Goal: Task Accomplishment & Management: Manage account settings

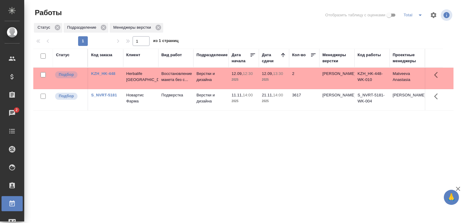
click at [207, 76] on td "Верстки и дизайна" at bounding box center [211, 78] width 35 height 21
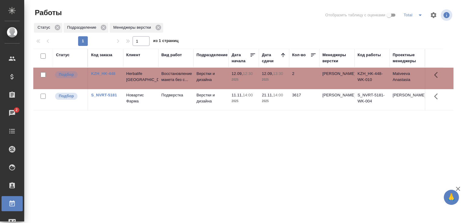
click at [207, 76] on td "Верстки и дизайна" at bounding box center [211, 78] width 35 height 21
click at [260, 141] on div "Статус Код заказа Клиент Вид работ Подразделение Дата начала Дата сдачи Кол-во …" at bounding box center [243, 158] width 420 height 218
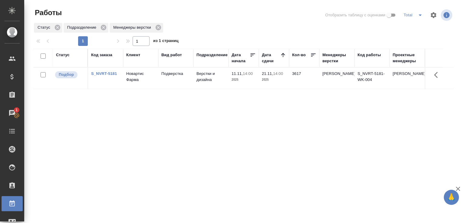
click at [260, 141] on div "Статус Код заказа Клиент Вид работ Подразделение Дата начала Дата сдачи Кол-во …" at bounding box center [243, 158] width 420 height 218
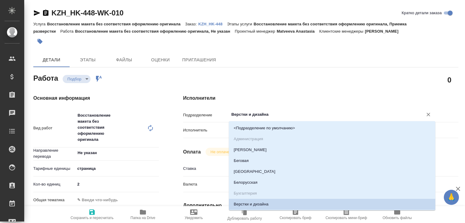
click at [246, 115] on input "Верстки и дизайна" at bounding box center [322, 114] width 183 height 7
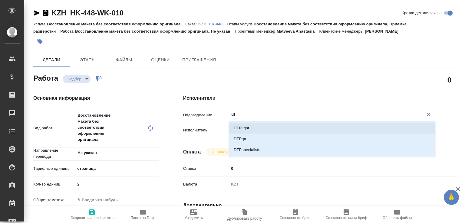
click at [244, 131] on li "DTPlight" at bounding box center [332, 128] width 207 height 11
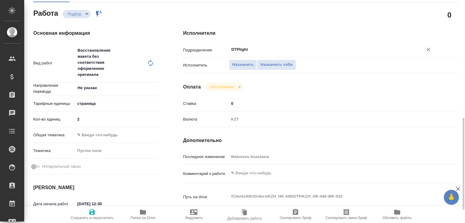
scroll to position [194, 0]
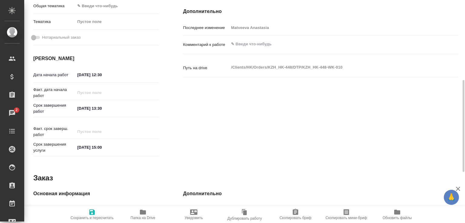
type input "DTPlight"
click at [249, 42] on textarea at bounding box center [332, 44] width 207 height 10
type textarea "в ворд в двуяз таблицу"
drag, startPoint x: 87, startPoint y: 214, endPoint x: 94, endPoint y: 201, distance: 14.4
click at [88, 216] on span "Сохранить и пересчитать" at bounding box center [92, 218] width 43 height 4
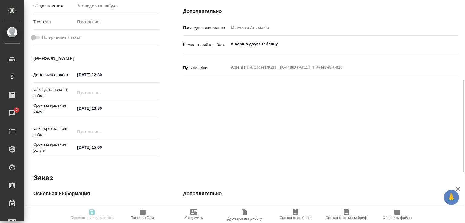
type input "recruiting"
type input "Не указан"
type input "5a8b1489cc6b4906c91bfdb2"
type input "2"
type input "12.09.2025 12:30"
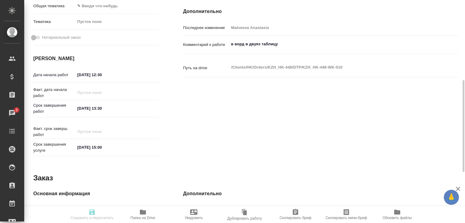
type input "12.09.2025 13:30"
type input "12.09.2025 15:00"
type input "DTPlight"
type input "notPayed"
type input "0"
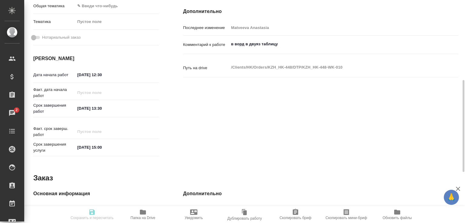
type input "KZT"
type input "Matveeva Anastasia"
type input "KZH_HK-448"
type input "Восстановление макета без соответствия оформлению оригинала"
type input "Восстановление макета без соответствия оформлению оригинала, Приемка разверстки"
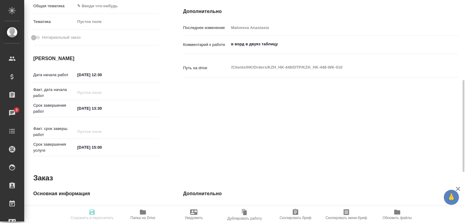
type input "Кошербаева Назерке"
type input "[PERSON_NAME]"
type input "/Clients/HK/Orders/KZH_HK-448"
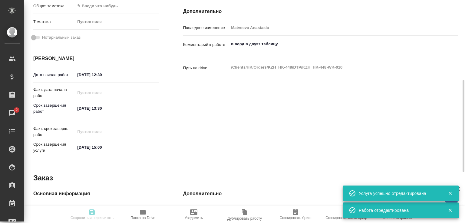
type input "recruiting"
type input "Не указан"
type input "5a8b1489cc6b4906c91bfdb2"
type input "2"
type input "12.09.2025 12:30"
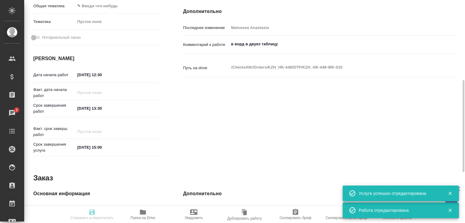
type input "12.09.2025 13:30"
type input "12.09.2025 15:00"
type input "DTPlight"
type input "notPayed"
type input "0"
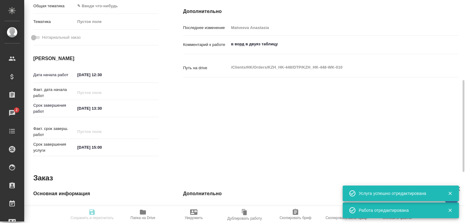
type input "KZT"
type input "Matveeva Anastasia"
type input "KZH_HK-448"
type input "Восстановление макета без соответствия оформлению оригинала"
type input "Восстановление макета без соответствия оформлению оригинала, Приемка разверстки"
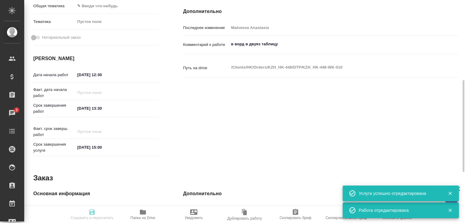
type input "Кошербаева Назерке"
type input "[PERSON_NAME]"
type input "/Clients/HK/Orders/KZH_HK-448"
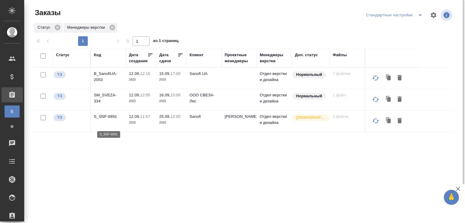
click at [109, 120] on p "S_SNF-6891" at bounding box center [108, 117] width 29 height 6
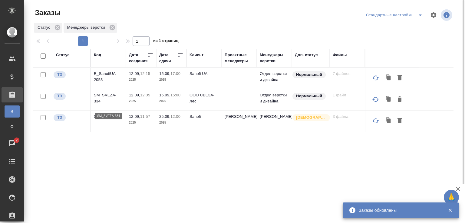
click at [110, 101] on p "SM_SVEZA-334" at bounding box center [108, 98] width 29 height 12
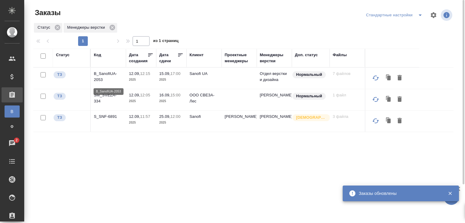
click at [105, 76] on p "B_SanofiUA-2053" at bounding box center [108, 77] width 29 height 12
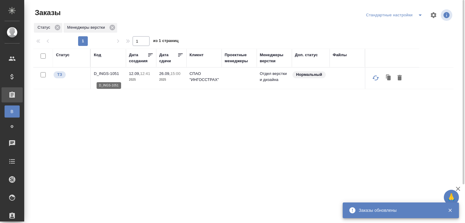
click at [104, 76] on p "D_INGS-1051" at bounding box center [108, 74] width 29 height 6
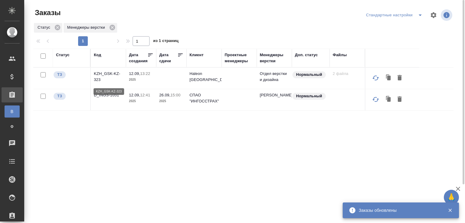
click at [102, 76] on p "KZH_GSK-KZ-323" at bounding box center [108, 77] width 29 height 12
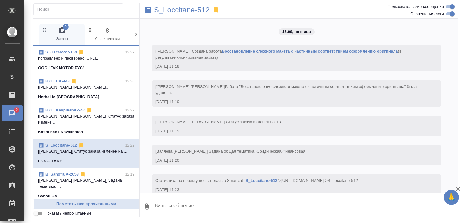
scroll to position [627, 0]
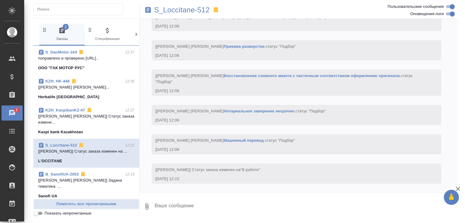
click at [80, 212] on span "Показать непрочитанные" at bounding box center [68, 214] width 47 height 6
click at [47, 212] on input "Показать непрочитанные" at bounding box center [36, 213] width 22 height 7
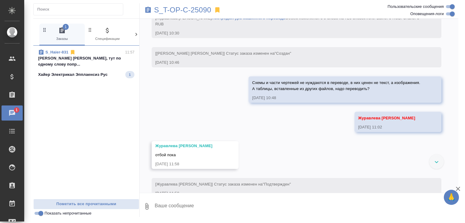
scroll to position [458, 0]
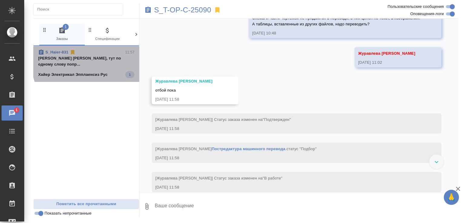
click at [107, 58] on p "Арсеньева Вера, тут по одному слову попр..." at bounding box center [86, 61] width 96 height 12
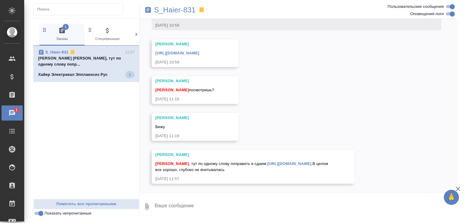
scroll to position [9675, 0]
click at [107, 58] on p "Арсеньева Вера, тут по одному слову попр..." at bounding box center [86, 61] width 96 height 12
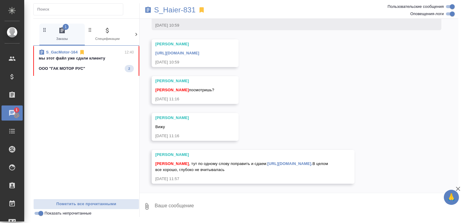
click at [105, 65] on span "S_GacMotor-164 12:40 мы этот файл уже сдали клиенту ООО "ГАК МОТОР РУС" 2" at bounding box center [86, 60] width 95 height 23
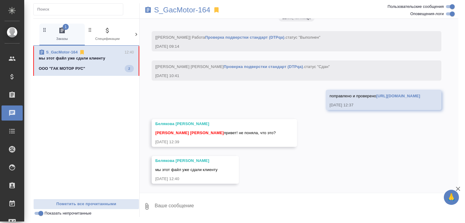
scroll to position [18647, 0]
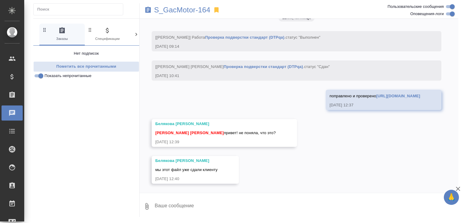
click at [191, 209] on textarea at bounding box center [306, 207] width 304 height 21
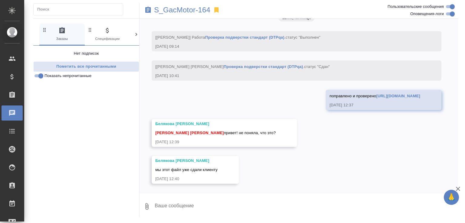
click at [191, 209] on textarea at bounding box center [306, 207] width 304 height 21
type textarea "ну молодцы)))"
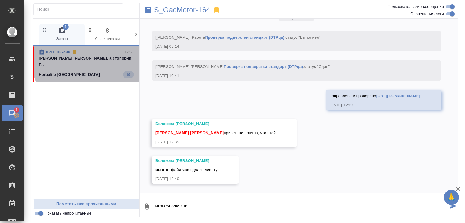
click at [97, 53] on div "KZH_HK-448 12:51" at bounding box center [86, 52] width 95 height 6
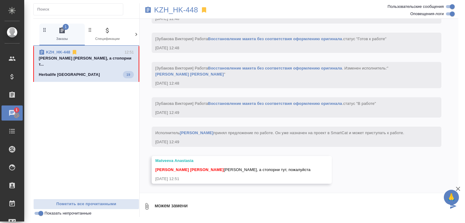
scroll to position [1219, 0]
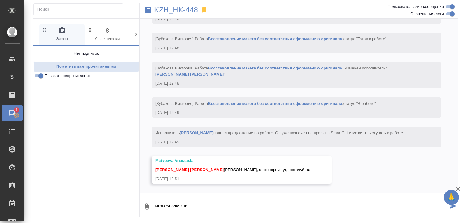
click at [223, 101] on link "Восстановление макета без соответствия оформлению оригинала" at bounding box center [275, 103] width 134 height 5
click at [80, 78] on span "Показать непрочитанные" at bounding box center [68, 76] width 47 height 6
click at [52, 78] on input "Показать непрочитанные" at bounding box center [41, 75] width 22 height 7
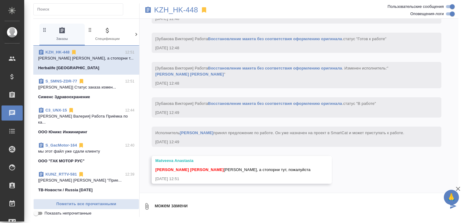
click at [94, 152] on span "S_GacMotor-164 12:40 мы этот файл уже сдали клиенту ООО "ГАК МОТОР РУС"" at bounding box center [86, 154] width 96 height 22
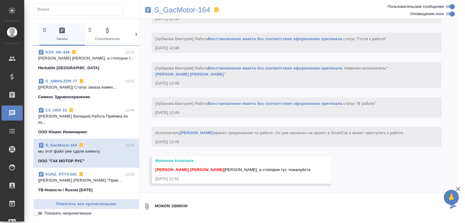
click at [210, 209] on textarea "можем замени" at bounding box center [301, 207] width 294 height 21
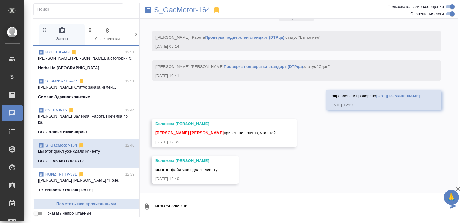
scroll to position [18647, 0]
click at [210, 209] on textarea "можем замени" at bounding box center [301, 207] width 294 height 21
type textarea "тут провели проверку ДТПКУА, поправили немного"
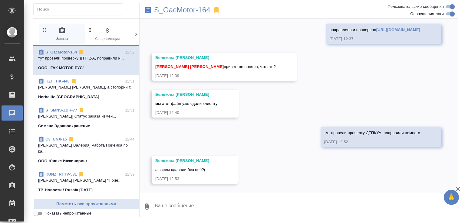
scroll to position [18714, 0]
type textarea "Ну может"
type textarea "с"
click at [177, 8] on p "S_GacMotor-164" at bounding box center [182, 10] width 56 height 6
click at [191, 203] on textarea at bounding box center [306, 207] width 304 height 21
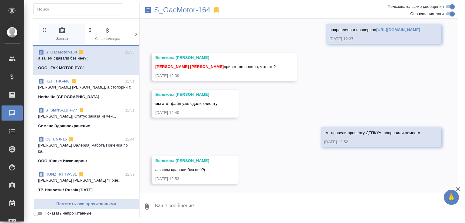
click at [190, 206] on textarea at bounding box center [306, 207] width 304 height 21
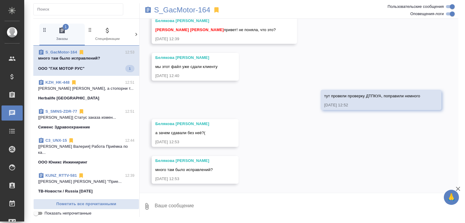
scroll to position [18751, 0]
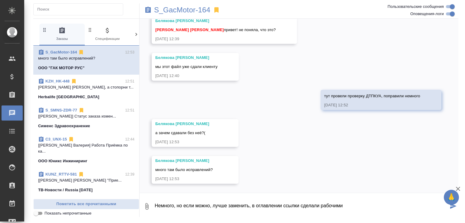
type textarea "Немного, но если можно, лучше заменить, в оглавлении ссылки сделали рабочими"
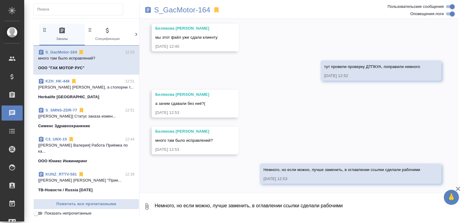
scroll to position [18780, 0]
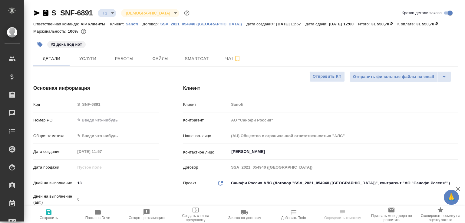
select select "RU"
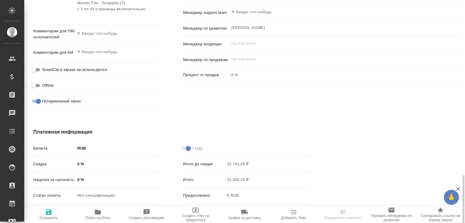
scroll to position [354, 0]
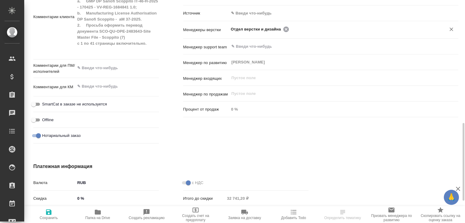
click at [284, 28] on icon at bounding box center [286, 29] width 7 height 7
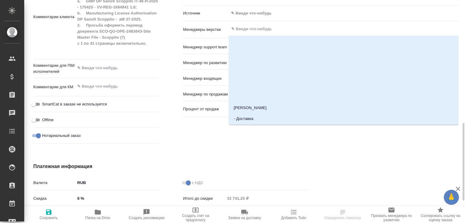
click at [284, 28] on input "text" at bounding box center [334, 28] width 206 height 7
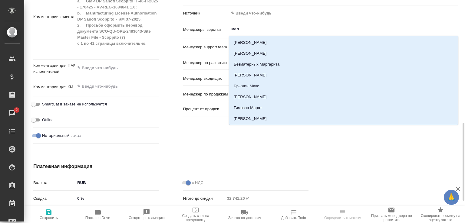
type input "мало"
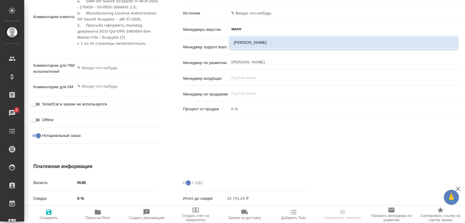
click at [273, 40] on li "[PERSON_NAME]" at bounding box center [344, 42] width 230 height 11
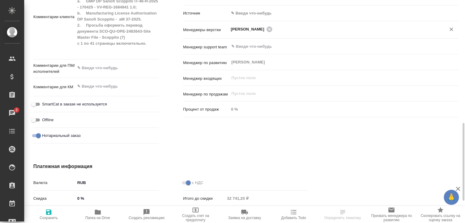
click at [52, 214] on span "Сохранить" at bounding box center [49, 215] width 42 height 12
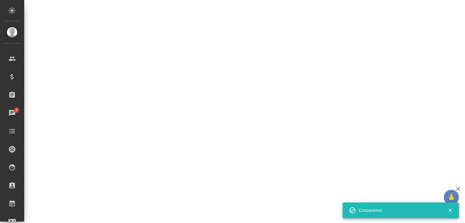
select select "RU"
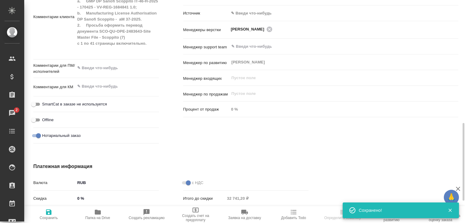
type textarea "x"
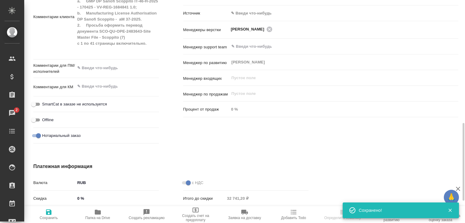
type textarea "x"
select select "RU"
type textarea "x"
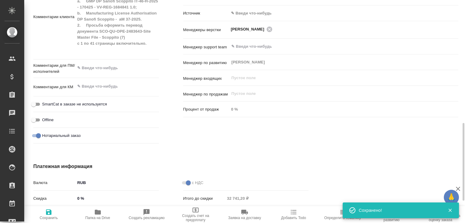
type textarea "x"
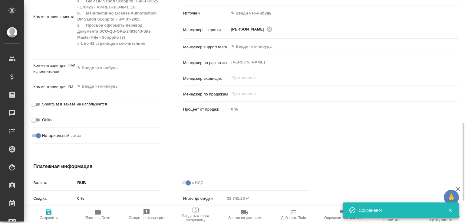
type textarea "x"
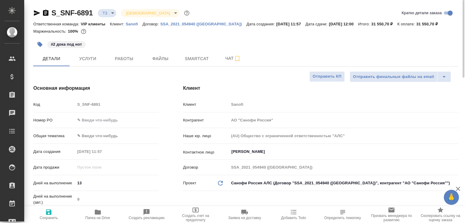
scroll to position [0, 0]
click at [46, 13] on icon "button" at bounding box center [45, 12] width 7 height 7
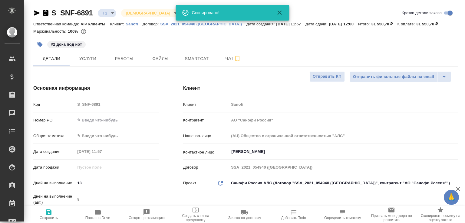
click at [103, 212] on span "Папка на Drive" at bounding box center [98, 215] width 42 height 12
type textarea "x"
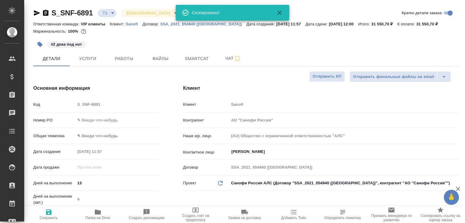
type textarea "x"
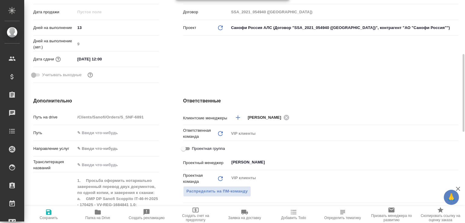
scroll to position [285, 0]
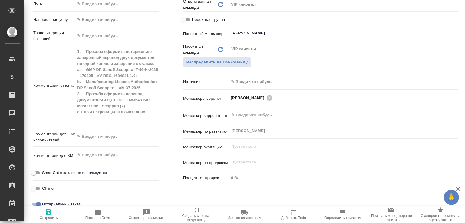
type textarea "x"
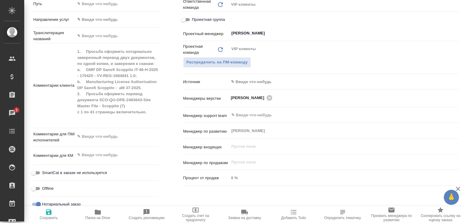
type textarea "x"
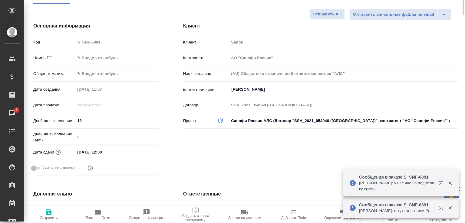
scroll to position [0, 0]
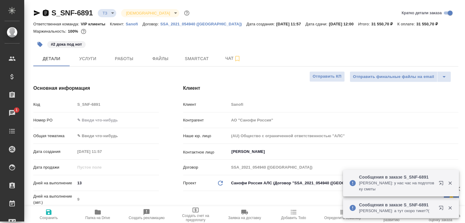
click at [47, 10] on icon "button" at bounding box center [45, 12] width 7 height 7
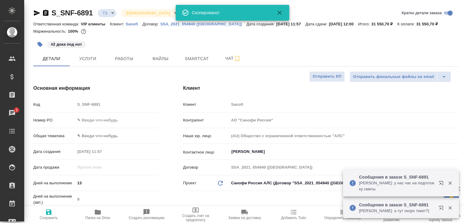
click at [109, 10] on body "🙏 .cls-1 fill:#fff; AWATERA Малофеева Екатерина e.malofeeva Клиенты Спецификаци…" at bounding box center [232, 111] width 465 height 223
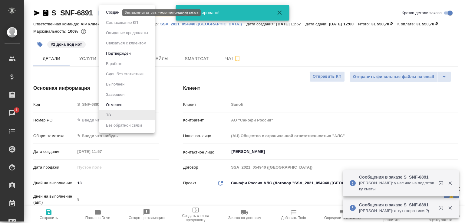
click at [109, 10] on button "Создан" at bounding box center [112, 12] width 17 height 7
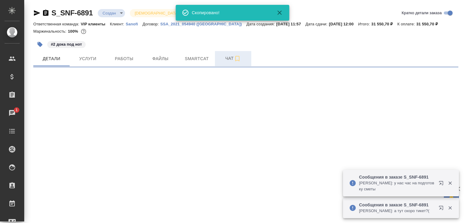
select select "RU"
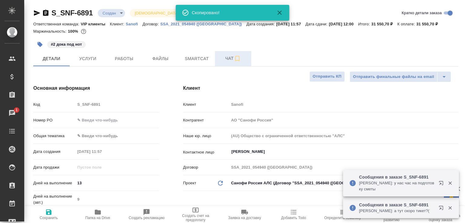
type textarea "x"
click at [227, 56] on span "Чат" at bounding box center [233, 59] width 29 height 8
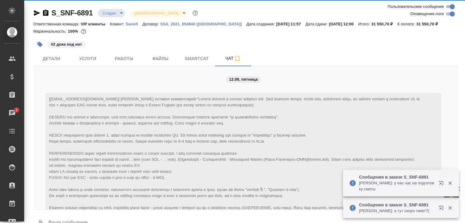
scroll to position [328, 0]
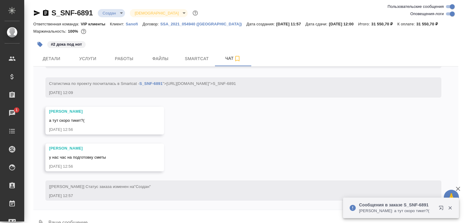
click at [45, 218] on button "0" at bounding box center [40, 223] width 15 height 21
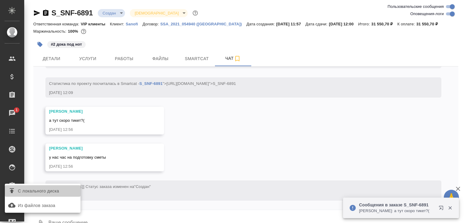
click at [59, 193] on span "С локального диска" at bounding box center [38, 192] width 41 height 8
click at [0, 0] on input "С локального диска" at bounding box center [0, 0] width 0 height 0
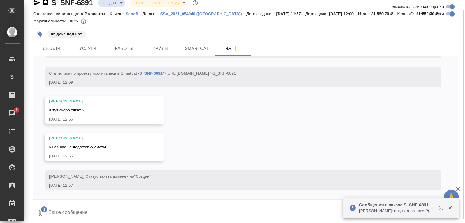
click at [98, 217] on textarea at bounding box center [248, 213] width 401 height 21
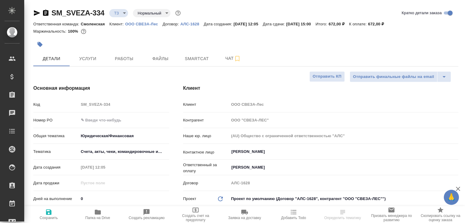
select select "RU"
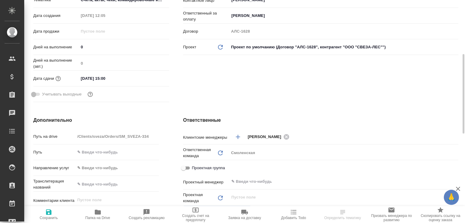
scroll to position [217, 0]
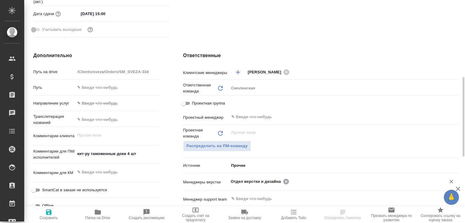
click at [284, 182] on icon at bounding box center [285, 181] width 5 height 5
click at [291, 182] on input "text" at bounding box center [363, 181] width 145 height 7
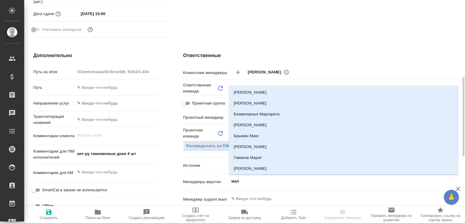
type input "мало"
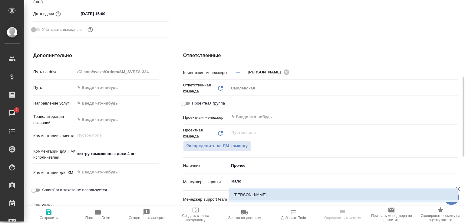
click at [262, 192] on li "[PERSON_NAME]" at bounding box center [344, 195] width 230 height 11
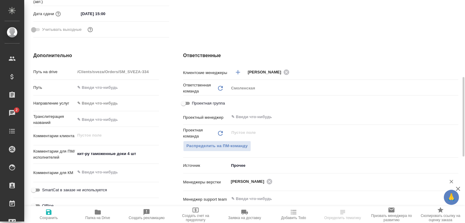
click at [47, 214] on icon "button" at bounding box center [48, 212] width 5 height 5
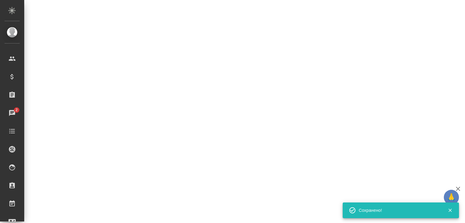
select select "RU"
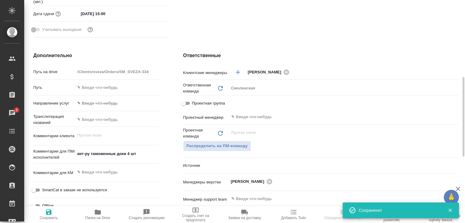
type textarea "x"
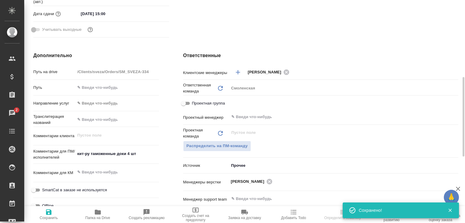
type textarea "x"
select select "RU"
type textarea "x"
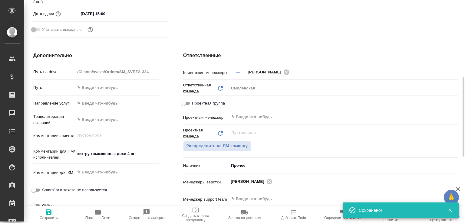
type textarea "x"
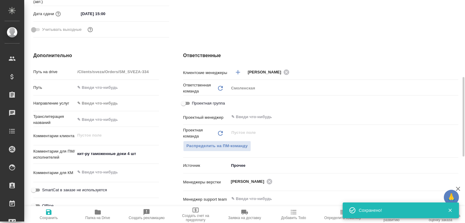
type textarea "x"
click at [105, 210] on span "Папка на Drive" at bounding box center [98, 215] width 42 height 12
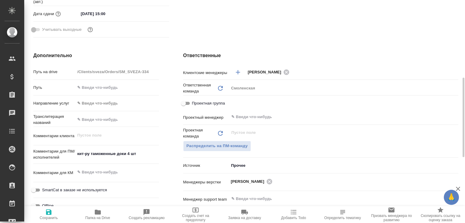
type textarea "x"
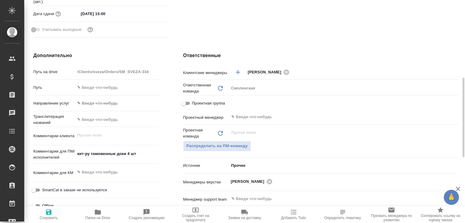
type textarea "x"
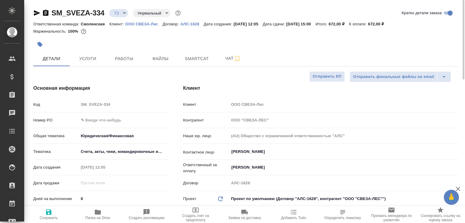
click at [45, 11] on icon "button" at bounding box center [45, 13] width 5 height 6
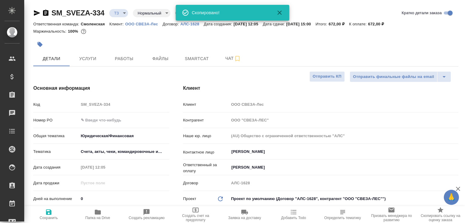
type textarea "x"
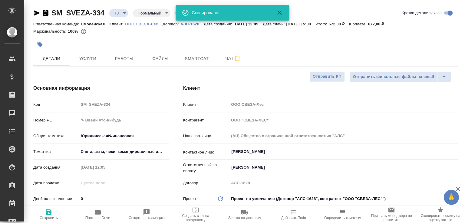
type textarea "x"
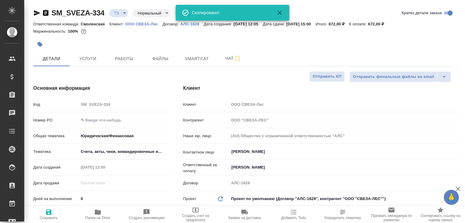
type textarea "x"
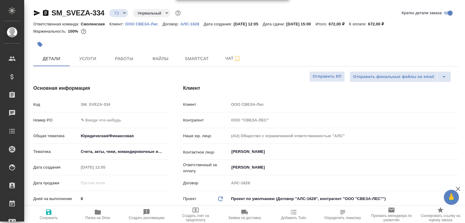
click at [126, 16] on body "🙏 .cls-1 fill:#fff; AWATERA Малофеева Екатерина e.malofeeva Клиенты Спецификаци…" at bounding box center [232, 111] width 465 height 223
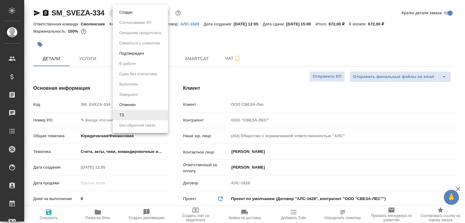
click at [126, 16] on li "Создан" at bounding box center [140, 12] width 55 height 10
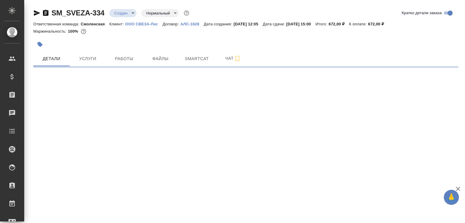
select select "RU"
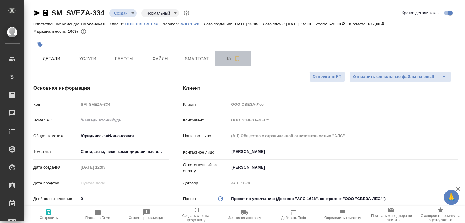
click at [225, 62] on span "Чат" at bounding box center [233, 59] width 29 height 8
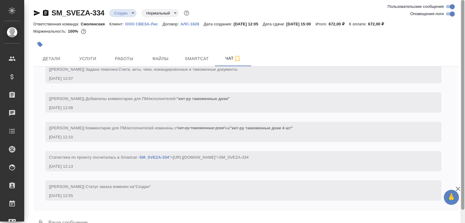
scroll to position [14, 0]
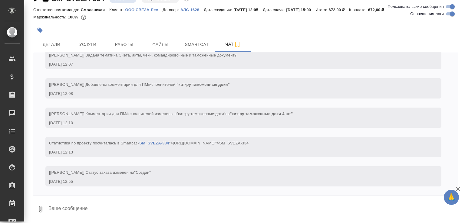
click at [43, 205] on button "0" at bounding box center [40, 209] width 15 height 21
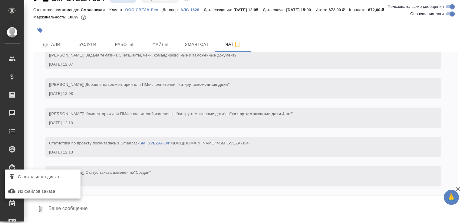
click at [59, 174] on span "С локального диска" at bounding box center [38, 178] width 41 height 8
click at [0, 0] on input "С локального диска" at bounding box center [0, 0] width 0 height 0
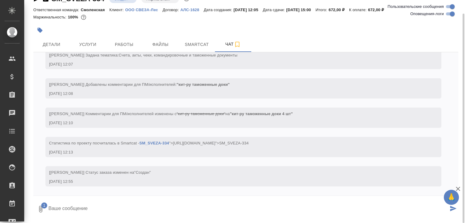
click at [87, 209] on textarea at bounding box center [248, 209] width 401 height 21
click at [102, 213] on textarea at bounding box center [248, 209] width 401 height 21
type textarea "точно придётся что-то с листа переводить"
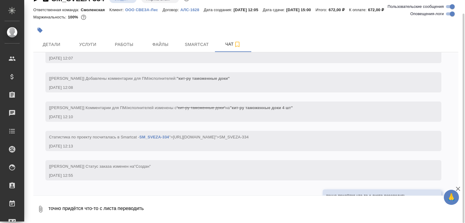
scroll to position [184, 0]
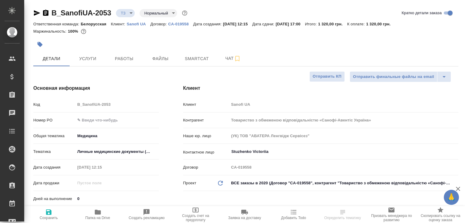
select select "RU"
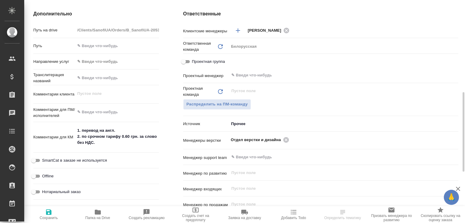
scroll to position [259, 0]
click at [285, 141] on icon at bounding box center [286, 140] width 7 height 7
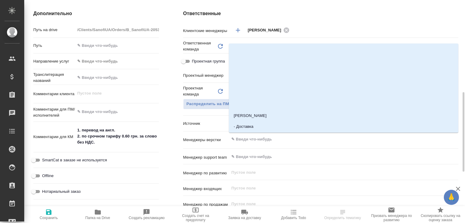
click at [284, 141] on input "text" at bounding box center [334, 139] width 206 height 7
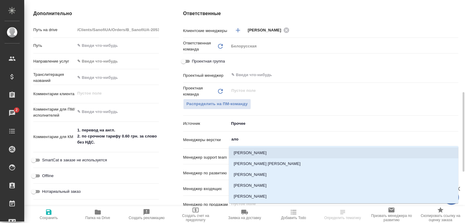
drag, startPoint x: 267, startPoint y: 152, endPoint x: 276, endPoint y: 139, distance: 15.5
click at [276, 139] on body "🙏 .cls-1 fill:#fff; AWATERA Малофеева Екатерина e.malofeeva Клиенты Спецификаци…" at bounding box center [232, 111] width 465 height 223
type input "алоф"
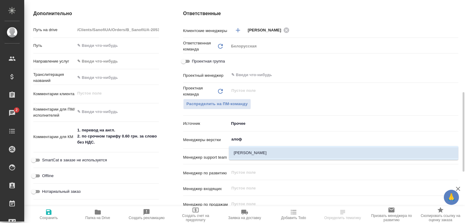
click at [264, 154] on li "[PERSON_NAME]" at bounding box center [344, 153] width 230 height 11
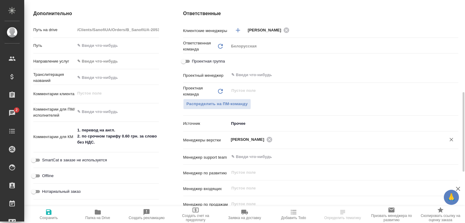
click at [50, 212] on icon "button" at bounding box center [48, 212] width 5 height 5
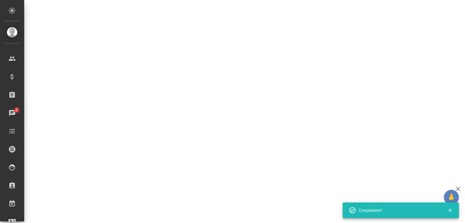
select select "RU"
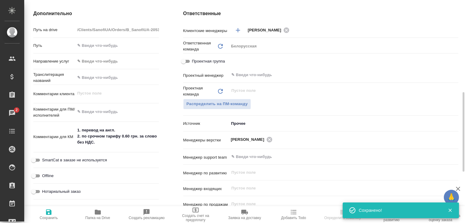
type textarea "x"
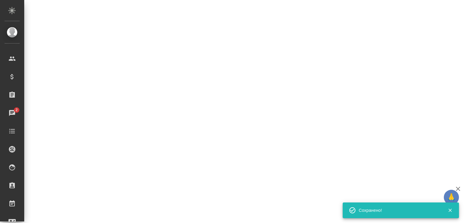
select select "RU"
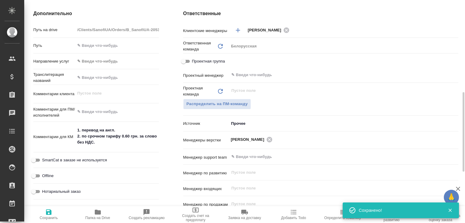
type textarea "x"
click at [98, 210] on icon "button" at bounding box center [97, 212] width 7 height 7
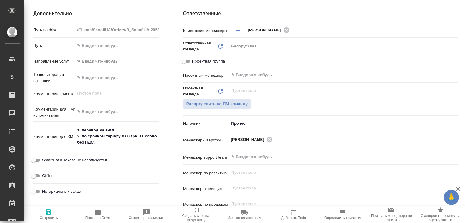
scroll to position [259, 0]
type textarea "x"
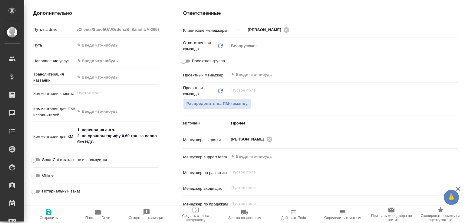
type textarea "x"
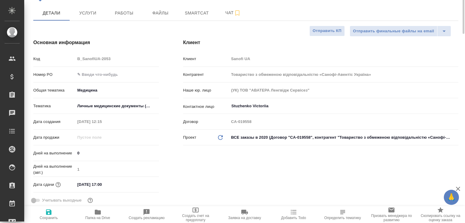
scroll to position [0, 0]
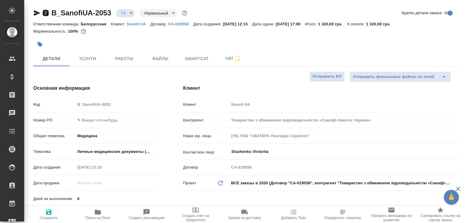
click at [46, 12] on icon "button" at bounding box center [45, 13] width 5 height 6
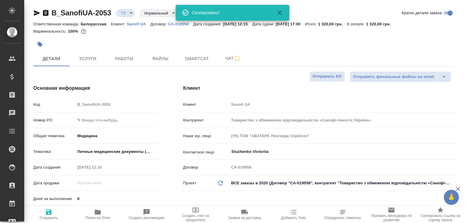
type textarea "x"
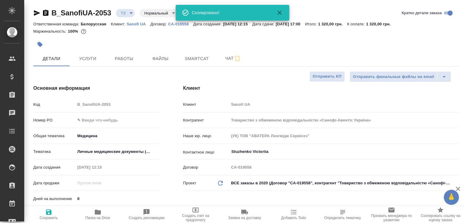
type textarea "x"
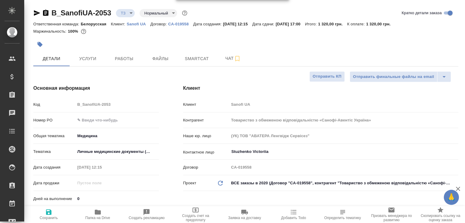
click at [225, 62] on span "Чат" at bounding box center [233, 59] width 29 height 8
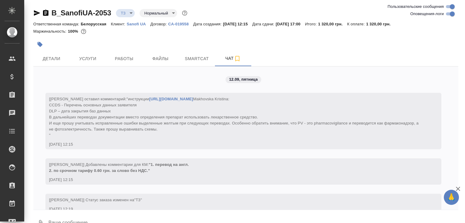
scroll to position [84, 0]
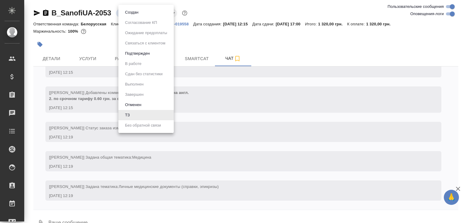
click at [133, 12] on body "🙏 .cls-1 fill:#fff; AWATERA Малофеева Екатерина e.malofeeva Клиенты Спецификаци…" at bounding box center [232, 111] width 465 height 223
click at [133, 12] on button "Создан" at bounding box center [131, 12] width 17 height 7
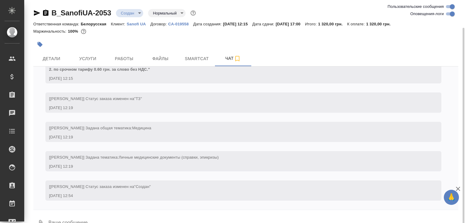
scroll to position [14, 0]
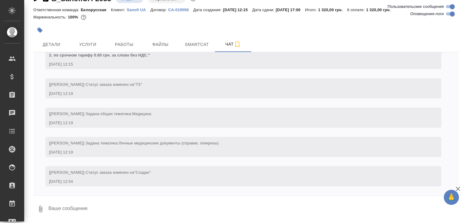
click at [45, 210] on button "0" at bounding box center [40, 209] width 15 height 21
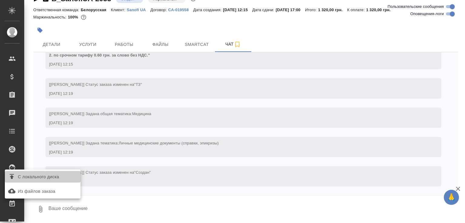
click at [49, 175] on span "С локального диска" at bounding box center [38, 178] width 41 height 8
click at [0, 0] on input "С локального диска" at bounding box center [0, 0] width 0 height 0
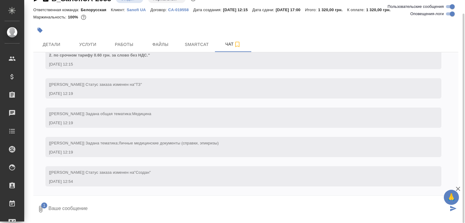
click at [74, 208] on textarea at bounding box center [248, 209] width 401 height 21
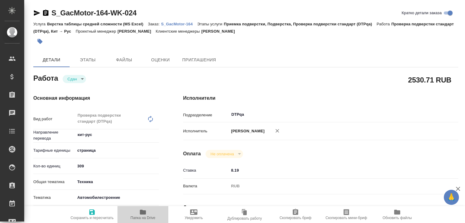
click at [141, 213] on icon "button" at bounding box center [143, 212] width 6 height 5
click at [175, 22] on p "S_GacMotor-164" at bounding box center [179, 24] width 36 height 5
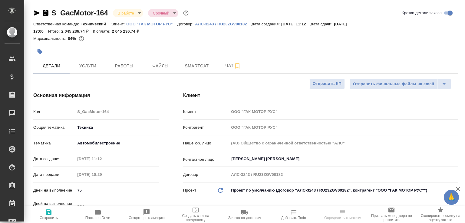
select select "RU"
click at [224, 68] on span "Чат" at bounding box center [233, 66] width 29 height 8
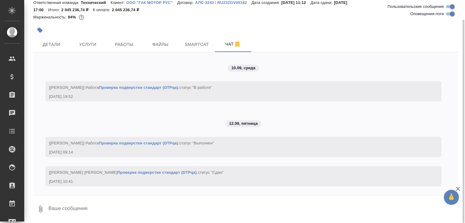
scroll to position [17964, 0]
click at [84, 217] on textarea at bounding box center [253, 209] width 411 height 21
paste textarea "https://drive.awatera.com/f/10357168"
type textarea "поправлено и проверено https://drive.awatera.com/f/10357168"
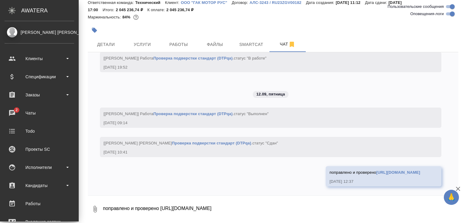
scroll to position [18302, 0]
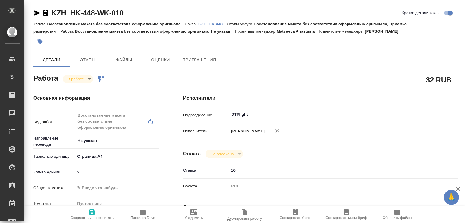
type textarea "x"
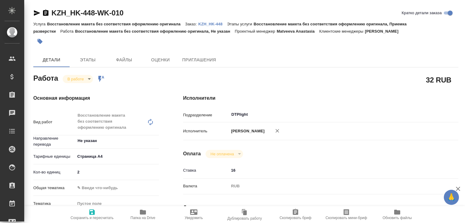
type textarea "x"
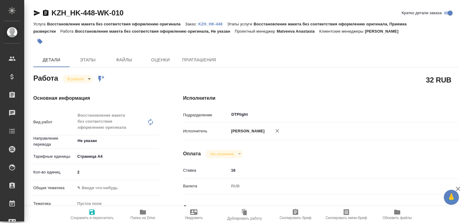
type textarea "x"
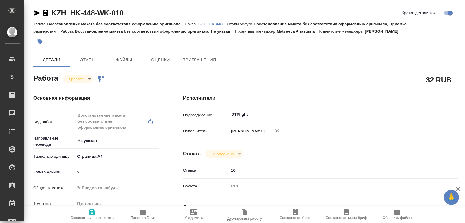
click at [34, 13] on icon "button" at bounding box center [36, 12] width 7 height 7
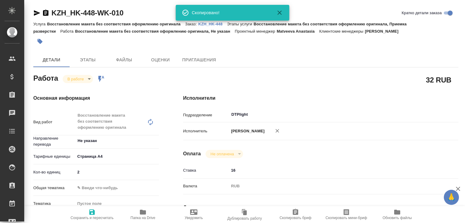
type textarea "x"
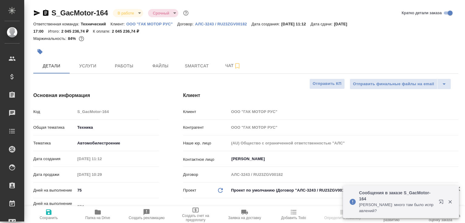
select select "RU"
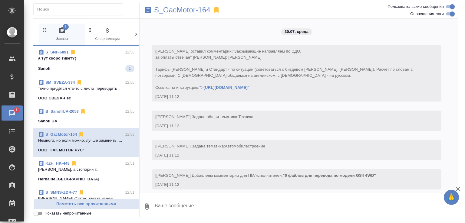
click at [92, 61] on p "а тут скоро тикет?(" at bounding box center [86, 58] width 96 height 6
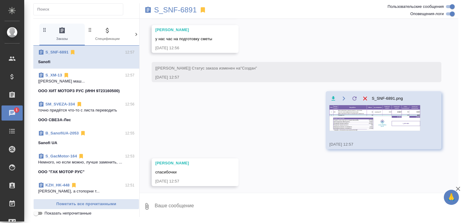
scroll to position [443, 0]
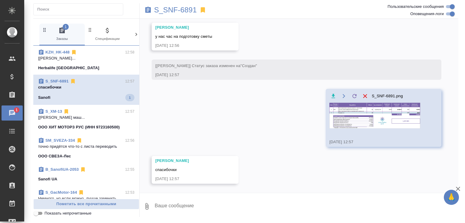
click at [172, 118] on div "12.09, [DATE] [[EMAIL_ADDRESS][DOMAIN_NAME]] Клиент оставил комментарий: [URL][…" at bounding box center [299, 106] width 319 height 174
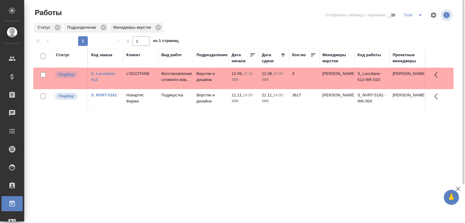
click at [212, 81] on td "Верстки и дизайна" at bounding box center [211, 78] width 35 height 21
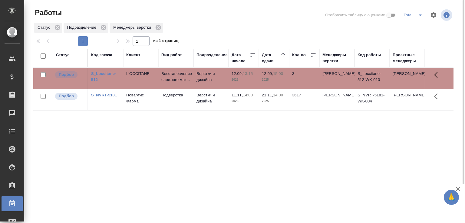
click at [212, 81] on td "Верстки и дизайна" at bounding box center [211, 78] width 35 height 21
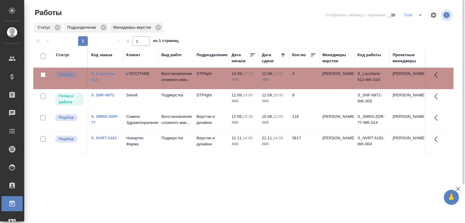
click at [197, 127] on td "Верстки и дизайна" at bounding box center [211, 121] width 35 height 21
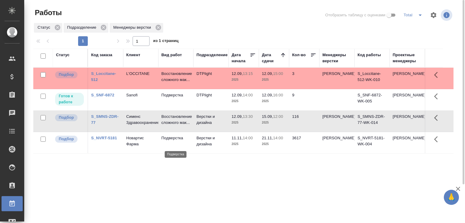
click at [190, 141] on p "Подверстка" at bounding box center [175, 138] width 29 height 6
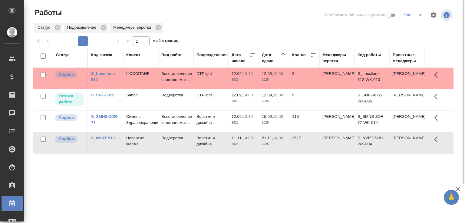
click at [95, 200] on div "Статус Код заказа Клиент Вид работ Подразделение Дата начала Дата сдачи Кол-во …" at bounding box center [243, 158] width 420 height 218
click at [171, 123] on p "Восстановление сложного мак..." at bounding box center [175, 120] width 29 height 12
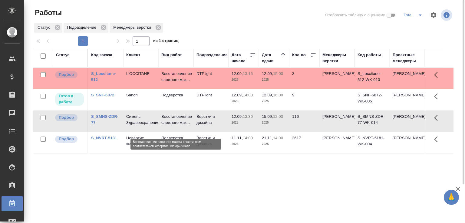
click at [171, 123] on p "Восстановление сложного мак..." at bounding box center [175, 120] width 29 height 12
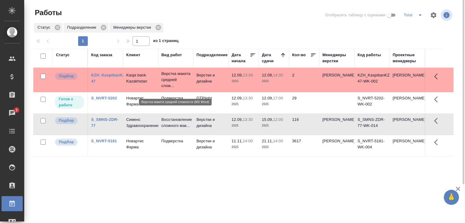
click at [169, 85] on p "Верстка макета средней слож..." at bounding box center [175, 80] width 29 height 18
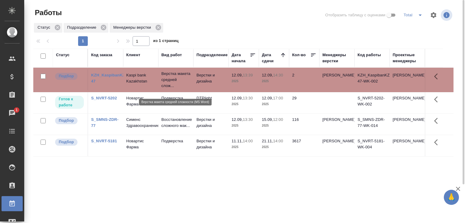
click at [169, 85] on p "Верстка макета средней слож..." at bounding box center [175, 80] width 29 height 18
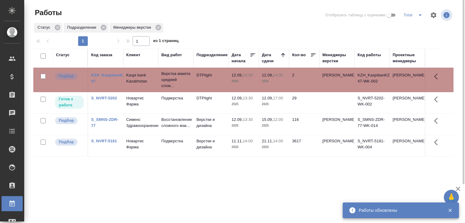
click at [202, 26] on div "Статус Подразделение Менеджеры верстки" at bounding box center [243, 27] width 420 height 11
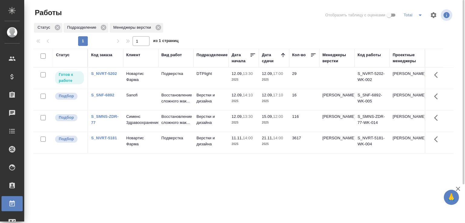
click at [202, 26] on div "Статус Подразделение Менеджеры верстки" at bounding box center [243, 27] width 420 height 11
click at [213, 98] on td "Верстки и дизайна" at bounding box center [211, 99] width 35 height 21
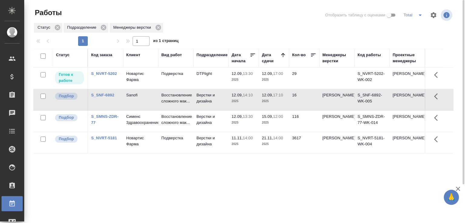
click at [213, 98] on td "Верстки и дизайна" at bounding box center [211, 99] width 35 height 21
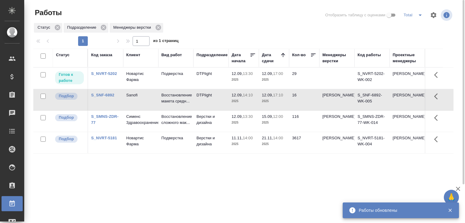
click at [214, 101] on td "DTPlight" at bounding box center [211, 99] width 35 height 21
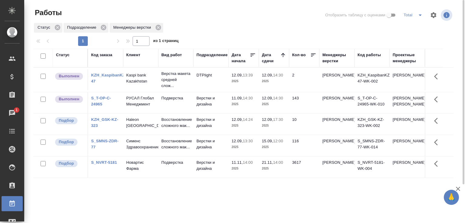
click at [147, 78] on p "Kaspi bank Kazakhstan" at bounding box center [140, 78] width 29 height 12
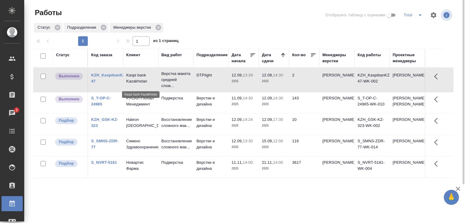
click at [147, 78] on p "Kaspi bank Kazakhstan" at bounding box center [140, 78] width 29 height 12
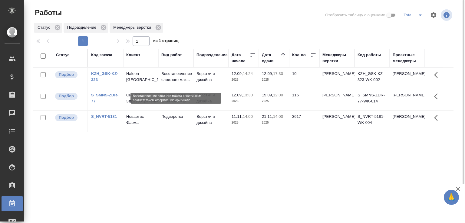
click at [174, 77] on p "Восстановление сложного мак..." at bounding box center [175, 77] width 29 height 12
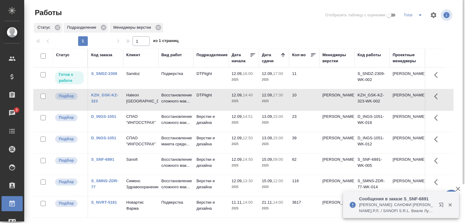
scroll to position [47, 0]
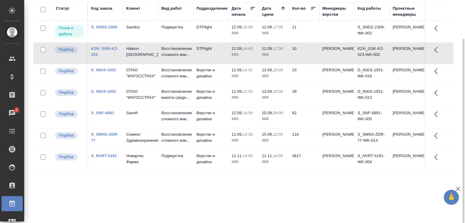
click at [253, 85] on td "12.09, 14:51 2025" at bounding box center [244, 74] width 30 height 21
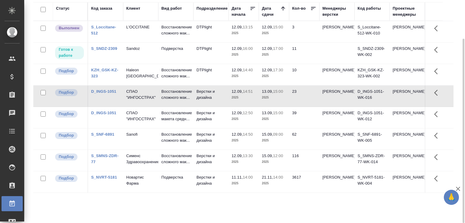
click at [292, 35] on td "3" at bounding box center [304, 31] width 30 height 21
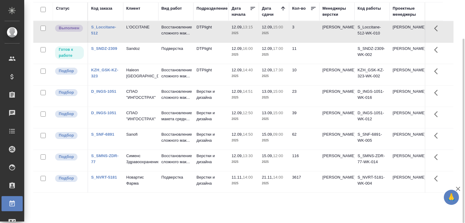
click at [292, 35] on td "3" at bounding box center [304, 31] width 30 height 21
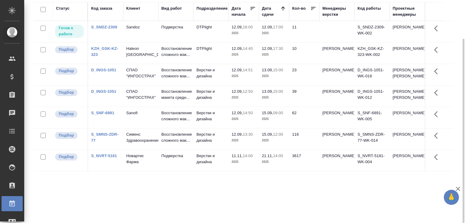
click at [94, 204] on div "Статус Код заказа Клиент Вид работ Подразделение Дата начала Дата сдачи Кол-во …" at bounding box center [243, 111] width 420 height 218
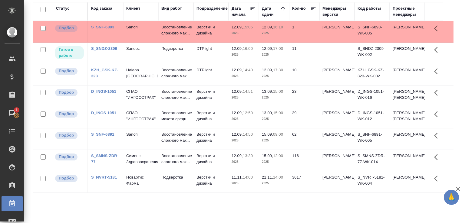
click at [92, 129] on tr "Подбор D_INGS-1051 СПАО "ИНГОССТРАХ" Восстановление макета средн... Верстки и д…" at bounding box center [243, 118] width 420 height 22
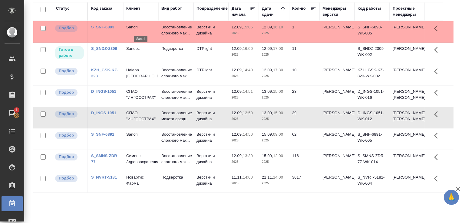
click at [152, 30] on p "Sanofi" at bounding box center [140, 27] width 29 height 6
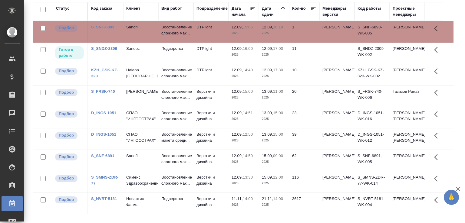
click at [230, 104] on td "12.09, 15:00 2025" at bounding box center [244, 96] width 30 height 21
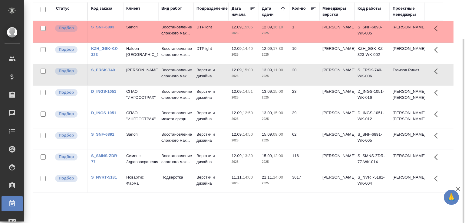
click at [457, 103] on div "Статус Код заказа Клиент Вид работ Подразделение Дата начала Дата сдачи Кол-во …" at bounding box center [245, 111] width 425 height 218
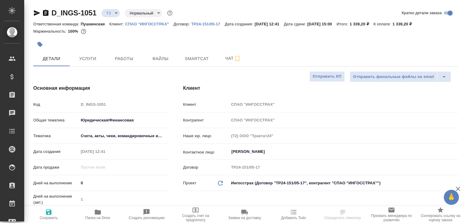
select select "RU"
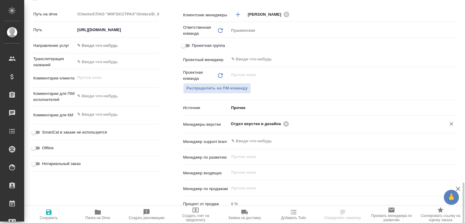
scroll to position [323, 0]
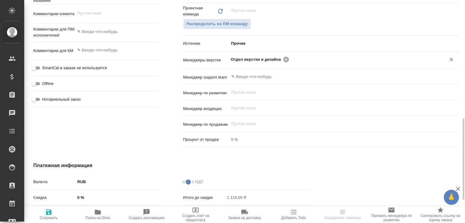
click at [283, 61] on icon at bounding box center [285, 59] width 5 height 5
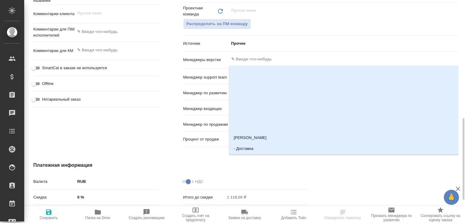
click at [283, 61] on input "text" at bounding box center [334, 59] width 206 height 7
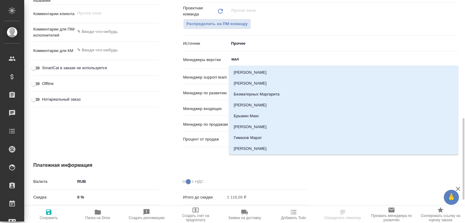
type input "мало"
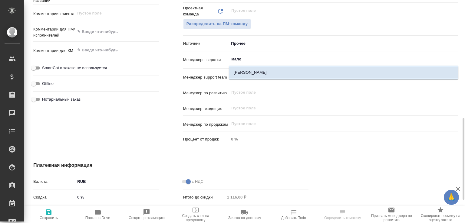
click at [264, 71] on li "[PERSON_NAME]" at bounding box center [344, 72] width 230 height 11
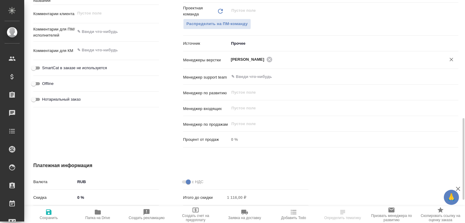
click at [51, 212] on icon "button" at bounding box center [48, 212] width 5 height 5
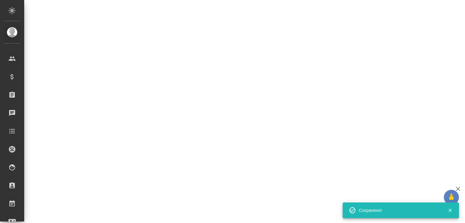
select select "RU"
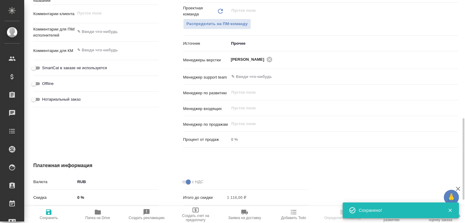
select select "RU"
type textarea "x"
click at [101, 213] on icon "button" at bounding box center [97, 212] width 7 height 7
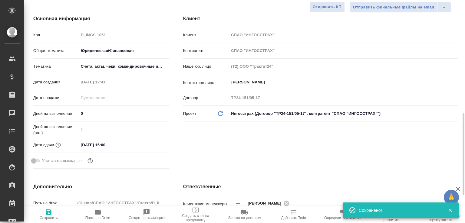
scroll to position [70, 0]
type textarea "x"
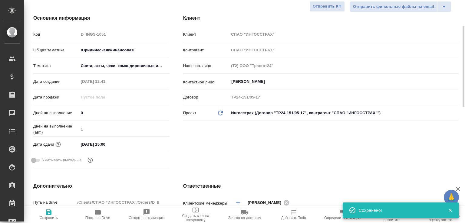
type textarea "x"
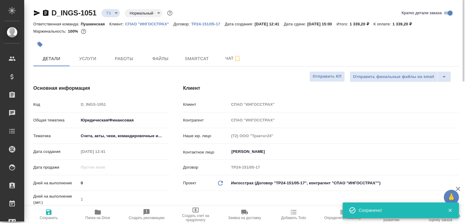
click at [48, 15] on icon "button" at bounding box center [45, 13] width 5 height 6
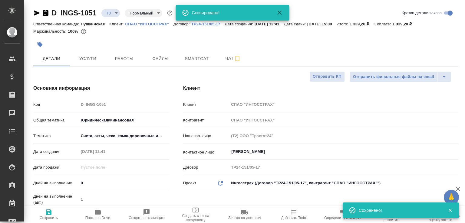
type textarea "x"
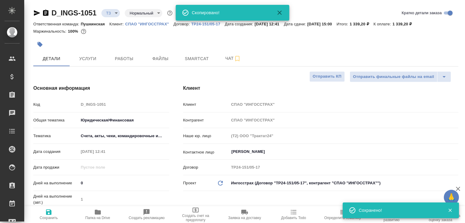
type textarea "x"
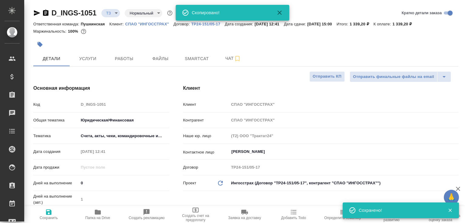
type textarea "x"
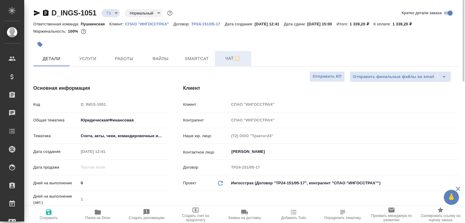
drag, startPoint x: 230, startPoint y: 59, endPoint x: 222, endPoint y: 65, distance: 9.8
click at [230, 59] on span "Чат" at bounding box center [233, 59] width 29 height 8
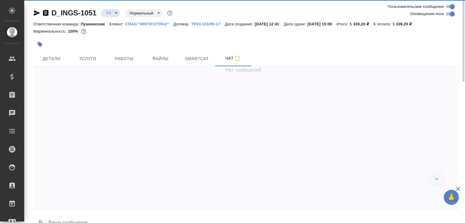
scroll to position [8, 0]
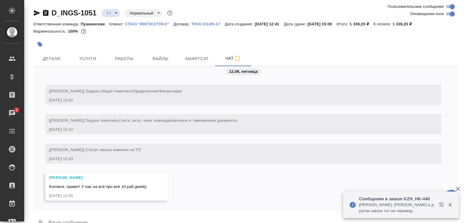
click at [419, 208] on p "Matveeva Anastasia: Нашли в другом заказе тот же перевод." at bounding box center [397, 208] width 76 height 12
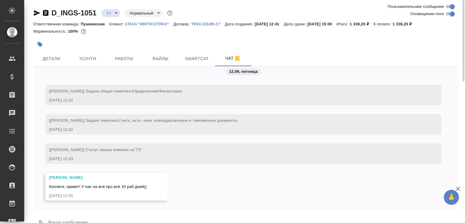
scroll to position [14, 0]
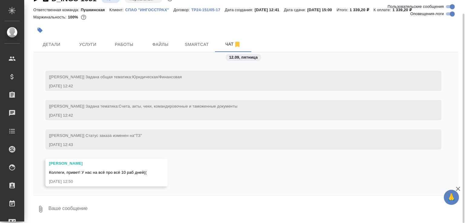
click at [71, 207] on textarea at bounding box center [253, 209] width 411 height 21
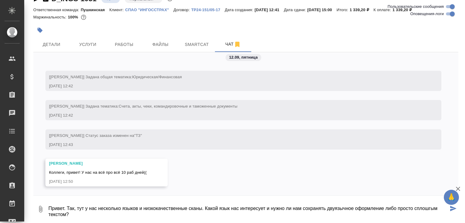
drag, startPoint x: 64, startPoint y: 215, endPoint x: 68, endPoint y: 217, distance: 4.5
click at [68, 217] on textarea "Привет. Так, тут у нас несколько языков и низкокачественные сканы. Какой язык н…" at bounding box center [248, 209] width 401 height 21
click at [105, 217] on textarea "Привет. Так, тут у нас несколько языков и низкокачественные сканы. Какой язык н…" at bounding box center [248, 209] width 401 height 21
click at [67, 214] on textarea "Привет. Так, тут у нас несколько языков и низкокачественные сканы. Какой язык н…" at bounding box center [248, 209] width 401 height 21
click at [113, 216] on textarea "Привет. Так, тут у нас несколько языков и низкокачественные сканы. Какой язык н…" at bounding box center [248, 209] width 401 height 21
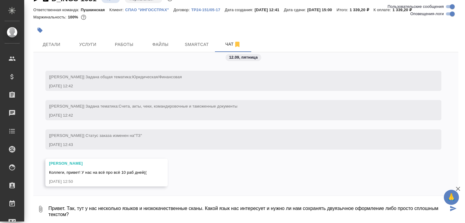
type textarea "Привет. Так, тут у нас несколько языков и низкокачественные сканы. Какой язык н…"
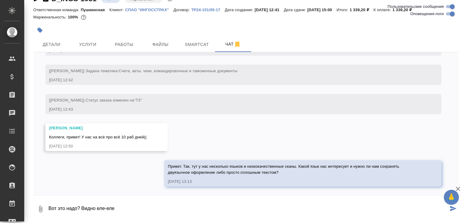
paste textarea
type textarea "Вот это надо? Видно еле-еле"
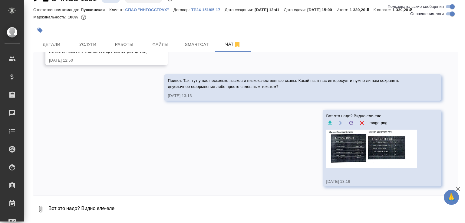
scroll to position [65, 0]
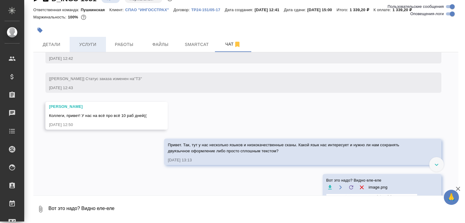
click at [95, 39] on button "Услуги" at bounding box center [88, 44] width 36 height 15
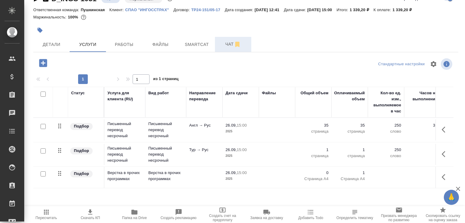
click at [223, 48] on span "Чат" at bounding box center [233, 45] width 29 height 8
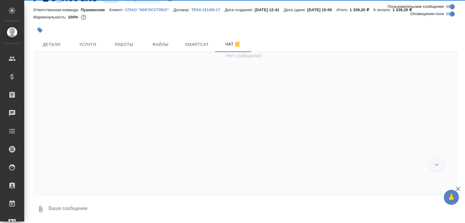
scroll to position [178, 0]
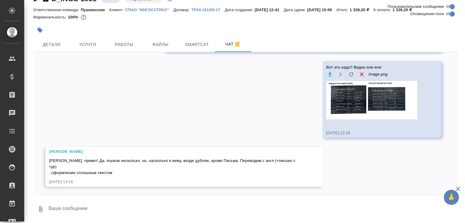
click at [101, 211] on textarea at bounding box center [253, 209] width 411 height 21
type textarea "Принято"
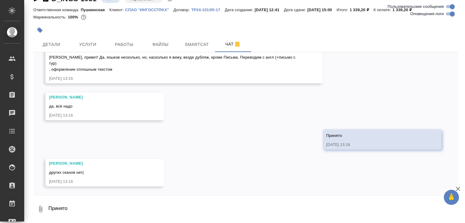
scroll to position [311, 0]
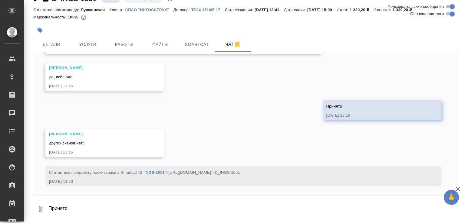
click at [42, 202] on button "0" at bounding box center [40, 209] width 15 height 21
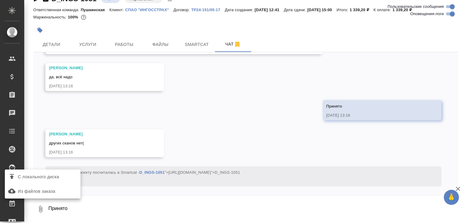
click at [50, 175] on span "С локального диска" at bounding box center [38, 178] width 41 height 8
click at [0, 0] on input "С локального диска" at bounding box center [0, 0] width 0 height 0
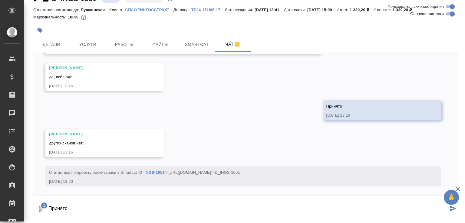
click at [93, 203] on textarea "Принято" at bounding box center [248, 209] width 401 height 21
type textarea "ну кстати там не все такие прям уроды, большая часть приличная"
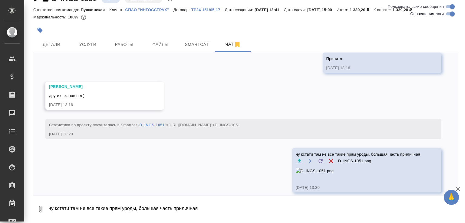
click at [318, 163] on icon at bounding box center [321, 161] width 6 height 6
click at [0, 0] on input "file" at bounding box center [0, 0] width 0 height 0
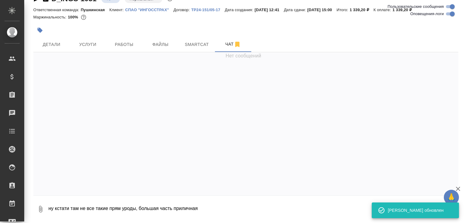
scroll to position [0, 0]
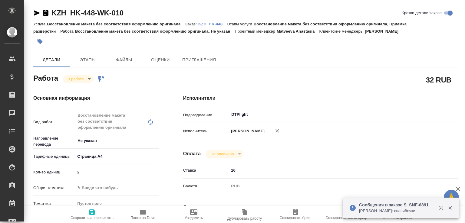
click at [84, 79] on body "🙏 .cls-1 fill:#fff; AWATERA [PERSON_NAME]malofeeva Клиенты Спецификации Заказы …" at bounding box center [232, 111] width 465 height 223
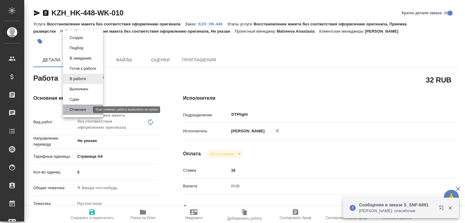
click at [78, 109] on button "Отменен" at bounding box center [78, 110] width 20 height 7
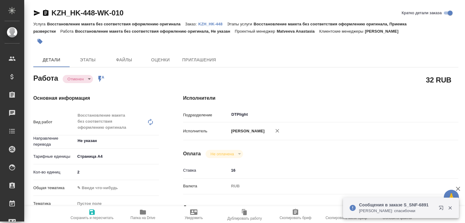
type textarea "x"
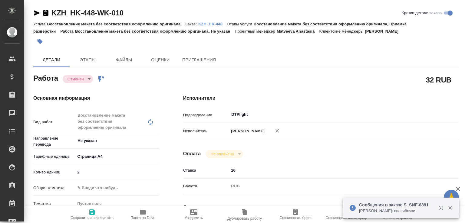
type textarea "x"
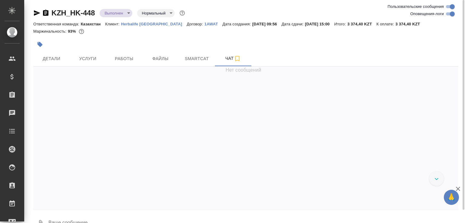
scroll to position [14, 0]
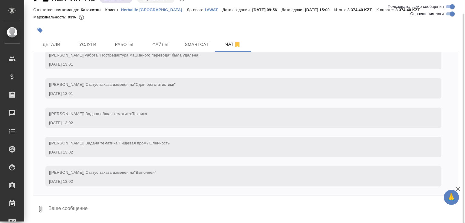
click at [84, 204] on textarea at bounding box center [253, 209] width 411 height 21
type textarea "ага поняла, тогда отбой"
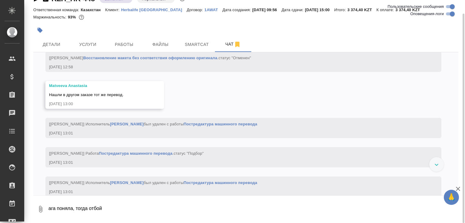
scroll to position [1338, 0]
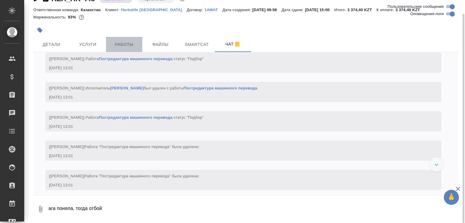
click at [127, 45] on span "Работы" at bounding box center [124, 45] width 29 height 8
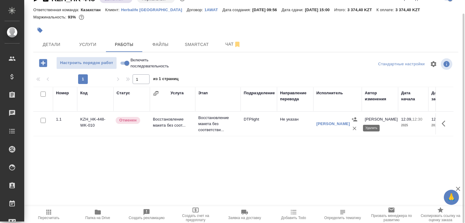
click at [354, 129] on icon "button" at bounding box center [355, 129] width 6 height 6
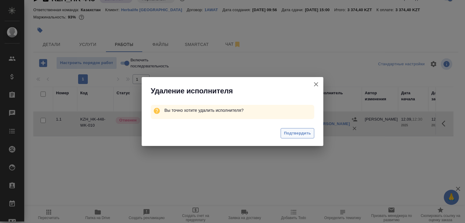
click at [305, 135] on span "Подтвердить" at bounding box center [297, 133] width 27 height 7
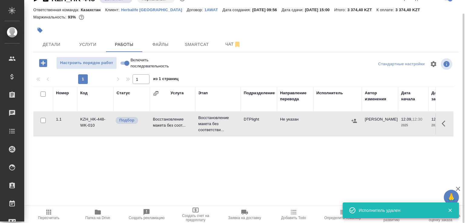
click at [45, 121] on input "checkbox" at bounding box center [43, 120] width 5 height 5
checkbox input "true"
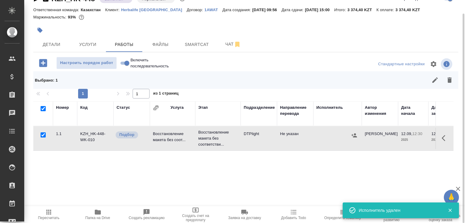
click at [452, 82] on icon "button" at bounding box center [449, 80] width 7 height 7
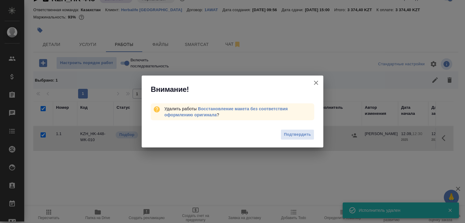
click at [295, 134] on span "Подтвердить" at bounding box center [297, 134] width 27 height 7
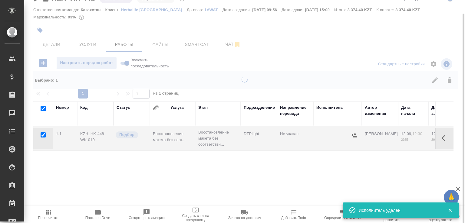
click at [231, 45] on div at bounding box center [244, 97] width 441 height 223
checkbox input "false"
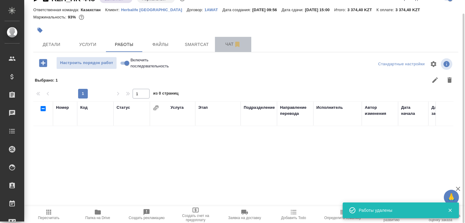
click at [224, 46] on span "Чат" at bounding box center [233, 45] width 29 height 8
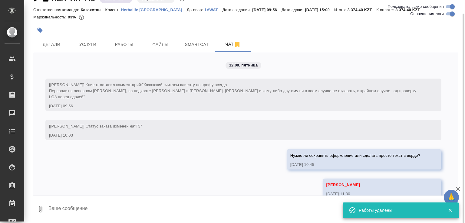
scroll to position [1619, 0]
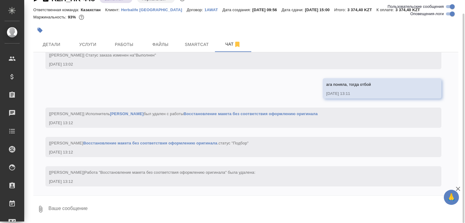
click at [109, 205] on textarea at bounding box center [253, 209] width 411 height 21
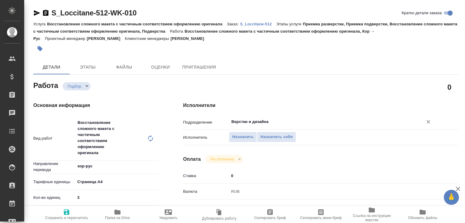
click at [238, 125] on input "Верстки и дизайна" at bounding box center [322, 121] width 183 height 7
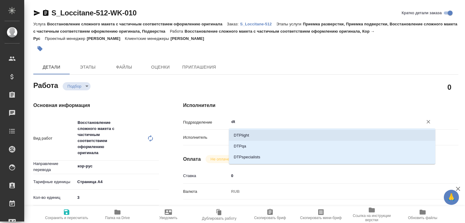
click at [243, 134] on li "DTPlight" at bounding box center [332, 135] width 207 height 11
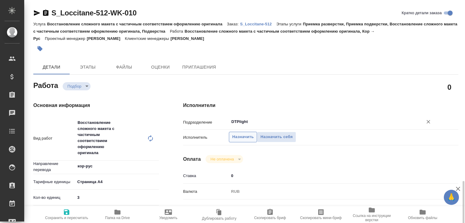
scroll to position [160, 0]
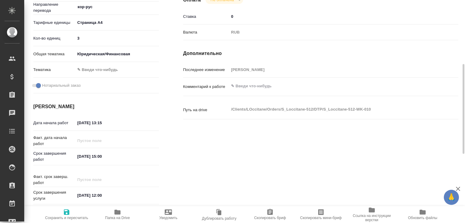
type input "DTPlight"
click at [250, 90] on textarea at bounding box center [332, 86] width 206 height 10
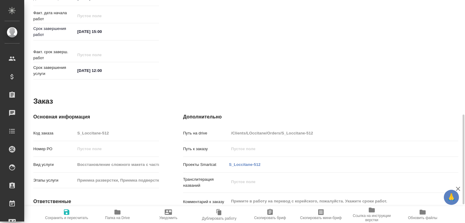
type textarea "язык корейский"
click at [70, 216] on span "Сохранить и пересчитать" at bounding box center [66, 218] width 43 height 4
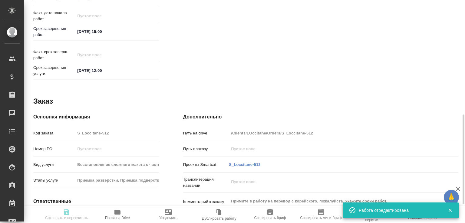
type input "recruiting"
type input "кор-рус"
type input "5f036ec4e16dec2d6b59c8ff"
type input "3"
type input "yr-fn"
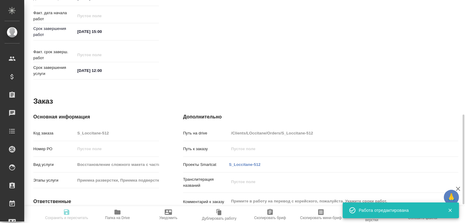
checkbox input "true"
type input "[DATE] 13:15"
type input "[DATE] 15:00"
type input "[DATE] 12:00"
type input "DTPlight"
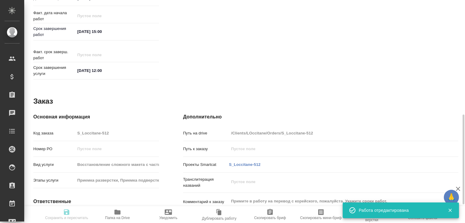
type input "notPayed"
type input "0"
type input "RUB"
type input "[PERSON_NAME]"
type input "S_Loccitane-512"
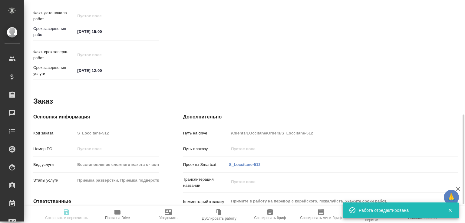
type input "Восстановление сложного макета с частичным соответствием оформлению оригинала"
type input "Приемка разверстки, Приемка подверстки, Восстановление сложного макета с частич…"
type input "[PERSON_NAME]"
type input "/Clients/LOccitane/Orders/S_Loccitane-512"
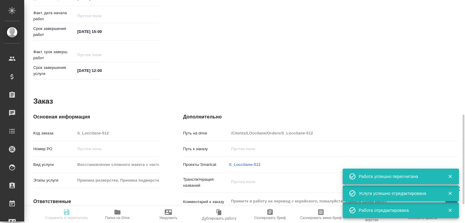
type input "recruiting"
type input "кор-рус"
type input "5f036ec4e16dec2d6b59c8ff"
type input "3"
type input "yr-fn"
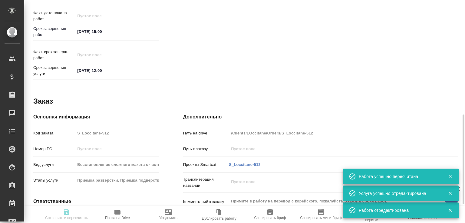
checkbox input "true"
type input "[DATE] 13:15"
type input "[DATE] 15:00"
type input "[DATE] 12:00"
type input "DTPlight"
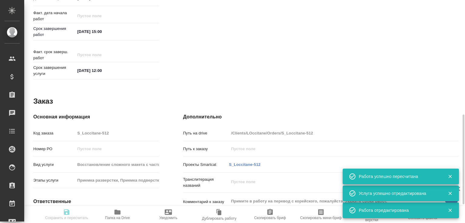
type input "notPayed"
type input "0"
type input "RUB"
type input "[PERSON_NAME]"
type input "S_Loccitane-512"
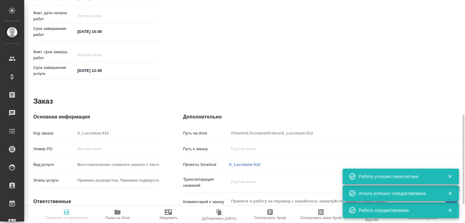
type input "Восстановление сложного макета с частичным соответствием оформлению оригинала"
type input "Приемка разверстки, Приемка подверстки, Восстановление сложного макета с частич…"
type input "[PERSON_NAME]"
type input "/Clients/LOccitane/Orders/S_Loccitane-512"
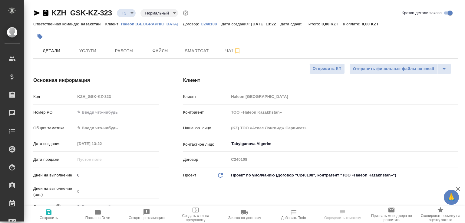
select select "RU"
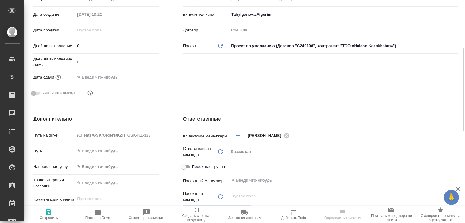
scroll to position [194, 0]
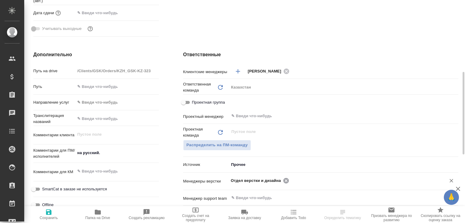
click at [283, 180] on icon at bounding box center [286, 181] width 7 height 7
click at [291, 180] on input "text" at bounding box center [363, 180] width 145 height 7
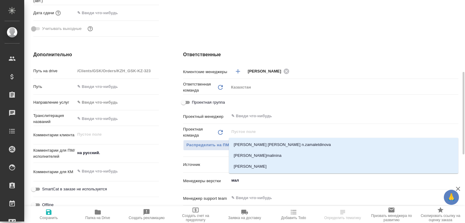
type input "мало"
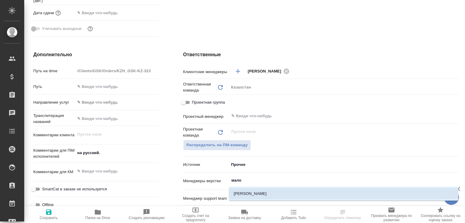
click at [257, 195] on li "[PERSON_NAME]" at bounding box center [344, 194] width 230 height 11
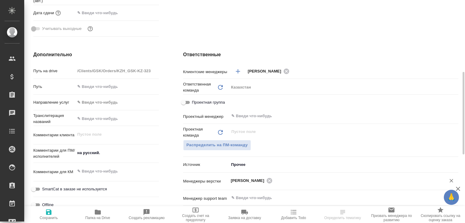
click at [53, 211] on span "Сохранить" at bounding box center [49, 215] width 42 height 12
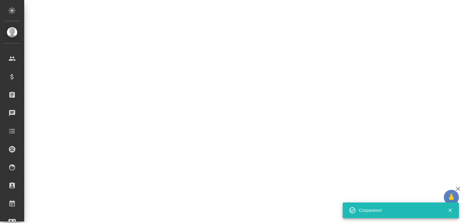
select select "RU"
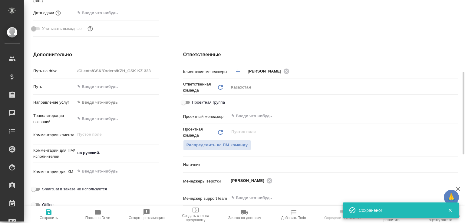
type textarea "x"
select select "RU"
type textarea "x"
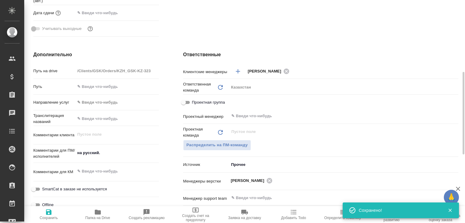
type textarea "x"
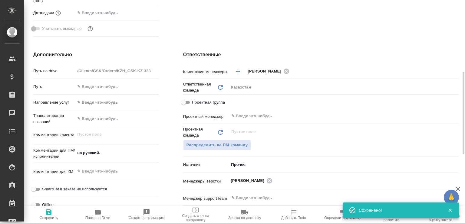
type textarea "x"
click at [101, 213] on icon "button" at bounding box center [97, 212] width 7 height 7
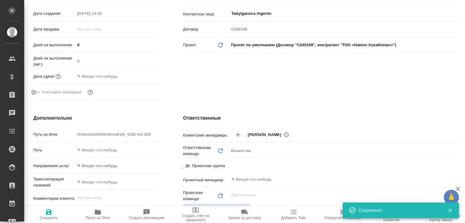
type textarea "x"
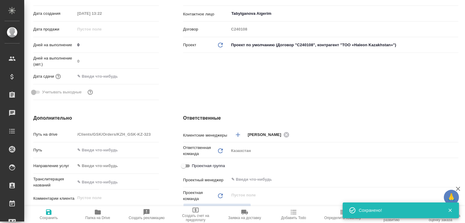
type textarea "x"
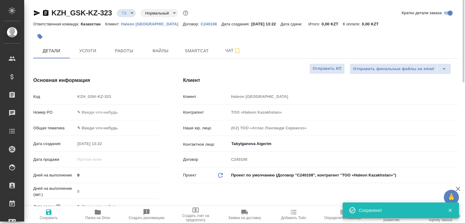
click at [46, 12] on icon "button" at bounding box center [45, 13] width 5 height 6
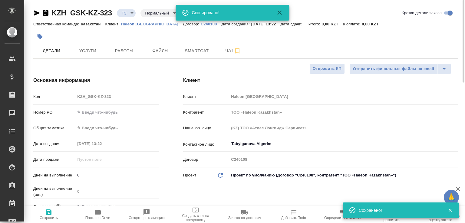
type textarea "x"
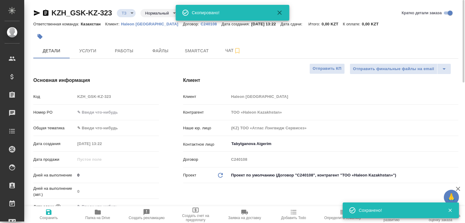
type textarea "x"
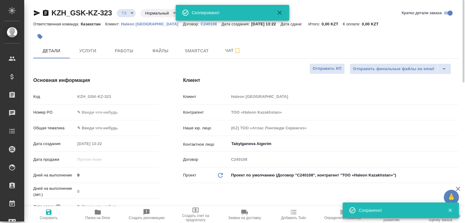
type textarea "x"
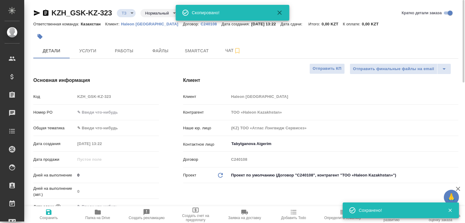
type textarea "x"
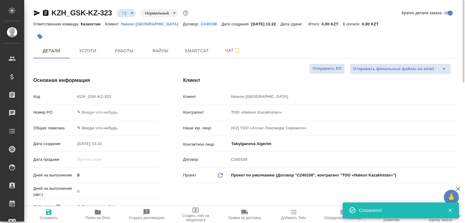
click at [43, 15] on icon "button" at bounding box center [45, 13] width 5 height 6
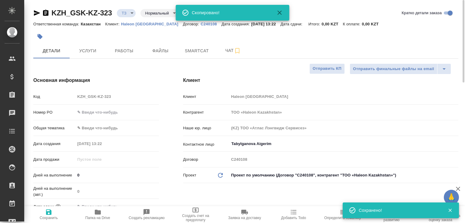
click at [132, 15] on body "🙏 .cls-1 fill:#fff; AWATERA [PERSON_NAME]malofeeva Клиенты Спецификации Заказы …" at bounding box center [232, 111] width 465 height 223
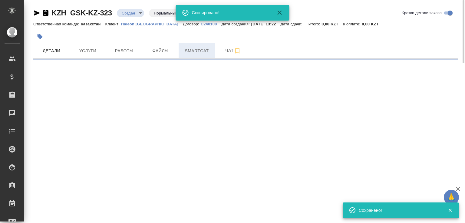
select select "RU"
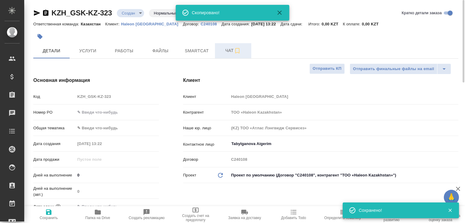
type textarea "x"
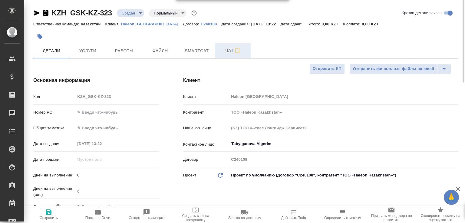
click at [220, 51] on span "Чат" at bounding box center [233, 51] width 29 height 8
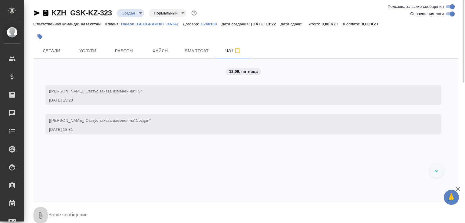
click at [34, 215] on button "0" at bounding box center [40, 216] width 15 height 21
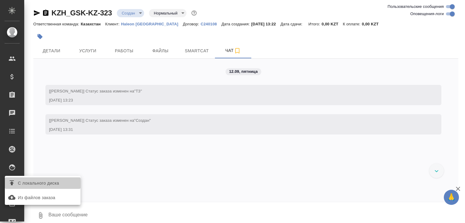
click at [44, 185] on span "С локального диска" at bounding box center [38, 184] width 41 height 8
click at [0, 0] on input "С локального диска" at bounding box center [0, 0] width 0 height 0
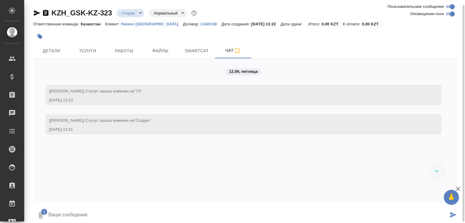
scroll to position [2, 0]
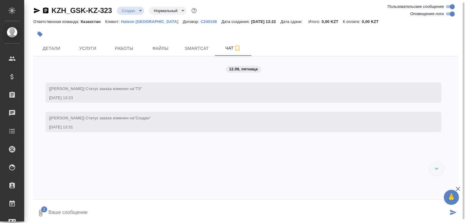
click at [99, 207] on textarea at bounding box center [248, 213] width 401 height 21
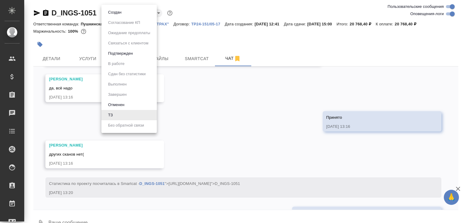
click at [117, 10] on body "🙏 .cls-1 fill:#fff; AWATERA [PERSON_NAME]malofeeva Клиенты Спецификации Заказы …" at bounding box center [232, 111] width 465 height 223
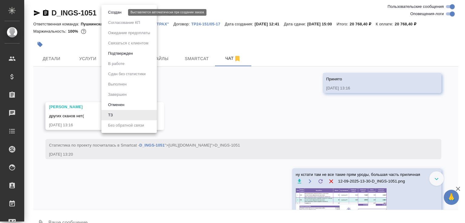
click at [117, 12] on button "Создан" at bounding box center [114, 12] width 17 height 7
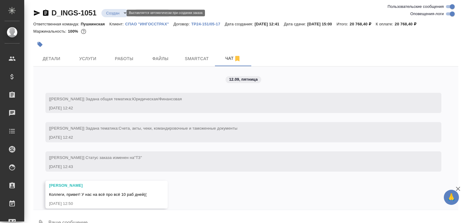
scroll to position [412, 0]
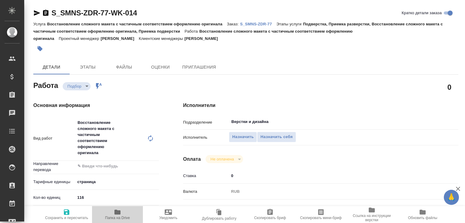
click at [127, 213] on span "Папка на Drive" at bounding box center [118, 215] width 44 height 12
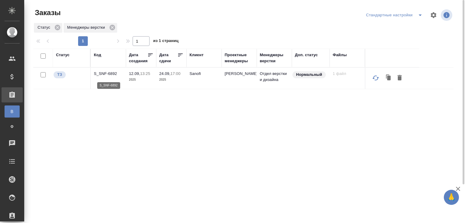
click at [114, 76] on p "S_SNF-6892" at bounding box center [108, 74] width 29 height 6
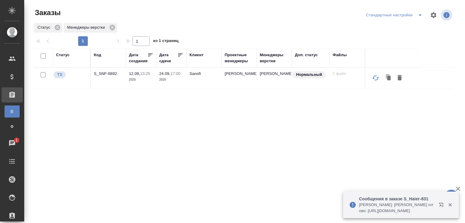
click at [394, 207] on p "Арсеньева Вера: Сергеева Анастасия готово: https://drive.awatera.com/apps/files…" at bounding box center [397, 208] width 76 height 12
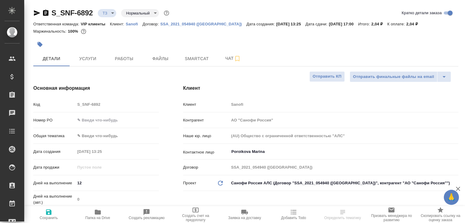
select select "RU"
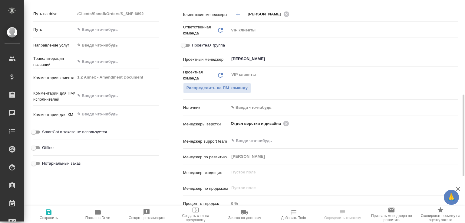
scroll to position [290, 0]
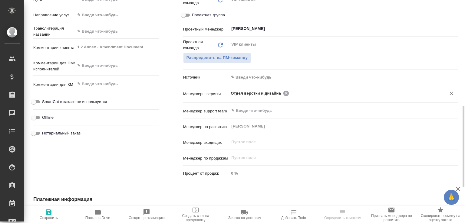
click at [283, 93] on icon at bounding box center [285, 93] width 5 height 5
click at [291, 93] on input "text" at bounding box center [363, 93] width 145 height 7
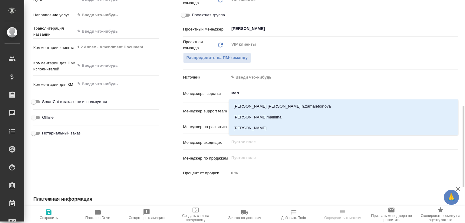
type input "мало"
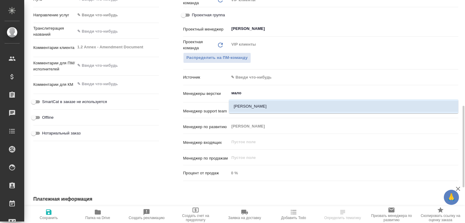
click at [284, 109] on li "[PERSON_NAME]" at bounding box center [344, 106] width 230 height 11
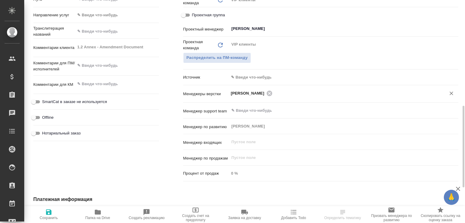
click at [56, 211] on span "Сохранить" at bounding box center [49, 215] width 42 height 12
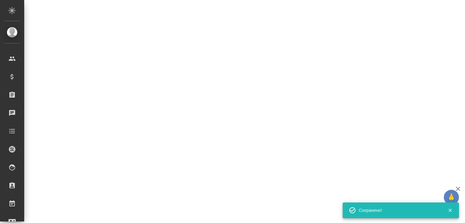
select select "RU"
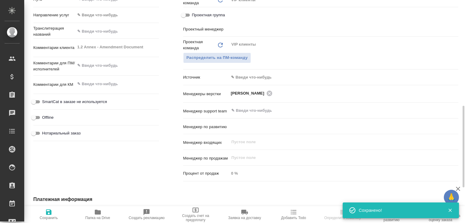
type textarea "x"
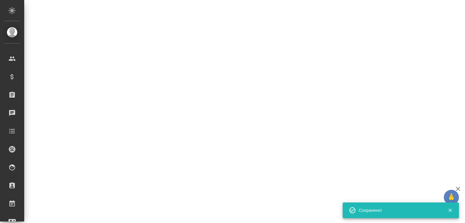
select select "RU"
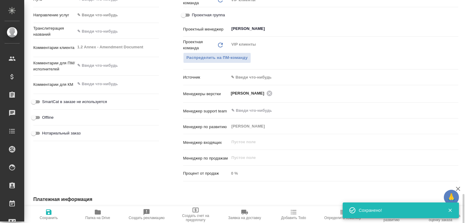
type textarea "x"
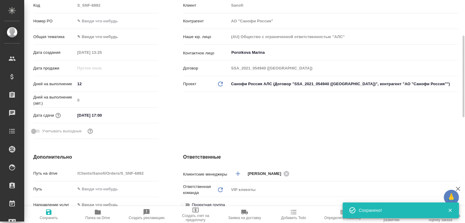
scroll to position [5, 0]
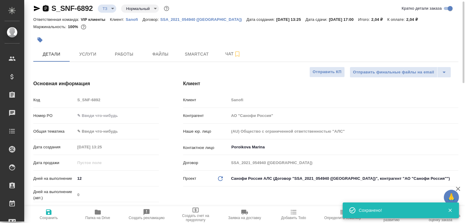
click at [46, 9] on icon "button" at bounding box center [45, 8] width 5 height 6
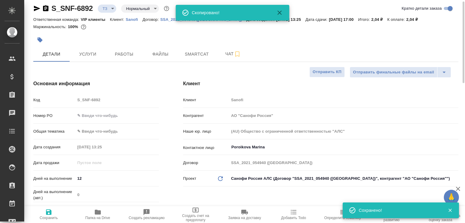
click at [95, 212] on icon "button" at bounding box center [98, 212] width 6 height 5
type textarea "x"
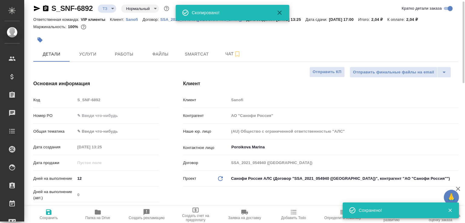
type textarea "x"
click at [110, 7] on body "🙏 .cls-1 fill:#fff; AWATERA Малофеева Екатерина e.malofeeva Клиенты Спецификаци…" at bounding box center [232, 111] width 465 height 223
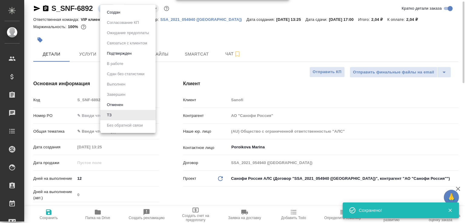
click at [110, 7] on ul "Создан Согласование КП Ожидание предоплаты Связаться с клиентом Подтвержден В р…" at bounding box center [127, 69] width 55 height 128
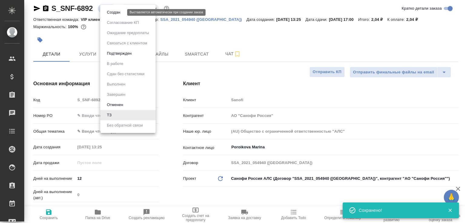
click at [114, 13] on button "Создан" at bounding box center [113, 12] width 17 height 7
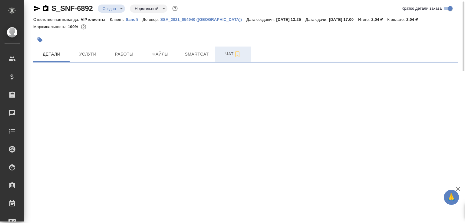
select select "RU"
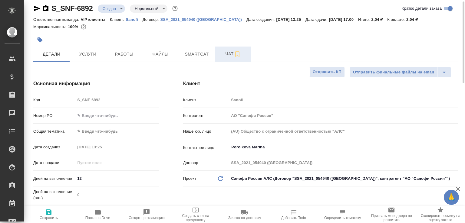
type textarea "x"
click at [227, 53] on span "Чат" at bounding box center [233, 54] width 29 height 8
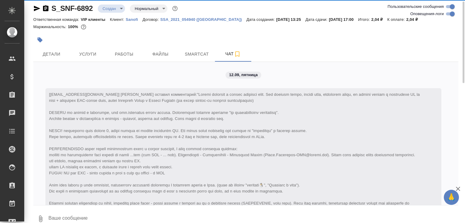
scroll to position [224, 0]
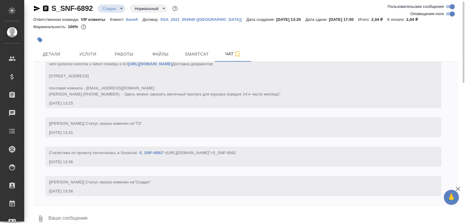
click at [48, 216] on textarea at bounding box center [253, 219] width 411 height 21
click at [41, 216] on icon "button" at bounding box center [40, 219] width 7 height 7
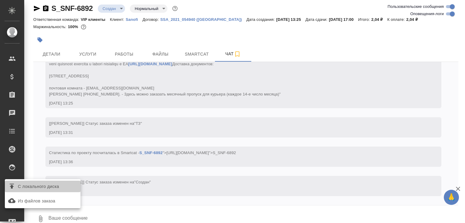
click at [58, 186] on span "С локального диска" at bounding box center [38, 187] width 41 height 8
click at [0, 0] on input "С локального диска" at bounding box center [0, 0] width 0 height 0
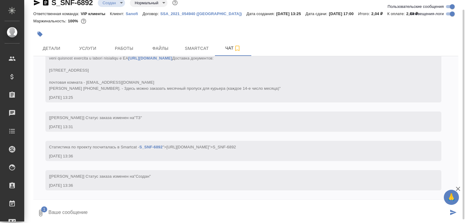
click at [452, 213] on icon "submit" at bounding box center [453, 212] width 6 height 5
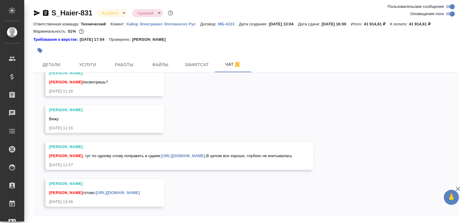
scroll to position [9328, 0]
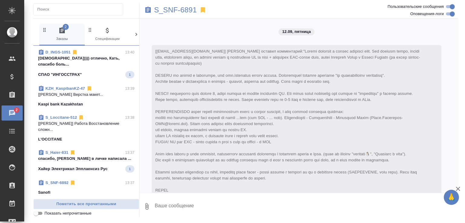
scroll to position [502, 0]
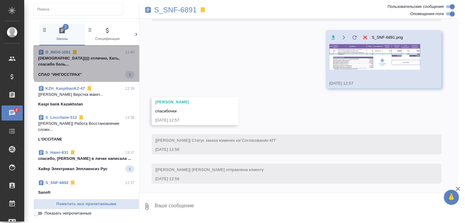
click at [102, 58] on p "[DEMOGRAPHIC_DATA])))) отлично, Кать, спасибо боль..." at bounding box center [86, 61] width 96 height 12
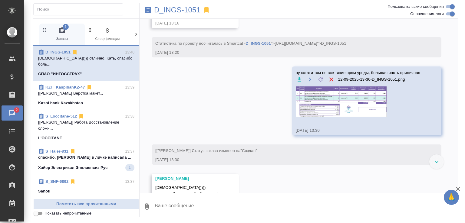
scroll to position [443, 0]
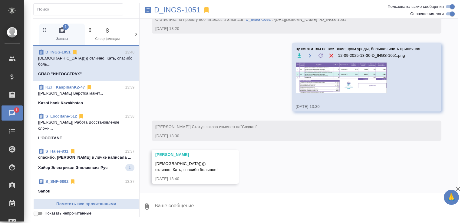
click at [92, 155] on p "спасибо, [PERSON_NAME] в личке написала ..." at bounding box center [86, 158] width 96 height 6
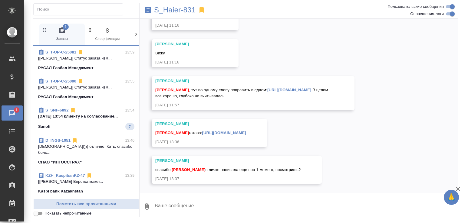
scroll to position [0, 0]
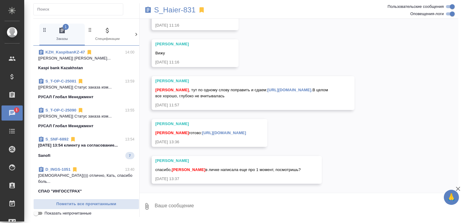
click at [99, 108] on div "S_T-OP-C-25090 13:55" at bounding box center [86, 111] width 96 height 6
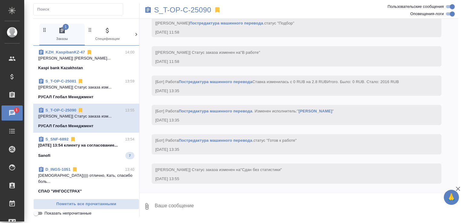
click at [98, 134] on div "S_SNF-6892 13:54 [DATE] 13:54 клиенту на согласование... Sanofi 7" at bounding box center [86, 148] width 106 height 30
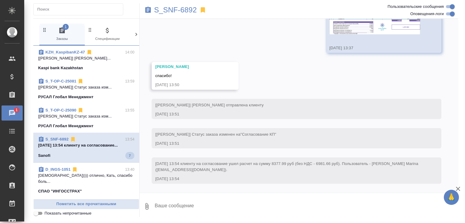
scroll to position [428, 0]
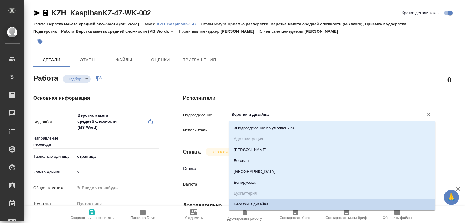
click at [237, 112] on input "Верстки и дизайна" at bounding box center [322, 114] width 183 height 7
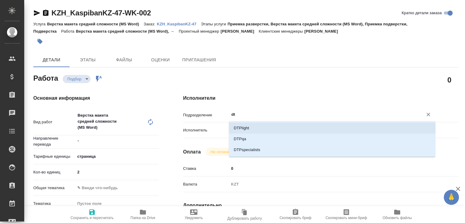
click at [239, 126] on li "DTPlight" at bounding box center [332, 128] width 207 height 11
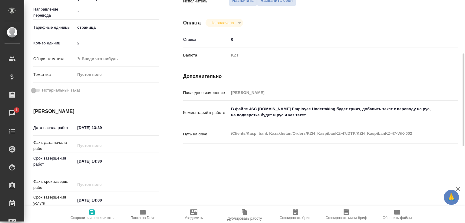
scroll to position [190, 0]
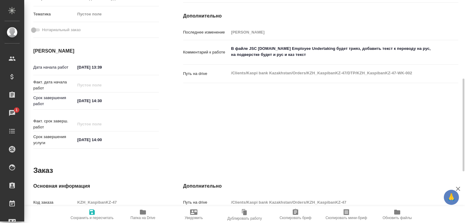
type input "DTPlight"
click at [90, 216] on span "Сохранить и пересчитать" at bounding box center [92, 218] width 43 height 4
type input "recruiting"
type input "-"
type input "5a8b1489cc6b4906c91bfdb2"
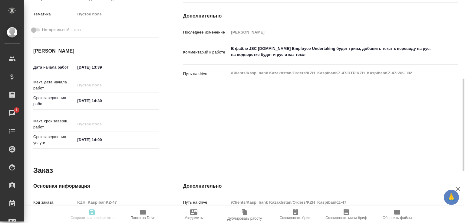
type input "2"
type input "[DATE] 13:39"
type input "[DATE] 14:30"
type input "[DATE] 14:00"
type input "DTPlight"
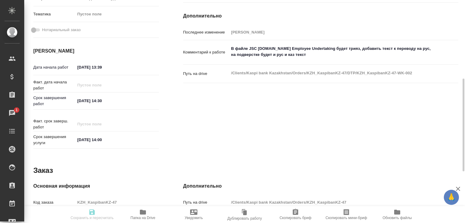
type input "notPayed"
type input "0"
type input "KZT"
type input "[PERSON_NAME]"
type input "KZH_KaspibanKZ-47"
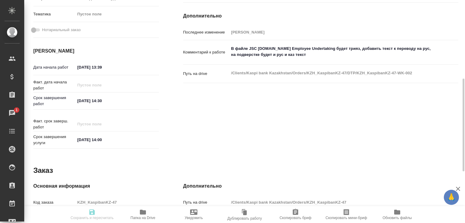
type input "Верстка макета средней сложности (MS Word)"
type input "Приемка разверстки, Верстка макета средней сложности (MS Word), Приемка подверс…"
type input "[PERSON_NAME]"
type input "/Clients/Kaspi bank Kazakhstan/Orders/KZH_KaspibanKZ-47"
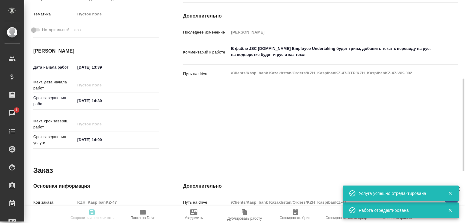
type input "recruiting"
type input "-"
type input "5a8b1489cc6b4906c91bfdb2"
type input "2"
type input "[DATE] 13:39"
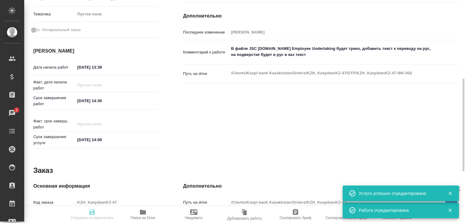
type input "[DATE] 14:30"
type input "[DATE] 14:00"
type input "DTPlight"
type input "notPayed"
type input "0"
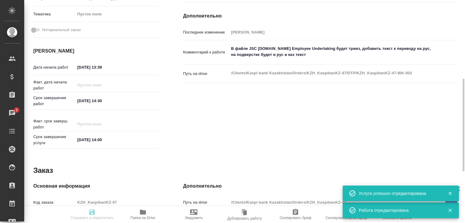
type input "KZT"
type input "[PERSON_NAME]"
type input "KZH_KaspibanKZ-47"
type input "Верстка макета средней сложности (MS Word)"
type input "Приемка разверстки, Верстка макета средней сложности (MS Word), Приемка подверс…"
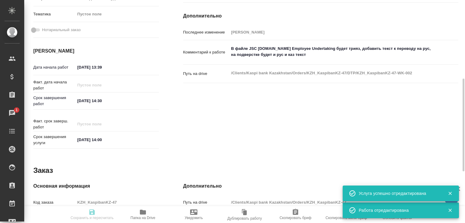
type input "[PERSON_NAME]"
type input "/Clients/Kaspi bank Kazakhstan/Orders/KZH_KaspibanKZ-47"
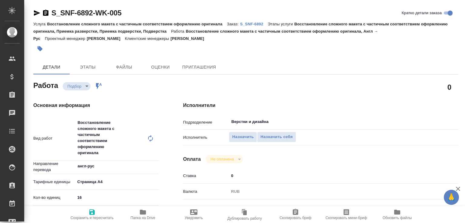
click at [151, 139] on icon at bounding box center [150, 138] width 7 height 7
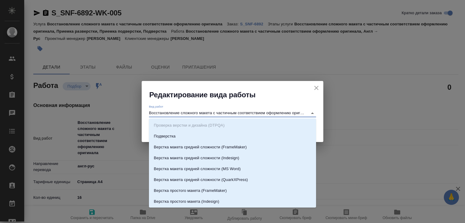
click at [185, 114] on input "Восстановление сложного макета с частичным соответствием оформлению оригинала" at bounding box center [227, 113] width 156 height 7
click at [183, 114] on input "Восстановление сложного макета с частичным соответствием оформлению оригинала" at bounding box center [227, 113] width 156 height 7
click at [181, 112] on input "Восстановление сложного макета с частичным соответствием оформлению оригинала" at bounding box center [227, 113] width 156 height 7
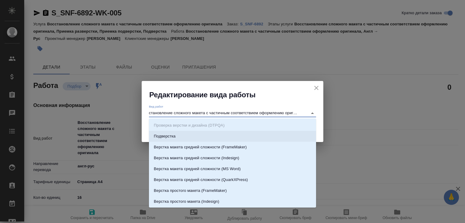
drag, startPoint x: 188, startPoint y: 112, endPoint x: 341, endPoint y: 127, distance: 154.3
click at [341, 127] on div "Редактирование вида работы Вид работ Восстановление сложного макета с частичным…" at bounding box center [232, 111] width 465 height 223
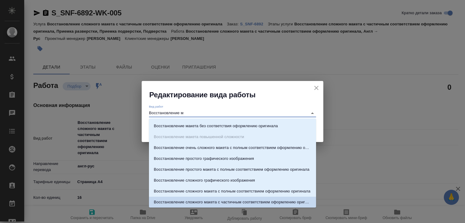
scroll to position [0, 0]
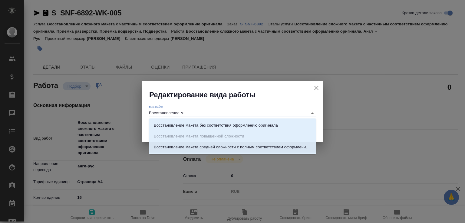
click at [262, 149] on p "Восстановление макета средней сложности с полным соответствием оформлению ориги…" at bounding box center [232, 147] width 157 height 6
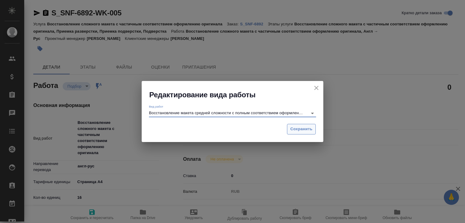
type input "Восстановление макета средней сложности с полным соответствием оформлению ориги…"
click at [294, 132] on span "Сохранить" at bounding box center [301, 129] width 22 height 7
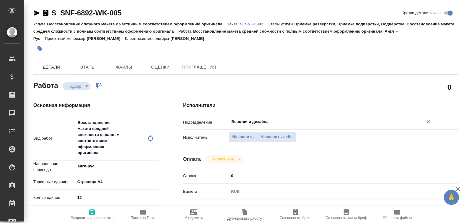
click at [241, 124] on input "Верстки и дизайна" at bounding box center [322, 121] width 183 height 7
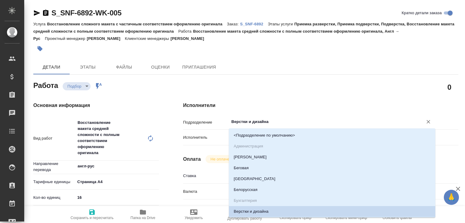
type textarea "x"
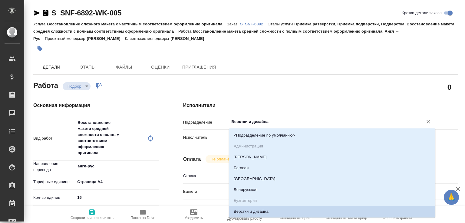
type textarea "x"
type input "d"
type textarea "x"
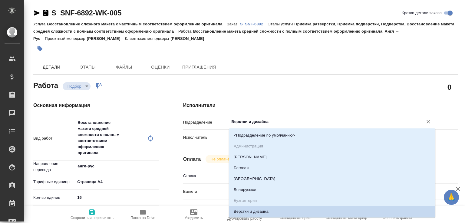
type textarea "x"
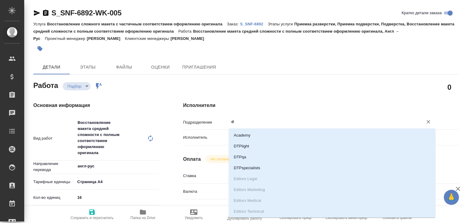
type input "dt"
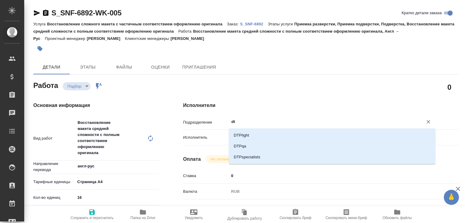
type textarea "x"
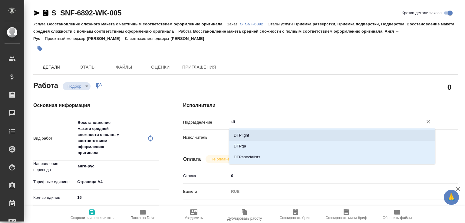
click at [242, 134] on li "DTPlight" at bounding box center [332, 135] width 207 height 11
type textarea "x"
type input "DTPlight"
type textarea "x"
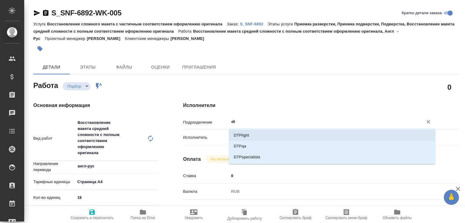
type textarea "x"
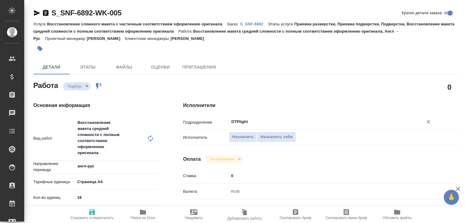
type textarea "x"
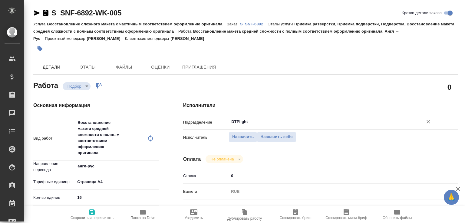
type input "DTPlight"
click at [91, 209] on icon "button" at bounding box center [91, 212] width 7 height 7
type textarea "x"
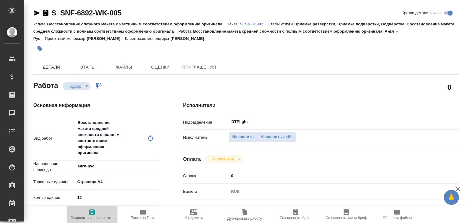
type textarea "x"
type input "recruiting"
type textarea "Восстановление макета средней сложности с полным соответствием оформлению ориги…"
type textarea "x"
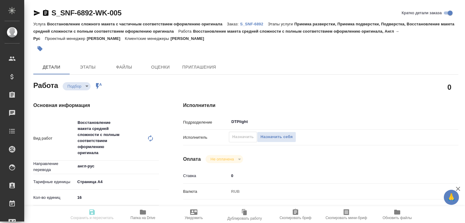
type input "англ-рус"
type input "5f036ec4e16dec2d6b59c8ff"
type input "16"
type input "[DATE] 14:10"
type input "[DATE] 17:10"
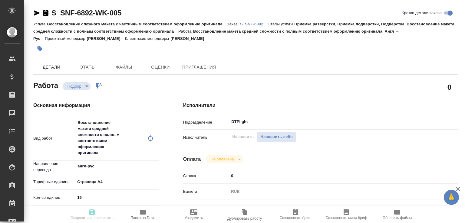
type input "[DATE] 17:00"
type input "DTPlight"
type input "notPayed"
type input "0"
type input "RUB"
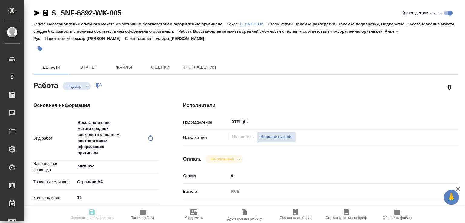
type input "[PERSON_NAME]"
type textarea "x"
type textarea "/Clients/Sanofi/Orders/S_SNF-6892/DTP/S_SNF-6892-WK-005"
type textarea "x"
type input "S_SNF-6892"
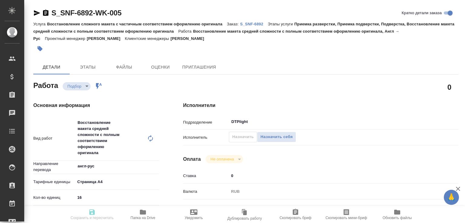
type input "E005853789"
type input "Восстановление сложного макета с частичным соответствием оформлению оригинала"
type input "Приемка разверстки, Приемка подверстки, Подверстка, Восстановление макета средн…"
type input "[PERSON_NAME]"
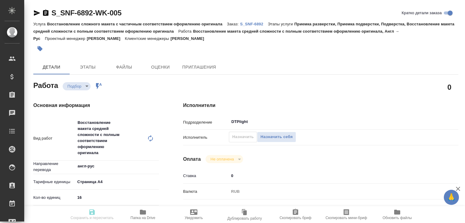
type input "/Clients/Sanofi/Orders/S_SNF-6892"
type textarea "x"
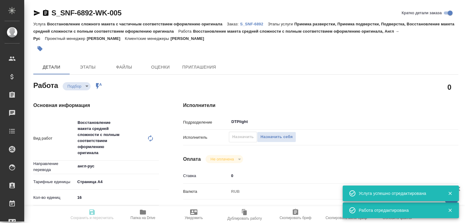
type textarea "x"
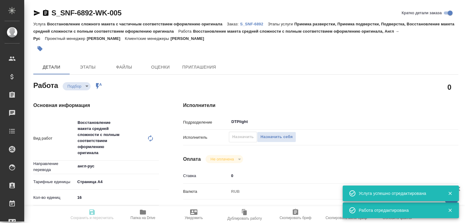
type textarea "x"
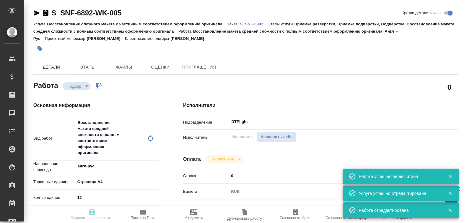
type textarea "x"
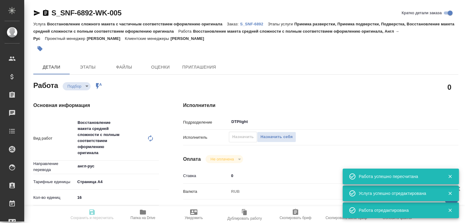
type input "recruiting"
type textarea "Восстановление макета средней сложности с полным соответствием оформлению ориги…"
type textarea "x"
type input "англ-рус"
type input "5f036ec4e16dec2d6b59c8ff"
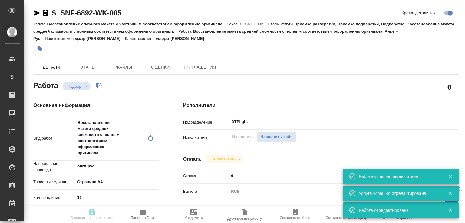
type input "16"
type input "[DATE] 14:10"
type input "[DATE] 17:10"
type input "[DATE] 17:00"
type input "DTPlight"
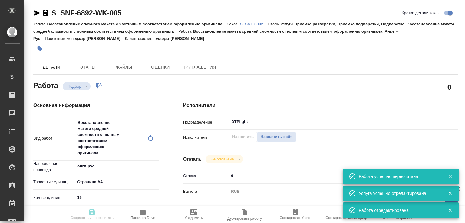
type input "notPayed"
type input "0"
type input "RUB"
type input "[PERSON_NAME]"
type textarea "x"
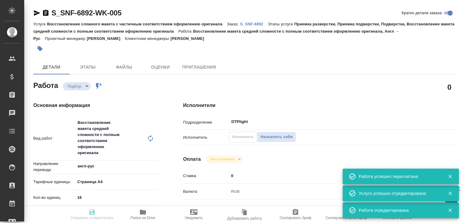
type textarea "/Clients/Sanofi/Orders/S_SNF-6892/DTP/S_SNF-6892-WK-005"
type textarea "x"
type input "S_SNF-6892"
type input "E005853789"
type input "Восстановление сложного макета с частичным соответствием оформлению оригинала"
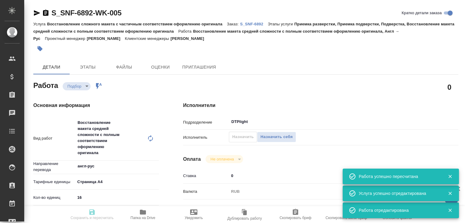
type input "Приемка разверстки, Приемка подверстки, Подверстка, Восстановление макета средн…"
type input "[PERSON_NAME]"
type input "/Clients/Sanofi/Orders/S_SNF-6892"
type textarea "x"
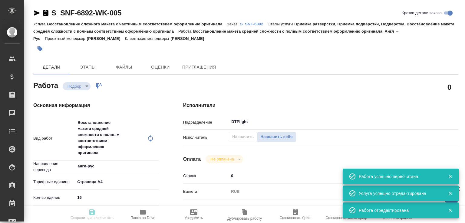
type textarea "x"
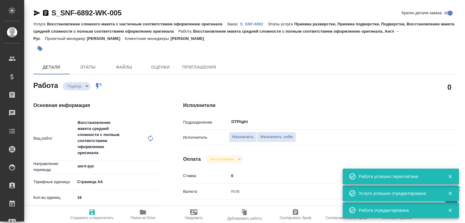
type textarea "x"
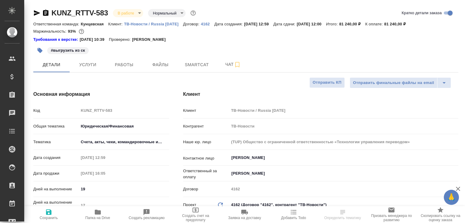
select select "RU"
click at [118, 60] on button "Работы" at bounding box center [124, 64] width 36 height 15
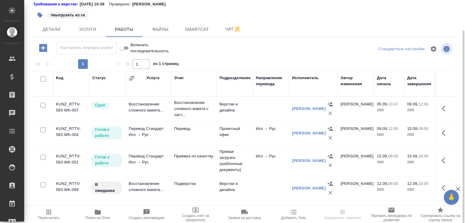
scroll to position [35, 0]
click at [102, 213] on span "Папка на Drive" at bounding box center [98, 215] width 42 height 12
click at [226, 28] on span "Чат" at bounding box center [233, 29] width 29 height 8
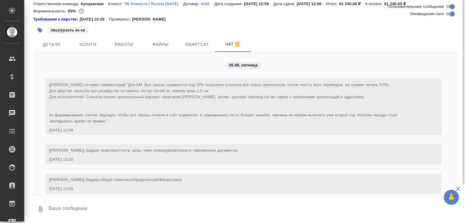
scroll to position [20, 0]
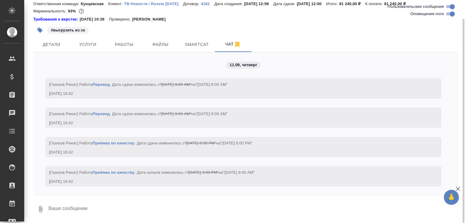
click at [90, 200] on textarea at bounding box center [253, 209] width 411 height 21
type textarea "привет, ждём тут перевод, когда примерно ловить?"
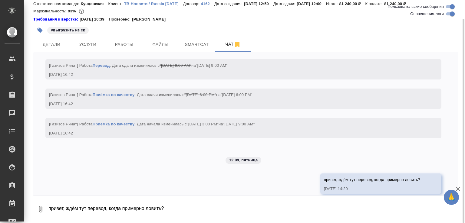
scroll to position [2203, 0]
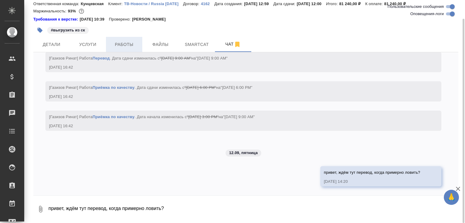
click at [121, 38] on button "Работы" at bounding box center [124, 44] width 36 height 15
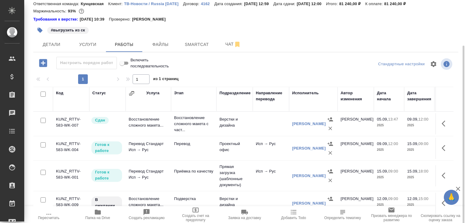
scroll to position [35, 0]
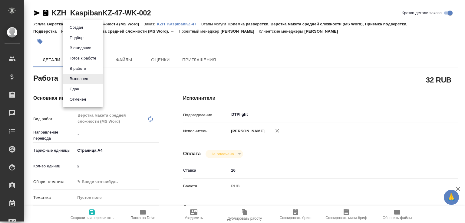
click at [88, 79] on body "🙏 .cls-1 fill:#fff; AWATERA [PERSON_NAME]malofeeva Клиенты Спецификации Заказы …" at bounding box center [232, 111] width 465 height 223
click at [88, 88] on li "Сдан" at bounding box center [83, 89] width 40 height 10
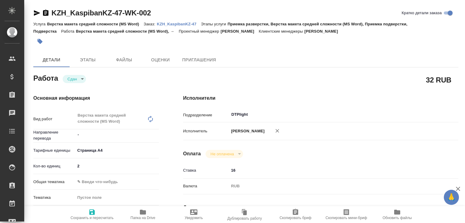
type textarea "x"
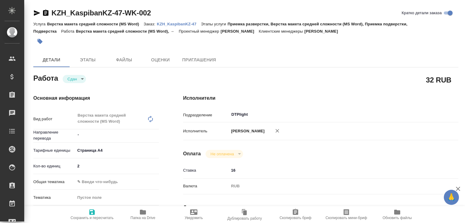
type textarea "x"
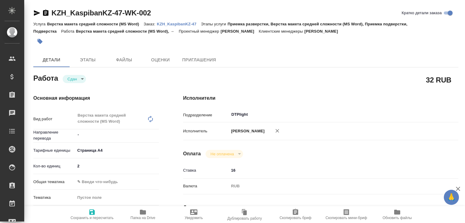
type textarea "x"
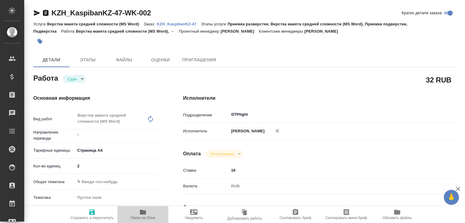
click at [145, 215] on icon "button" at bounding box center [142, 212] width 7 height 7
click at [172, 22] on p "KZH_KaspibanKZ-47" at bounding box center [179, 24] width 44 height 5
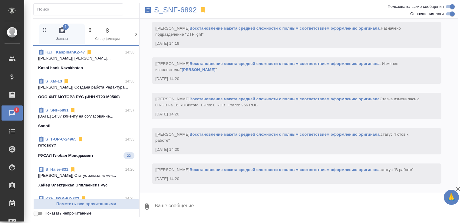
click at [90, 144] on p "готово??" at bounding box center [86, 146] width 96 height 6
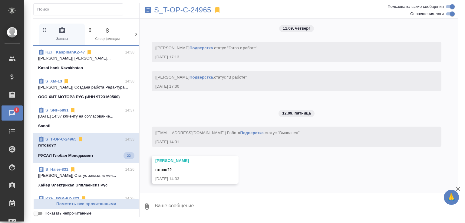
scroll to position [2529, 0]
click at [240, 132] on link "Подверстка" at bounding box center [251, 133] width 23 height 5
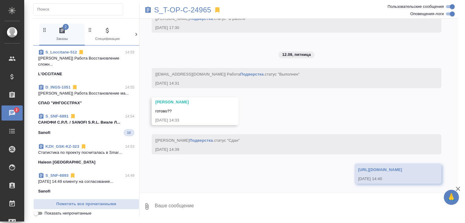
click at [110, 120] on p "САНОФИ С.Р.Л. / SANOFI S.R.L. Виале Л..." at bounding box center [86, 123] width 96 height 6
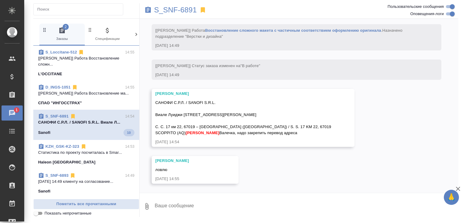
scroll to position [1101, 0]
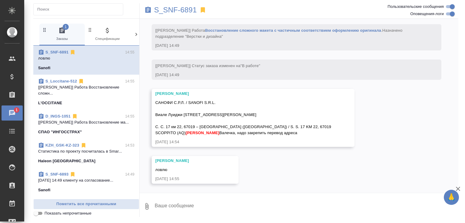
click at [90, 216] on span "Показать непрочитанные" at bounding box center [68, 214] width 47 height 6
click at [47, 216] on input "Показать непрочитанные" at bounding box center [36, 213] width 22 height 7
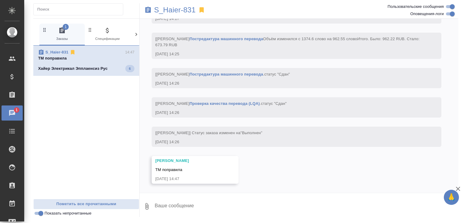
scroll to position [9981, 0]
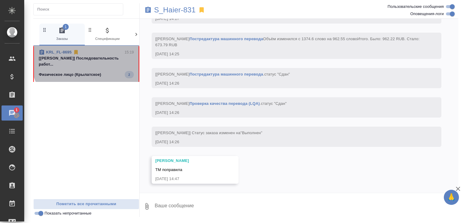
click at [95, 57] on p "[Касымов Тимур] Последовательность работ..." at bounding box center [86, 61] width 95 height 12
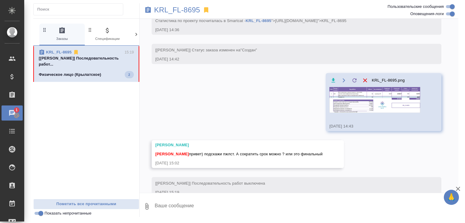
scroll to position [144, 0]
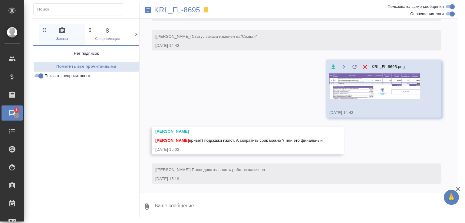
click at [345, 79] on img at bounding box center [374, 87] width 91 height 26
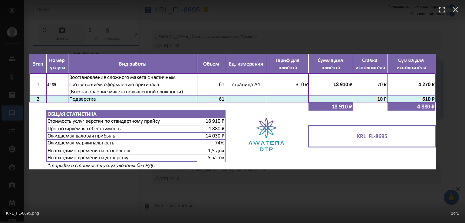
click at [194, 182] on div "KRL_FL-8695.png 1 of 1" at bounding box center [232, 111] width 465 height 223
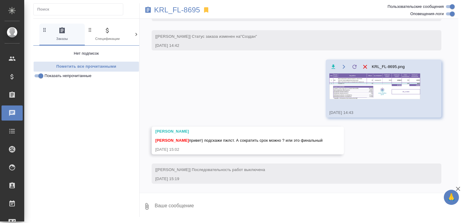
click at [172, 209] on textarea at bounding box center [306, 207] width 304 height 21
click at [190, 8] on p "KRL_FL-8695" at bounding box center [177, 10] width 46 height 6
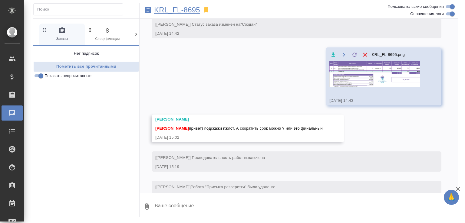
scroll to position [297, 0]
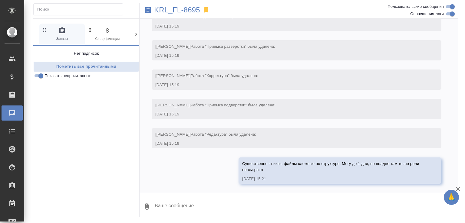
click at [213, 201] on textarea at bounding box center [306, 207] width 304 height 21
type textarea "Чем раньше запуск, тем быстрее получим"
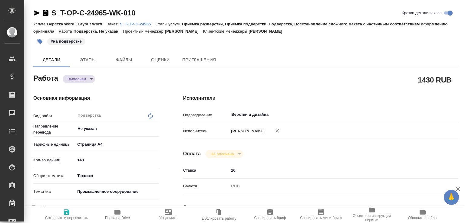
click at [98, 78] on div "Работа Выполнен completed" at bounding box center [96, 77] width 126 height 11
click at [118, 210] on icon "button" at bounding box center [117, 212] width 6 height 5
click at [143, 25] on p "S_T-OP-C-24965" at bounding box center [137, 24] width 35 height 5
click at [94, 78] on body "🙏 .cls-1 fill:#fff; AWATERA [PERSON_NAME]malofeeva Клиенты Спецификации Заказы …" at bounding box center [232, 111] width 465 height 223
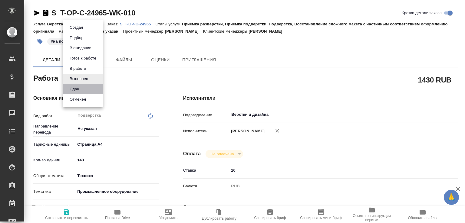
click at [86, 89] on li "Сдан" at bounding box center [83, 89] width 40 height 10
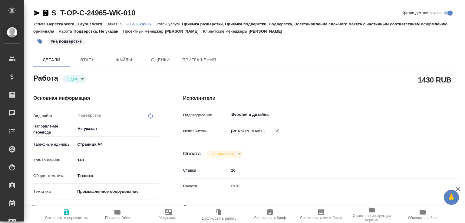
type textarea "x"
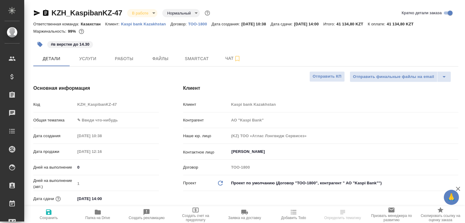
select select "RU"
type input "[PERSON_NAME]"
type input "АО "Kaspi Bank""
select select "RU"
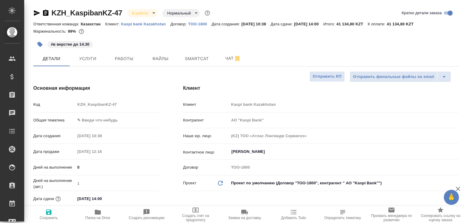
type input "АО "Kaspi Bank""
type textarea "x"
click at [220, 61] on span "Чат" at bounding box center [233, 59] width 29 height 8
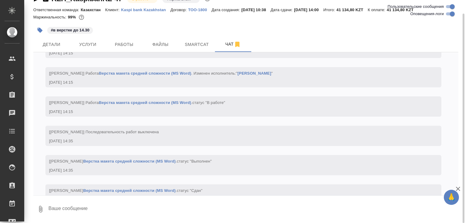
scroll to position [697, 0]
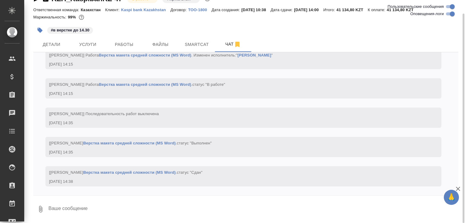
click at [69, 212] on textarea at bounding box center [253, 209] width 411 height 21
paste textarea "[URL][DOMAIN_NAME]"
type textarea "[URL][DOMAIN_NAME]"
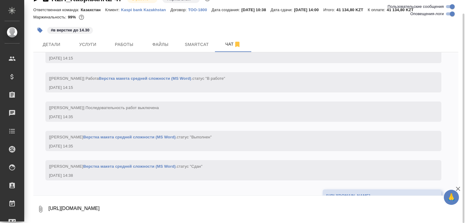
scroll to position [732, 0]
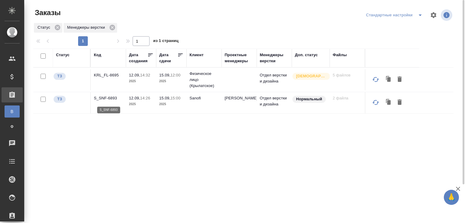
click at [113, 98] on p "S_SNF-6893" at bounding box center [108, 98] width 29 height 6
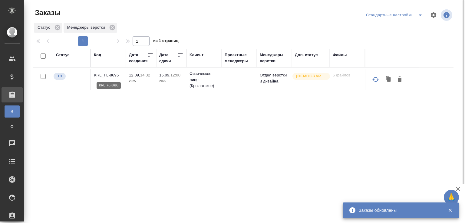
click at [114, 74] on p "KRL_FL-8695" at bounding box center [108, 75] width 29 height 6
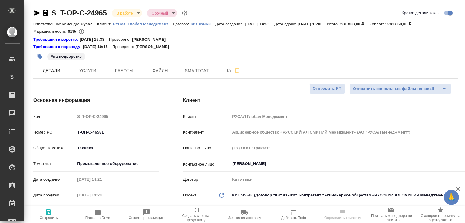
select select "RU"
type textarea "x"
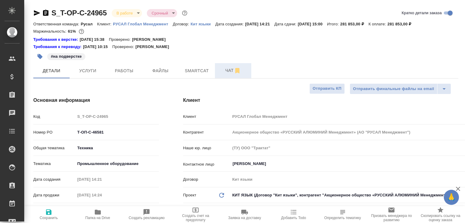
click at [227, 67] on span "Чат" at bounding box center [233, 71] width 29 height 8
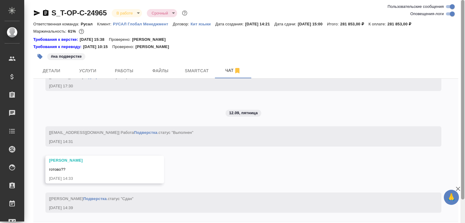
scroll to position [26, 0]
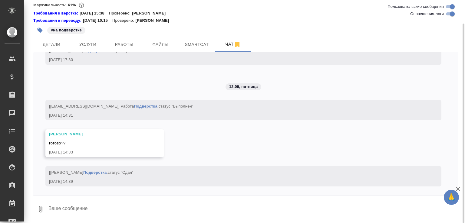
click at [162, 197] on div at bounding box center [245, 197] width 425 height 3
click at [164, 202] on textarea at bounding box center [253, 209] width 411 height 21
paste textarea "[URL][DOMAIN_NAME]"
type textarea "[URL][DOMAIN_NAME]"
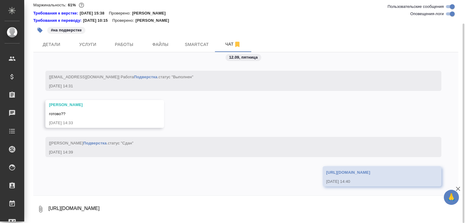
scroll to position [2498, 0]
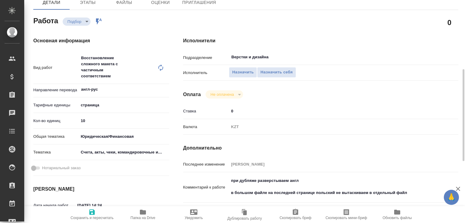
scroll to position [95, 0]
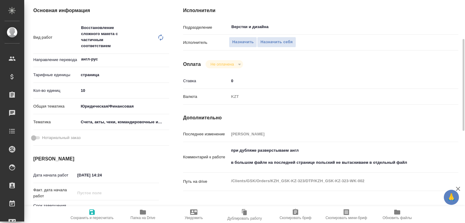
click at [121, 176] on input "12.09.2025 14:24" at bounding box center [101, 175] width 53 height 9
click at [256, 31] on div "Верстки и дизайна ​" at bounding box center [332, 27] width 207 height 11
type input "12.09.2025 14:40"
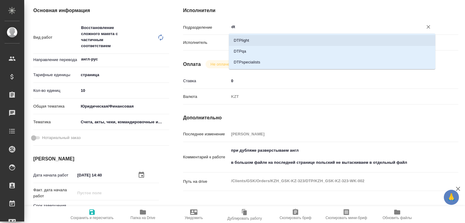
click at [251, 41] on li "DTPlight" at bounding box center [332, 40] width 207 height 11
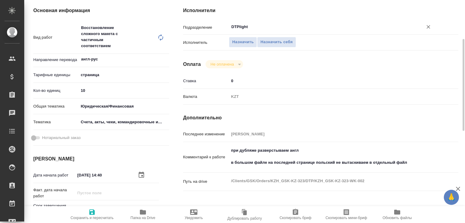
type input "DTPlight"
click at [89, 209] on icon "button" at bounding box center [91, 212] width 7 height 7
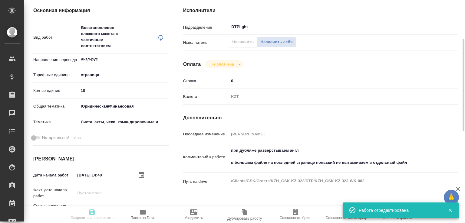
type input "recruiting"
type input "англ-рус"
type input "5a8b1489cc6b4906c91bfdb2"
type input "10"
type input "yr-fn"
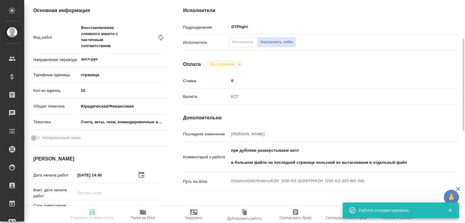
type input "5f647205b73bc97568ca66c0"
type input "12.09.2025 14:40"
type input "12.09.2025 17:30"
type input "15.09.2025 14:00"
type input "DTPlight"
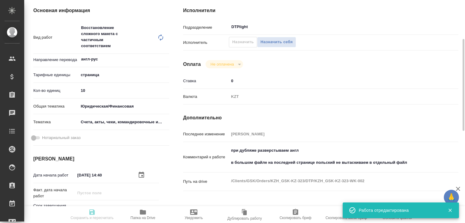
type input "notPayed"
type input "0"
type input "KZT"
type input "Валеев Динар"
type input "KZH_GSK-KZ-323"
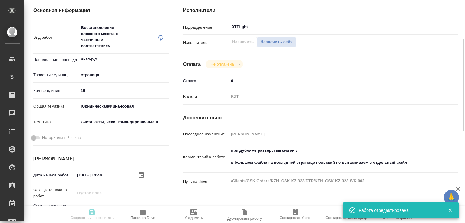
type input "Восстановление сложного макета с частичным соответствием оформлению оригинала"
type input "Приемка подверстки, Восстановление сложного макета с частичным соответствием оф…"
type input "Кошербаева Назерке"
type input "Малофеева Екатерина"
type input "/Clients/GSK/Orders/KZH_GSK-KZ-323"
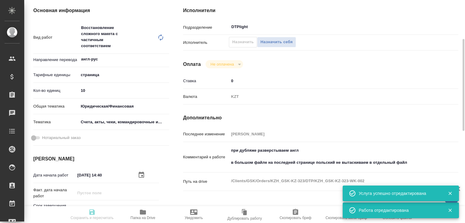
type input "recruiting"
type input "англ-рус"
type input "5a8b1489cc6b4906c91bfdb2"
type input "10"
type input "yr-fn"
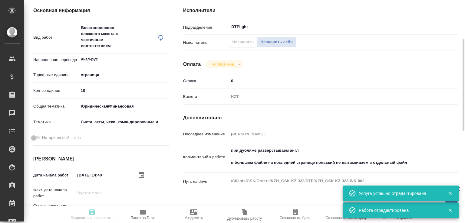
type input "5f647205b73bc97568ca66c0"
type input "12.09.2025 14:40"
type input "12.09.2025 17:30"
type input "15.09.2025 14:00"
type input "DTPlight"
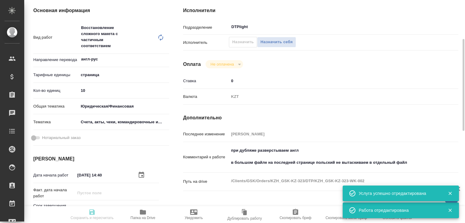
type input "notPayed"
type input "0"
type input "KZT"
type input "Валеев Динар"
type input "KZH_GSK-KZ-323"
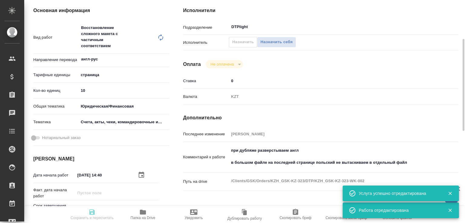
type input "Восстановление сложного макета с частичным соответствием оформлению оригинала"
type input "Приемка подверстки, Восстановление сложного макета с частичным соответствием оф…"
type input "Кошербаева Назерке"
type input "Малофеева Екатерина"
type input "/Clients/GSK/Orders/KZH_GSK-KZ-323"
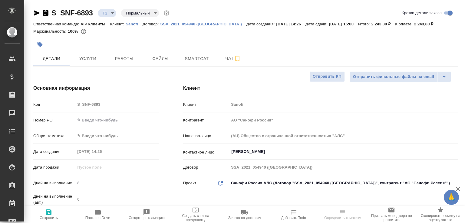
select select "RU"
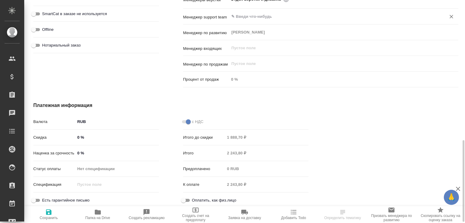
scroll to position [319, 0]
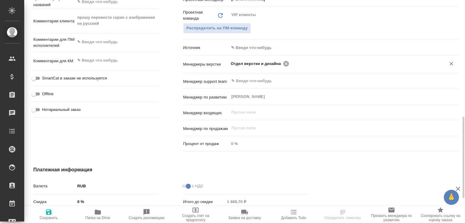
click at [283, 63] on icon at bounding box center [285, 63] width 5 height 5
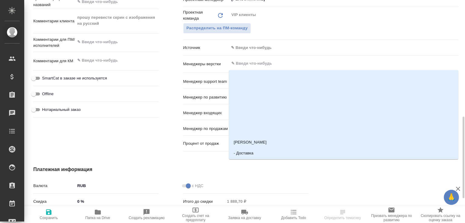
click at [283, 63] on input "text" at bounding box center [334, 63] width 206 height 7
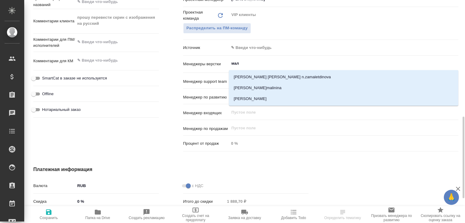
type input "мало"
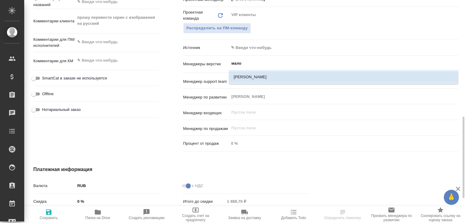
click at [268, 72] on li "[PERSON_NAME]" at bounding box center [344, 77] width 230 height 11
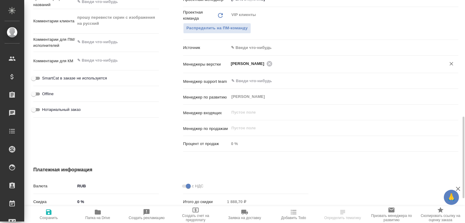
click at [47, 209] on icon "button" at bounding box center [48, 212] width 7 height 7
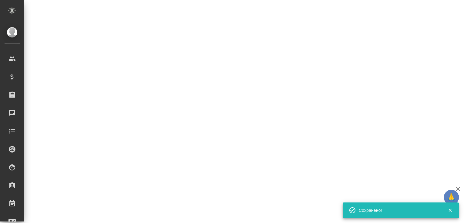
select select "RU"
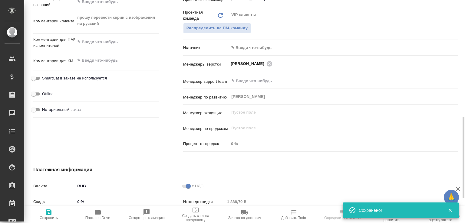
click at [92, 211] on span "Папка на Drive" at bounding box center [98, 215] width 42 height 12
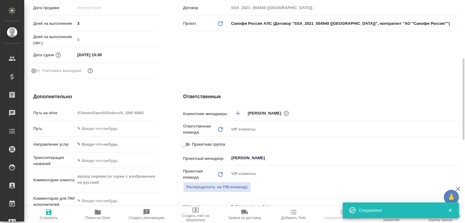
type textarea "x"
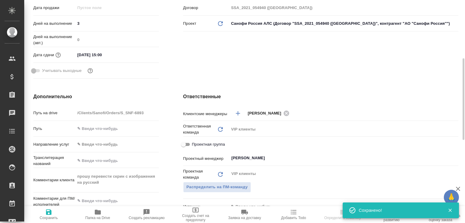
type textarea "x"
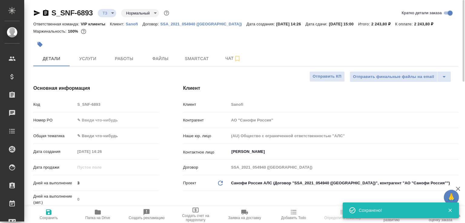
scroll to position [0, 0]
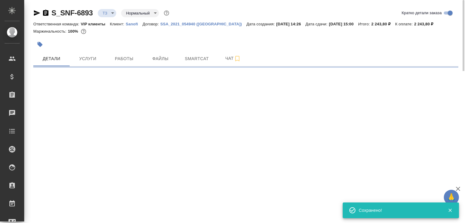
select select "RU"
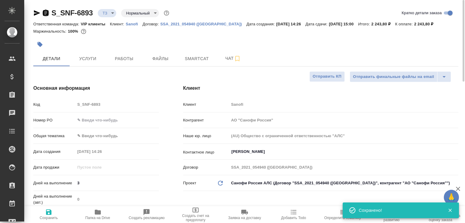
click at [44, 13] on icon "button" at bounding box center [45, 13] width 5 height 6
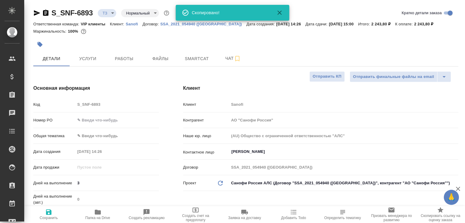
type textarea "x"
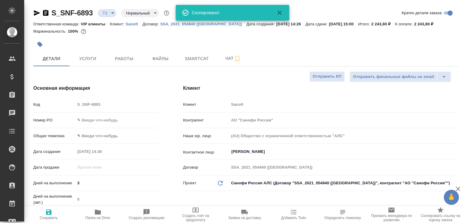
type textarea "x"
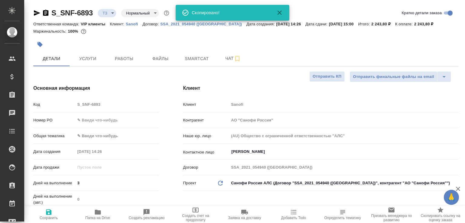
type textarea "x"
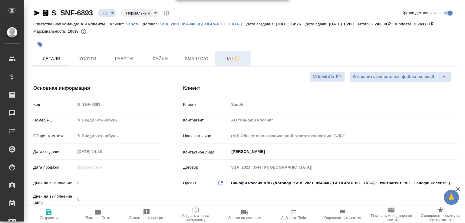
click at [227, 57] on span "Чат" at bounding box center [233, 59] width 29 height 8
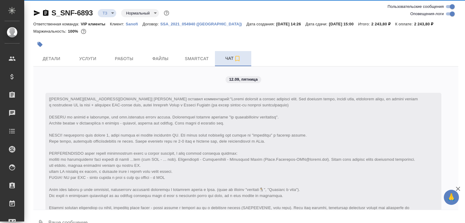
scroll to position [195, 0]
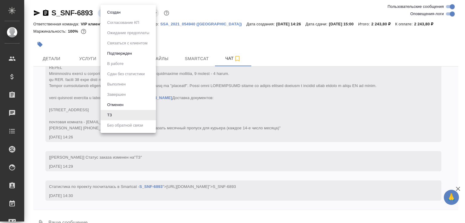
click at [110, 9] on body "🙏 .cls-1 fill:#fff; AWATERA Малофеева Екатерина e.malofeeva Клиенты Спецификаци…" at bounding box center [232, 111] width 465 height 223
click at [110, 9] on button "Создан" at bounding box center [113, 12] width 17 height 7
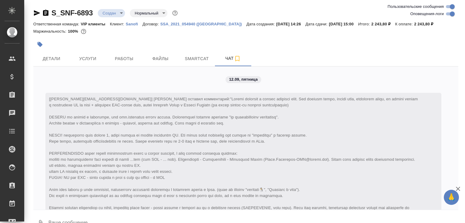
scroll to position [224, 0]
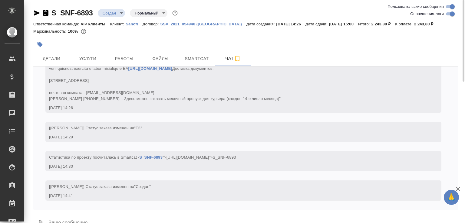
click at [43, 11] on icon "button" at bounding box center [45, 13] width 5 height 6
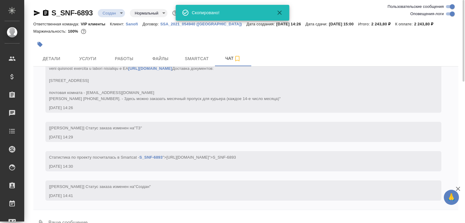
click at [40, 216] on button "0" at bounding box center [40, 223] width 15 height 21
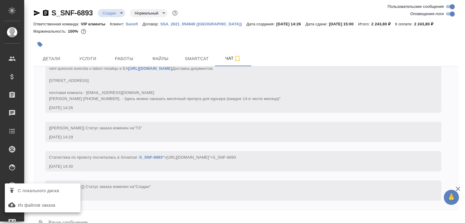
click at [41, 194] on span "С локального диска" at bounding box center [38, 191] width 41 height 8
click at [0, 0] on input "С локального диска" at bounding box center [0, 0] width 0 height 0
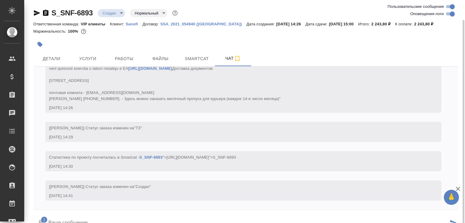
scroll to position [10, 0]
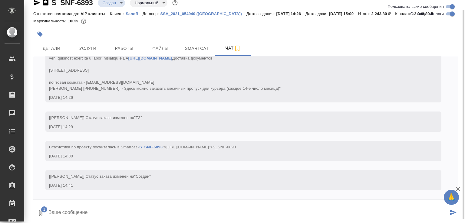
click at [454, 211] on icon "submit" at bounding box center [453, 212] width 6 height 5
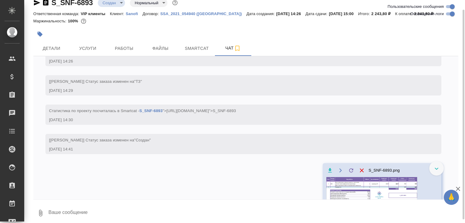
scroll to position [266, 0]
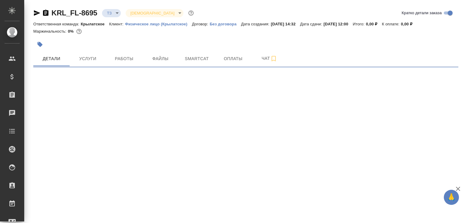
select select "RU"
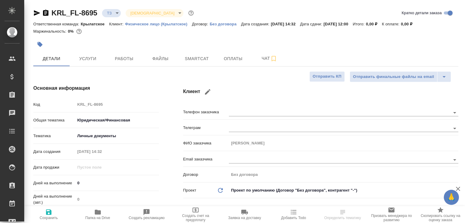
type textarea "x"
click at [459, 190] on icon "button" at bounding box center [458, 189] width 7 height 7
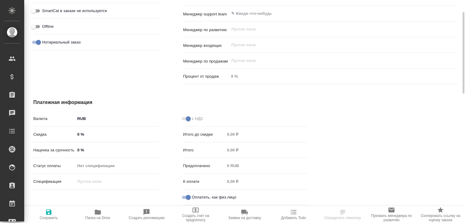
scroll to position [292, 0]
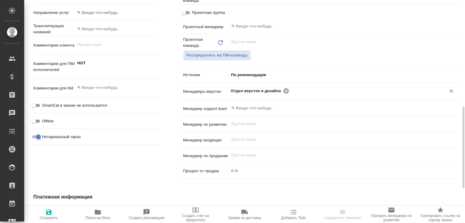
click at [283, 90] on icon at bounding box center [286, 91] width 7 height 7
type textarea "x"
click at [283, 90] on input "text" at bounding box center [334, 90] width 206 height 7
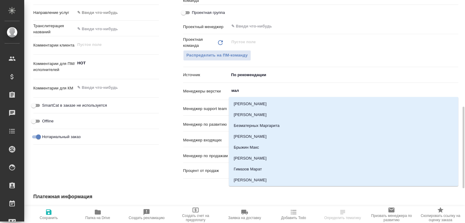
type input "мало"
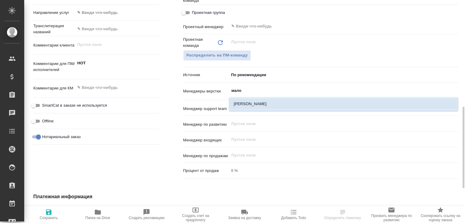
click at [252, 100] on li "[PERSON_NAME]" at bounding box center [344, 104] width 230 height 11
type textarea "x"
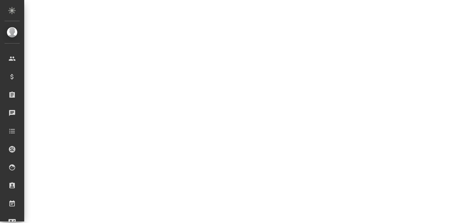
click at [51, 216] on div ".cls-1 fill:#fff; AWATERA [PERSON_NAME]malofeeva Клиенты Спецификации Заказы 0 …" at bounding box center [232, 111] width 465 height 223
select select "RU"
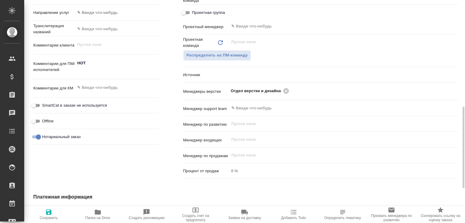
type textarea "x"
click at [285, 91] on icon at bounding box center [285, 90] width 5 height 5
type textarea "x"
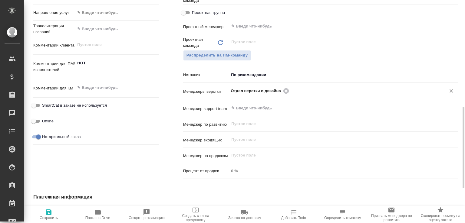
type textarea "x"
click at [291, 91] on input "text" at bounding box center [363, 90] width 145 height 7
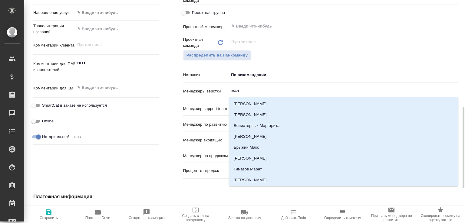
type input "мало"
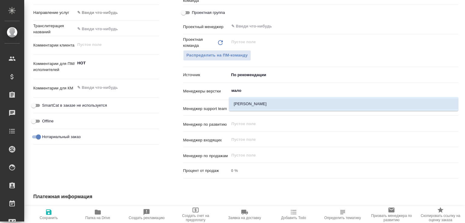
drag, startPoint x: 256, startPoint y: 100, endPoint x: 249, endPoint y: 104, distance: 8.2
click at [255, 100] on li "Малофеева Екатерина" at bounding box center [344, 104] width 230 height 11
type textarea "x"
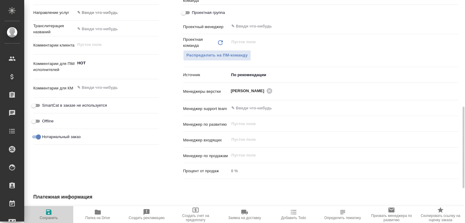
click at [42, 210] on span "Сохранить" at bounding box center [49, 215] width 42 height 12
type textarea "x"
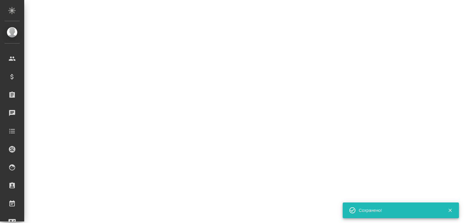
select select "RU"
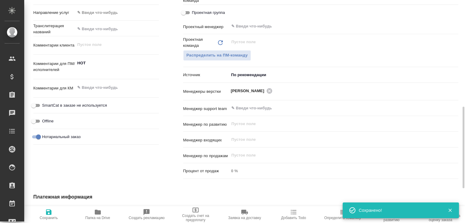
type textarea "x"
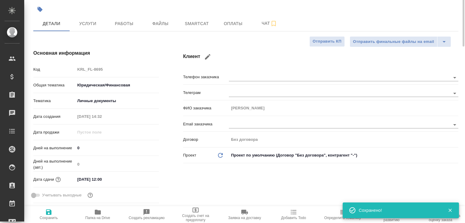
scroll to position [0, 0]
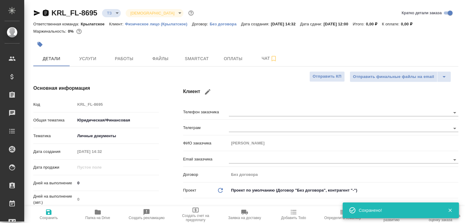
click at [45, 14] on icon "button" at bounding box center [45, 13] width 5 height 6
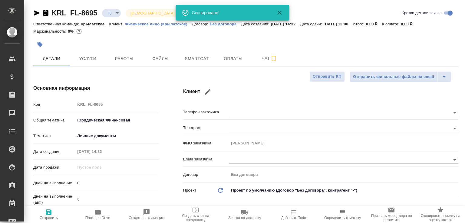
click at [107, 215] on span "Папка на Drive" at bounding box center [98, 215] width 42 height 12
type textarea "x"
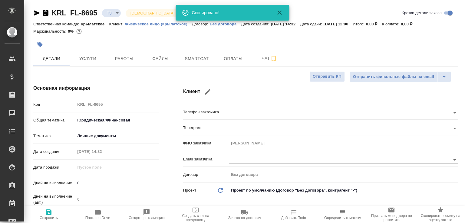
type textarea "x"
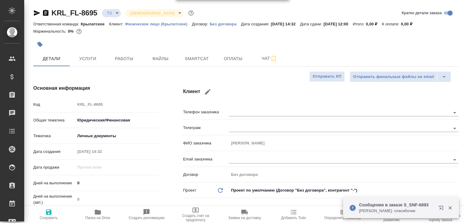
click at [47, 10] on icon "button" at bounding box center [45, 12] width 7 height 7
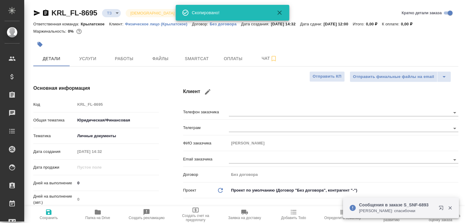
click at [116, 10] on body ".cls-1 fill:#fff; AWATERA Малофеева Екатерина e.malofeeva Клиенты Спецификации …" at bounding box center [232, 111] width 465 height 223
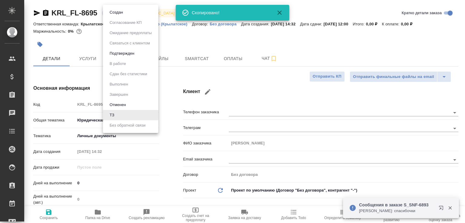
click at [116, 10] on button "Создан" at bounding box center [116, 12] width 17 height 7
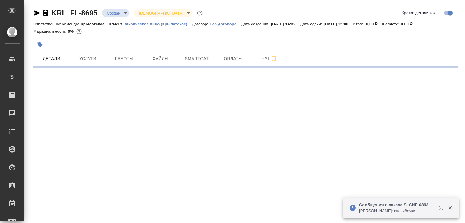
click at [386, 210] on p "Сайдашева Диляра: спасибочки" at bounding box center [397, 211] width 76 height 6
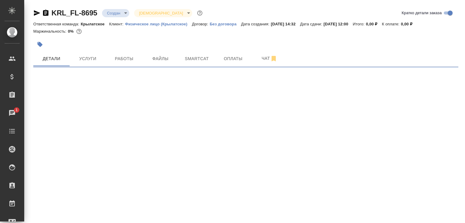
select select "RU"
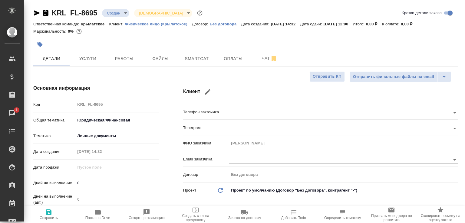
type textarea "x"
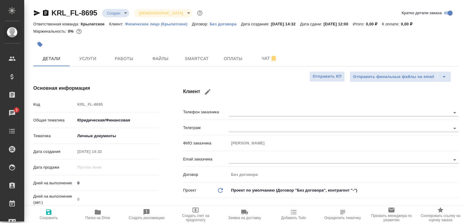
type textarea "x"
click at [266, 55] on span "Чат" at bounding box center [269, 59] width 29 height 8
click at [261, 57] on span "Чат" at bounding box center [269, 59] width 29 height 8
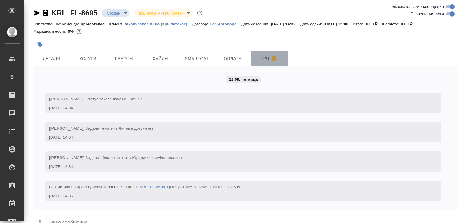
click at [261, 57] on span "Чат" at bounding box center [269, 59] width 29 height 8
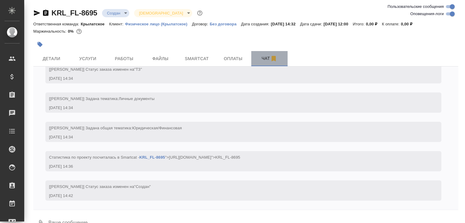
click at [261, 57] on span "Чат" at bounding box center [269, 59] width 29 height 8
click at [41, 217] on button "0" at bounding box center [40, 223] width 15 height 21
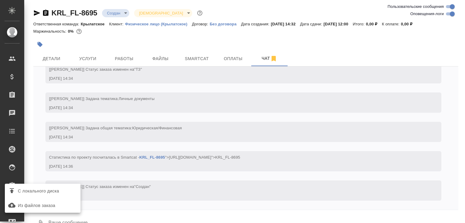
click at [51, 188] on span "С локального диска" at bounding box center [38, 192] width 41 height 8
click at [0, 0] on input "С локального диска" at bounding box center [0, 0] width 0 height 0
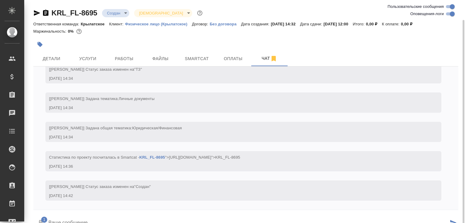
scroll to position [10, 0]
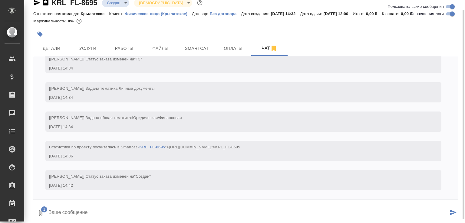
click at [129, 212] on textarea at bounding box center [248, 213] width 401 height 21
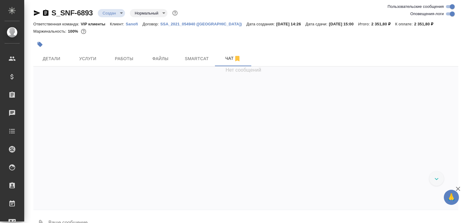
scroll to position [303, 0]
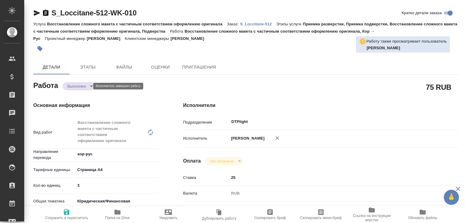
click at [78, 87] on body "🙏 .cls-1 fill:#fff; AWATERA [PERSON_NAME]malofeeva Клиенты Спецификации Заказы …" at bounding box center [232, 111] width 465 height 223
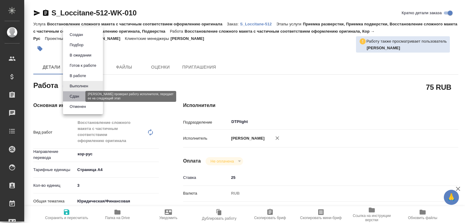
click at [77, 95] on button "Сдан" at bounding box center [74, 96] width 13 height 7
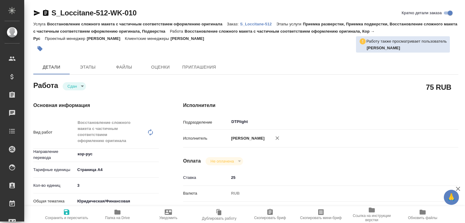
type textarea "x"
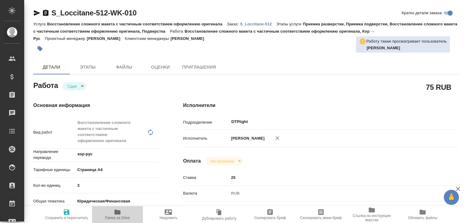
click at [133, 215] on span "Папка на Drive" at bounding box center [118, 215] width 44 height 12
type textarea "x"
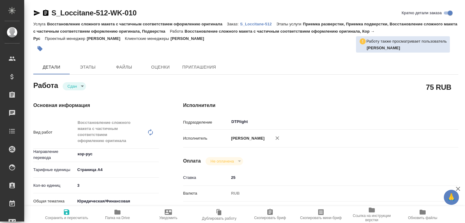
type textarea "x"
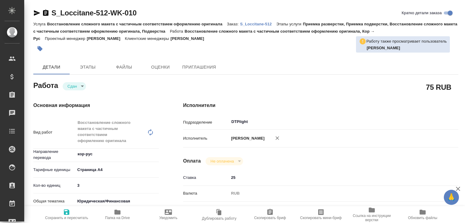
type textarea "x"
click at [261, 25] on p "S_Loccitane-512" at bounding box center [258, 24] width 36 height 5
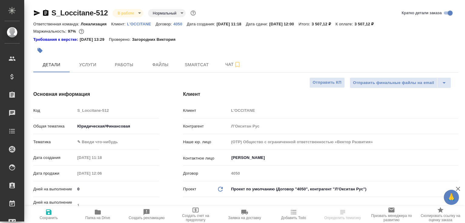
select select "RU"
type textarea "x"
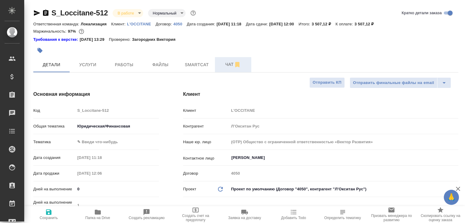
click at [233, 65] on span "Чат" at bounding box center [233, 65] width 29 height 8
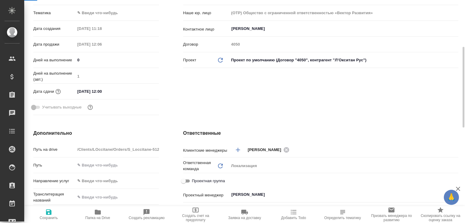
scroll to position [194, 0]
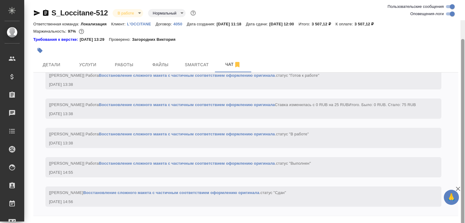
scroll to position [20, 0]
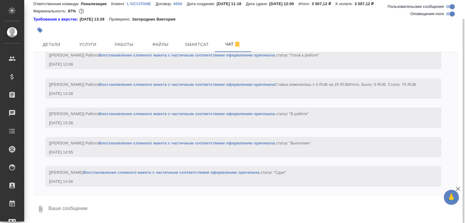
click at [83, 197] on div at bounding box center [245, 197] width 425 height 3
click at [82, 208] on textarea at bounding box center [253, 209] width 411 height 21
paste textarea "https://drive.awatera.com/apps/files/files/10355778?dir=/Shares/LOccitane/Order…"
type textarea "https://drive.awatera.com/apps/files/files/10355778?dir=/Shares/LOccitane/Order…"
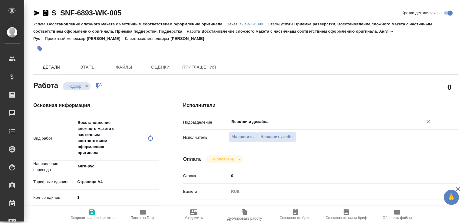
click at [242, 124] on input "Верстки и дизайна" at bounding box center [322, 121] width 183 height 7
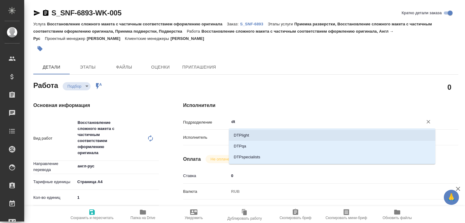
click at [235, 134] on li "DTPlight" at bounding box center [332, 135] width 207 height 11
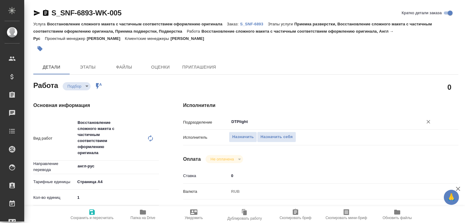
type input "DTPlight"
click at [98, 213] on span "Сохранить и пересчитать" at bounding box center [92, 215] width 44 height 12
type input "recruiting"
type input "англ-рус"
type input "5f036ec4e16dec2d6b59c8ff"
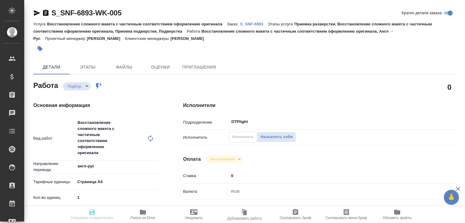
type input "1"
type input "med"
type input "5f647205b73bc97568ca66c6"
type input "12.09.2025 15:06"
type input "12.09.2025 16:10"
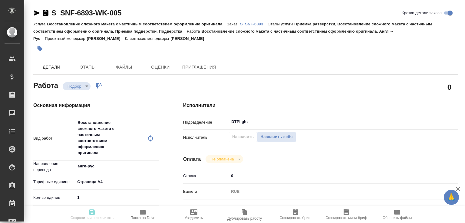
type input "15.09.2025 15:00"
type input "DTPlight"
type input "notPayed"
type input "0"
type input "RUB"
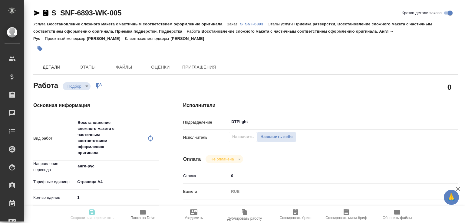
type input "Сайдашева Диляра"
type input "S_SNF-6893"
type input "E005853946"
type input "Восстановление сложного макета с частичным соответствием оформлению оригинала"
type input "Приемка разверстки, Восстановление сложного макета с частичным соответствием оф…"
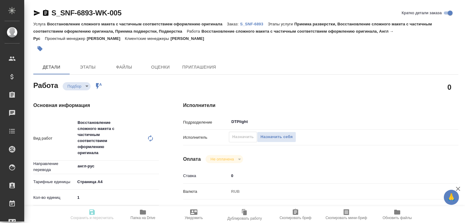
type input "Сайдашева Диляра"
type input "Малофеева Екатерина"
type input "/Clients/Sanofi/Orders/S_SNF-6893"
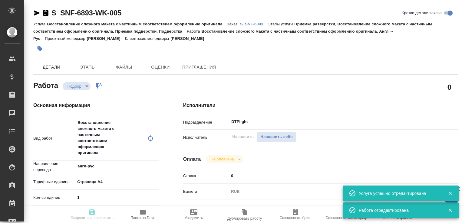
type input "recruiting"
type input "англ-рус"
type input "5f036ec4e16dec2d6b59c8ff"
type input "1"
type input "med"
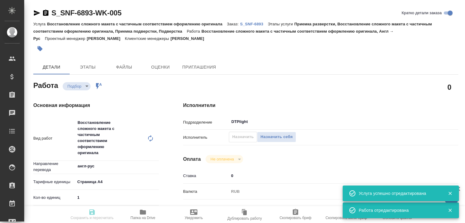
type input "5f647205b73bc97568ca66c6"
type input "12.09.2025 15:06"
type input "12.09.2025 16:10"
type input "15.09.2025 15:00"
type input "DTPlight"
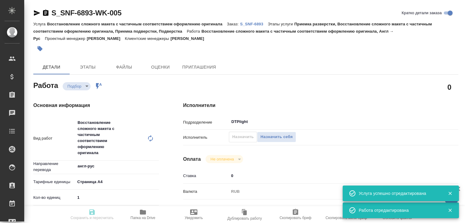
type input "notPayed"
type input "0"
type input "RUB"
type input "Сайдашева Диляра"
type input "S_SNF-6893"
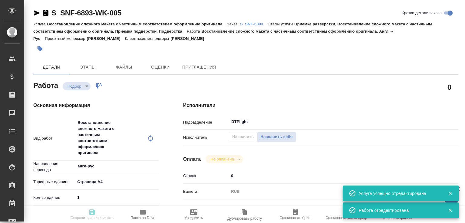
type input "E005853946"
type input "Восстановление сложного макета с частичным соответствием оформлению оригинала"
type input "Приемка разверстки, Восстановление сложного макета с частичным соответствием оф…"
type input "Сайдашева Диляра"
type input "Малофеева Екатерина"
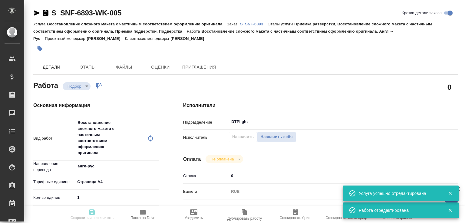
type input "/Clients/Sanofi/Orders/S_SNF-6893"
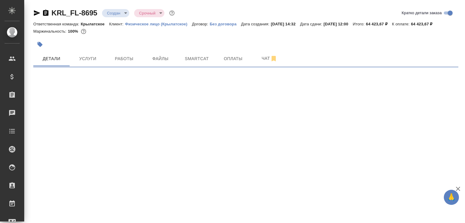
select select "RU"
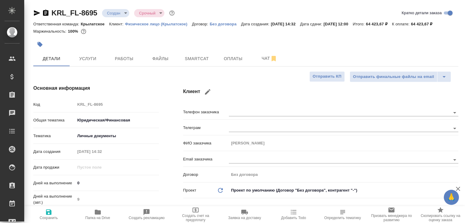
type textarea "x"
click at [121, 61] on button "Работы" at bounding box center [124, 58] width 36 height 15
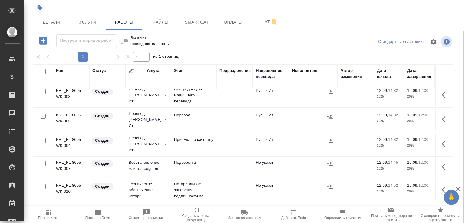
scroll to position [31, 0]
click at [460, 189] on icon "button" at bounding box center [458, 189] width 7 height 7
click at [91, 207] on button "Папка на Drive" at bounding box center [97, 215] width 49 height 17
click at [260, 26] on span "Чат" at bounding box center [269, 22] width 29 height 8
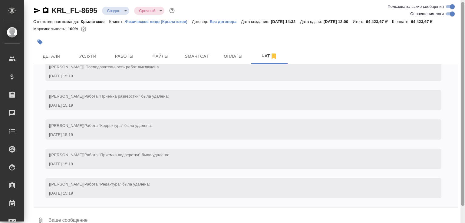
scroll to position [22, 0]
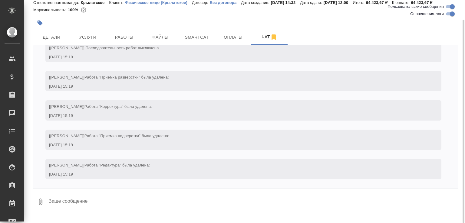
click at [98, 192] on div at bounding box center [245, 190] width 425 height 3
click at [91, 207] on textarea at bounding box center [253, 202] width 411 height 21
type textarea "Существенно - никак, файлы сложные по структуре. Могу до 1 дня, но полдня там т…"
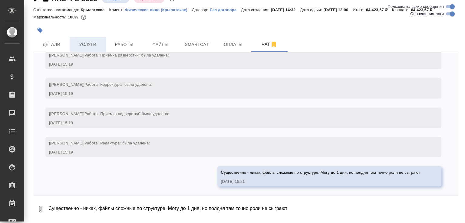
scroll to position [310, 0]
click at [65, 43] on span "Детали" at bounding box center [51, 45] width 29 height 8
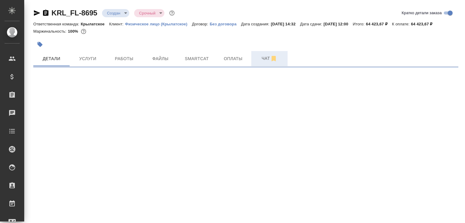
select select "RU"
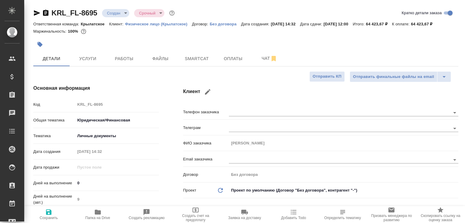
type textarea "x"
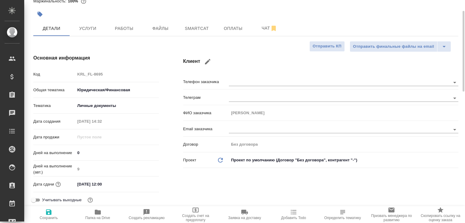
scroll to position [61, 0]
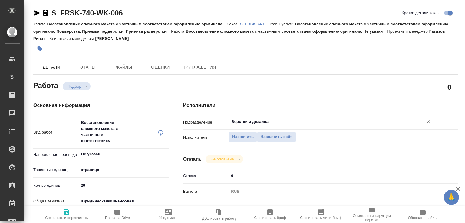
click at [234, 126] on div "Верстки и дизайна ​" at bounding box center [332, 122] width 207 height 11
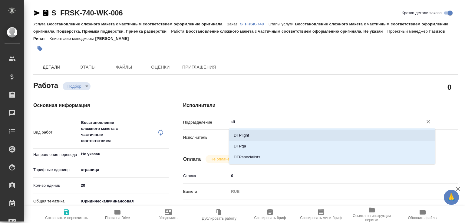
click at [238, 136] on li "DTPlight" at bounding box center [332, 135] width 207 height 11
type input "DTPlight"
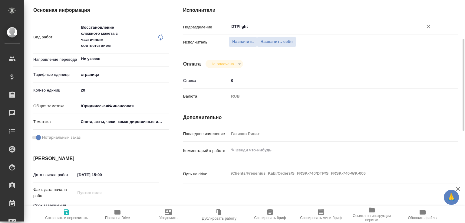
scroll to position [31, 0]
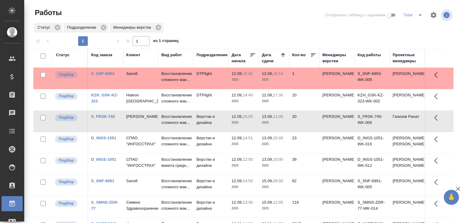
scroll to position [47, 0]
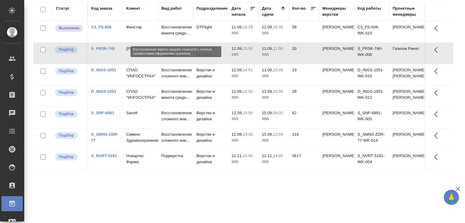
click at [173, 25] on p "Восстановление макета средн..." at bounding box center [175, 30] width 29 height 12
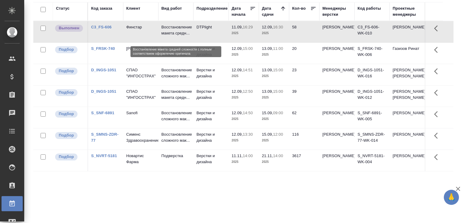
click at [173, 25] on p "Восстановление макета средн..." at bounding box center [175, 30] width 29 height 12
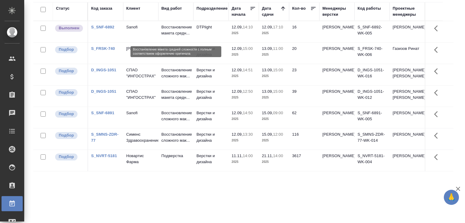
click at [173, 29] on p "Восстановление макета средн..." at bounding box center [175, 30] width 29 height 12
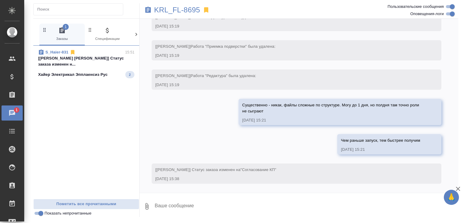
click at [84, 57] on p "[[PERSON_NAME] [PERSON_NAME]] Статус заказа изменен н..." at bounding box center [86, 61] width 96 height 12
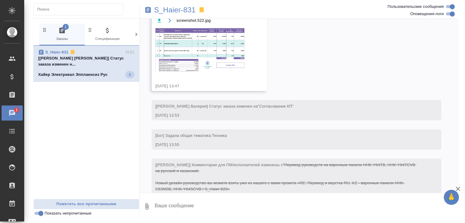
scroll to position [9829, 0]
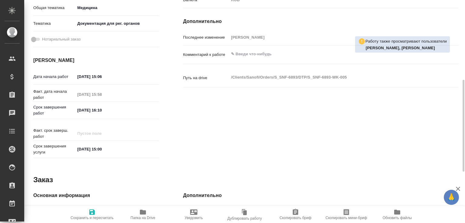
scroll to position [194, 0]
drag, startPoint x: 103, startPoint y: 109, endPoint x: 112, endPoint y: 110, distance: 9.4
click at [112, 110] on input "[DATE] 16:10" at bounding box center [101, 110] width 53 height 9
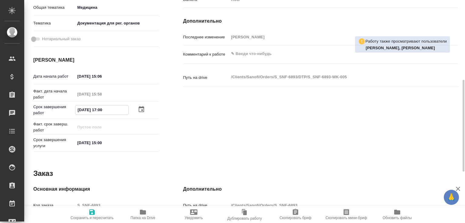
type input "[DATE] 17:00"
click at [88, 213] on icon "button" at bounding box center [91, 212] width 7 height 7
type input "inProgress"
type input "англ-рус"
type input "5f036ec4e16dec2d6b59c8ff"
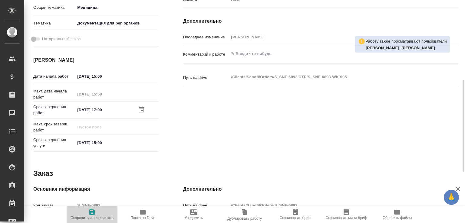
type input "1"
type input "med"
type input "5f647205b73bc97568ca66c6"
type input "12.09.2025 15:06"
type input "12.09.2025 15:58"
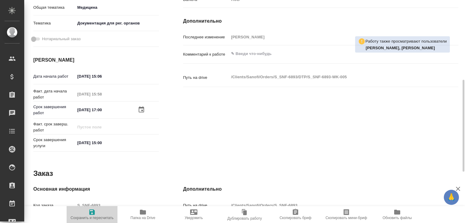
type input "12.09.2025 17:00"
type input "15.09.2025 15:00"
type input "DTPlight"
type input "notPayed"
type input "25"
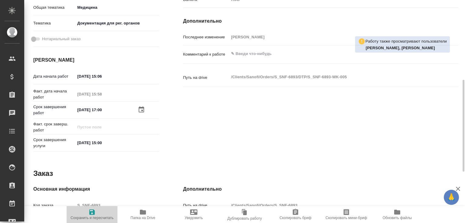
type input "RUB"
type input "Крамник Артём"
type input "S_SNF-6893"
type input "E005853946"
type input "Восстановление сложного макета с частичным соответствием оформлению оригинала"
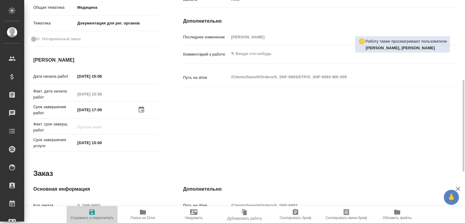
type input "Приемка разверстки, Восстановление сложного макета с частичным соответствием оф…"
type input "Сайдашева Диляра"
type input "Малофеева Екатерина"
type input "/Clients/Sanofi/Orders/S_SNF-6893"
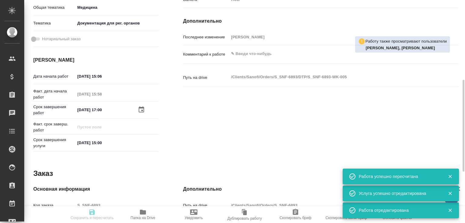
type input "inProgress"
type input "англ-рус"
type input "5f036ec4e16dec2d6b59c8ff"
type input "1"
type input "med"
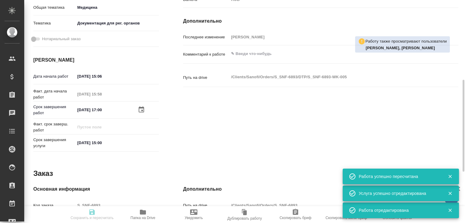
type input "5f647205b73bc97568ca66c6"
type input "12.09.2025 15:06"
type input "12.09.2025 15:58"
type input "12.09.2025 17:00"
type input "15.09.2025 15:00"
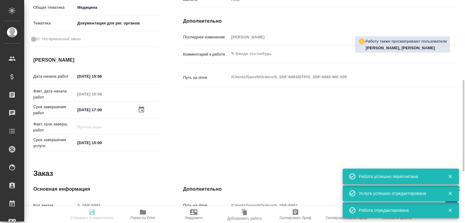
type input "DTPlight"
type input "notPayed"
type input "25"
type input "RUB"
type input "Крамник Артём"
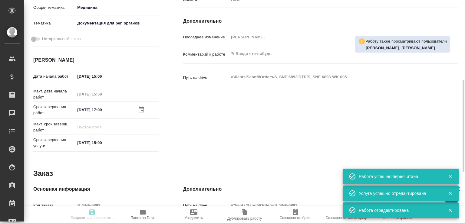
type input "S_SNF-6893"
type input "E005853946"
type input "Восстановление сложного макета с частичным соответствием оформлению оригинала"
type input "Приемка разверстки, Восстановление сложного макета с частичным соответствием оф…"
type input "Сайдашева Диляра"
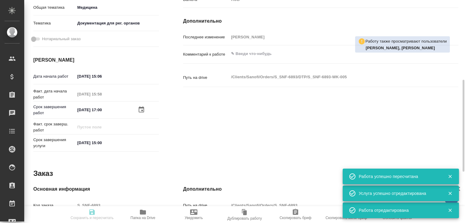
type input "Малофеева Екатерина"
type input "/Clients/Sanofi/Orders/S_SNF-6893"
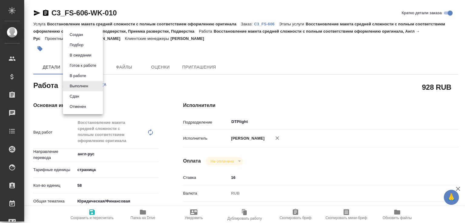
click at [81, 89] on body "🙏 .cls-1 fill:#fff; AWATERA Малофеева Екатерина e.malofeeva Клиенты Спецификаци…" at bounding box center [232, 111] width 465 height 223
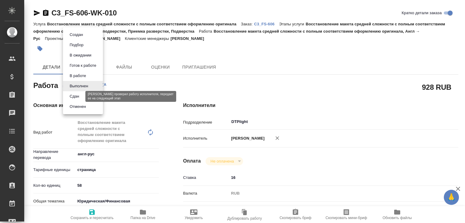
click at [81, 97] on button "Сдан" at bounding box center [74, 96] width 13 height 7
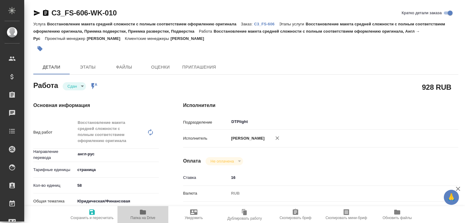
click at [139, 216] on span "Папка на Drive" at bounding box center [143, 218] width 25 height 4
type textarea "x"
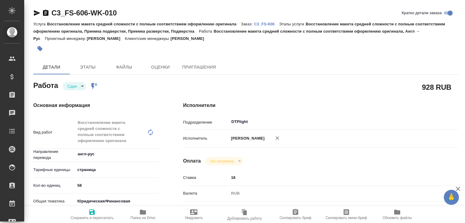
type textarea "x"
click at [266, 27] on div "Услуга Восстановление макета средней сложности с полным соответствием оформлени…" at bounding box center [245, 31] width 425 height 22
click at [267, 25] on p "C3_FS-606" at bounding box center [266, 24] width 25 height 5
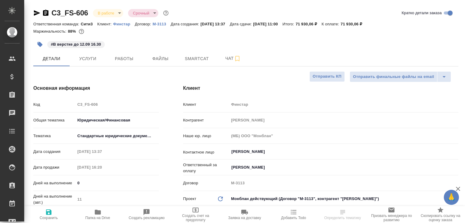
select select "RU"
click at [227, 64] on button "Чат" at bounding box center [233, 58] width 36 height 15
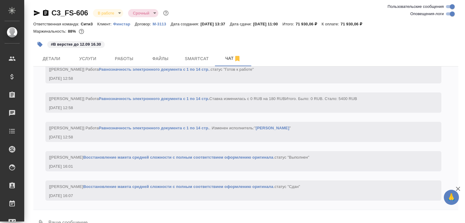
scroll to position [1230, 0]
click at [123, 217] on textarea at bounding box center [253, 223] width 411 height 21
paste textarea "https://drive.awatera.com/apps/files/files/10345230?dir=/Shares/%D0%A4%D0%B8%D0…"
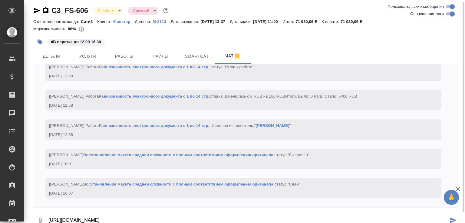
type textarea "https://drive.awatera.com/apps/files/files/10345230?dir=/Shares/%D0%A4%D0%B8%D0…"
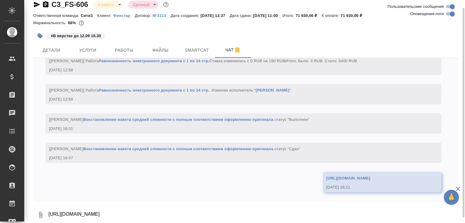
scroll to position [1265, 0]
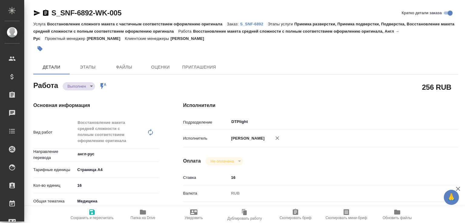
click at [80, 88] on body "🙏 .cls-1 fill:#fff; AWATERA [PERSON_NAME]malofeeva Клиенты Спецификации Заказы …" at bounding box center [232, 111] width 465 height 223
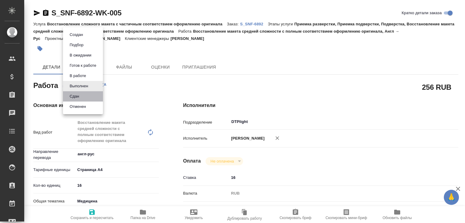
click at [81, 101] on li "Сдан" at bounding box center [83, 96] width 40 height 10
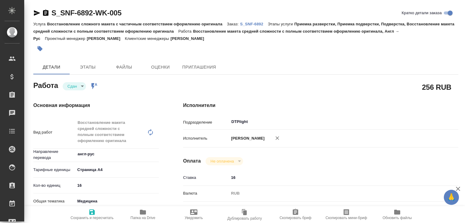
type textarea "x"
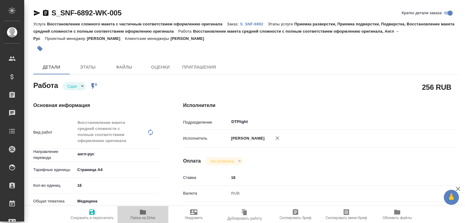
click at [139, 210] on icon "button" at bounding box center [142, 212] width 7 height 7
type textarea "x"
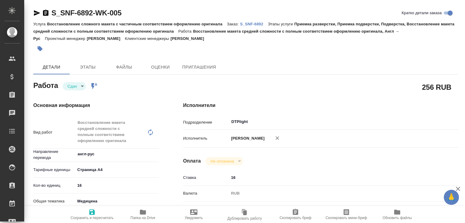
type textarea "x"
click at [258, 27] on div "Услуга Восстановление сложного макета с частичным соответствием оформлению ориг…" at bounding box center [245, 31] width 425 height 22
click at [266, 23] on p "S_SNF-6892" at bounding box center [254, 24] width 28 height 5
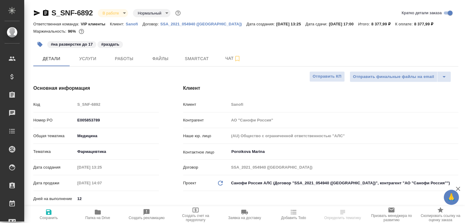
select select "RU"
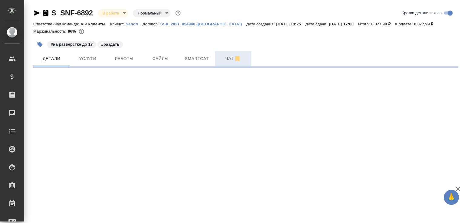
click at [226, 50] on div "#на разверстке до 17 #раздать" at bounding box center [174, 44] width 283 height 13
click at [226, 51] on div "S_SNF-6892 В работе inProgress Нормальный normal Кратко детали заказа Ответстве…" at bounding box center [246, 35] width 432 height 71
click at [227, 59] on span "Чат" at bounding box center [233, 59] width 29 height 8
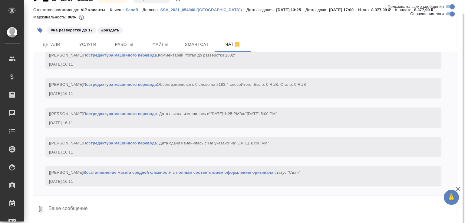
scroll to position [1217, 0]
click at [96, 211] on textarea at bounding box center [253, 209] width 411 height 21
paste textarea "[URL][DOMAIN_NAME]"
type textarea "[URL][DOMAIN_NAME]"
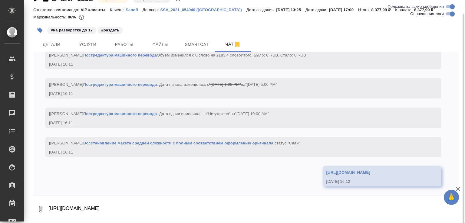
scroll to position [1246, 0]
